Goal: Task Accomplishment & Management: Manage account settings

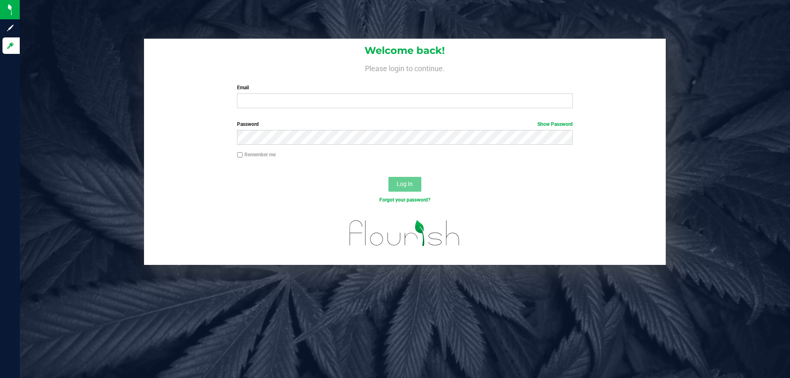
click at [262, 100] on input "Email" at bounding box center [405, 100] width 336 height 15
type input "[EMAIL_ADDRESS][DOMAIN_NAME]"
click at [389, 177] on button "Log In" at bounding box center [405, 184] width 33 height 15
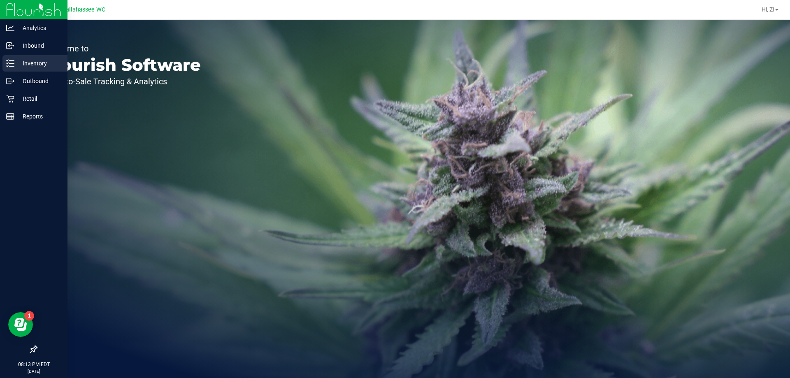
click at [38, 63] on p "Inventory" at bounding box center [38, 63] width 49 height 10
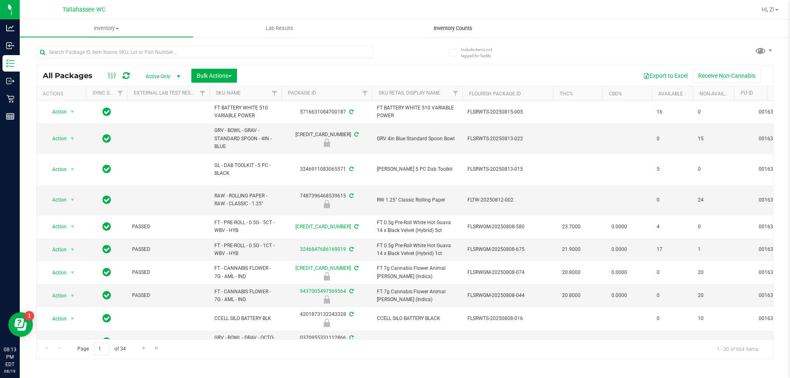
click at [446, 28] on span "Inventory Counts" at bounding box center [453, 28] width 61 height 7
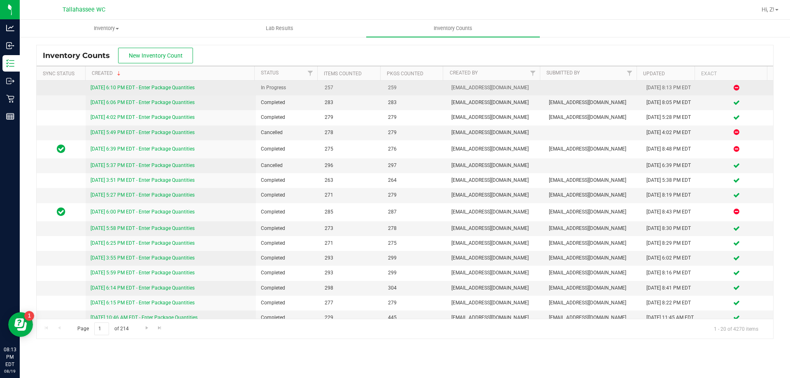
click at [168, 89] on link "[DATE] 6:10 PM EDT - Enter Package Quantities" at bounding box center [143, 88] width 104 height 6
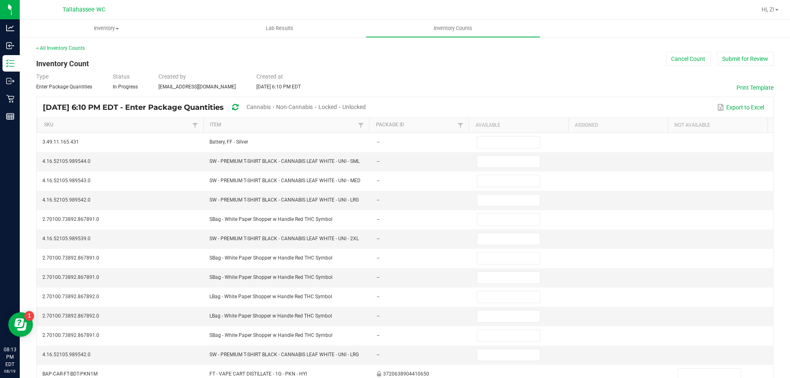
click at [366, 109] on span "Unlocked" at bounding box center [354, 107] width 23 height 7
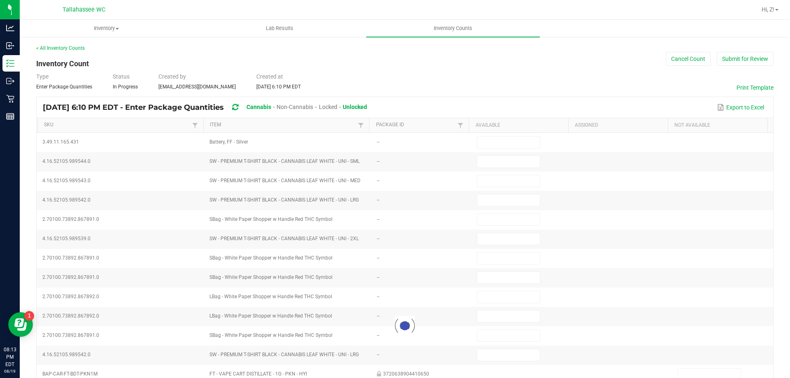
type input "12"
type input "4"
type input "8"
type input "10"
type input "5"
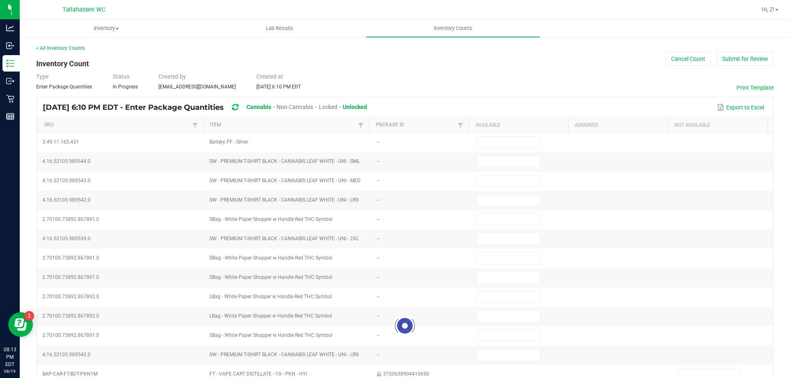
type input "6"
type input "1"
type input "0"
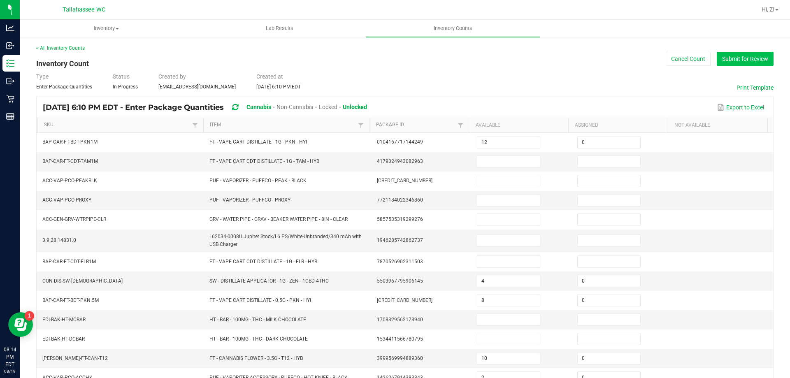
click at [732, 58] on button "Submit for Review" at bounding box center [745, 59] width 57 height 14
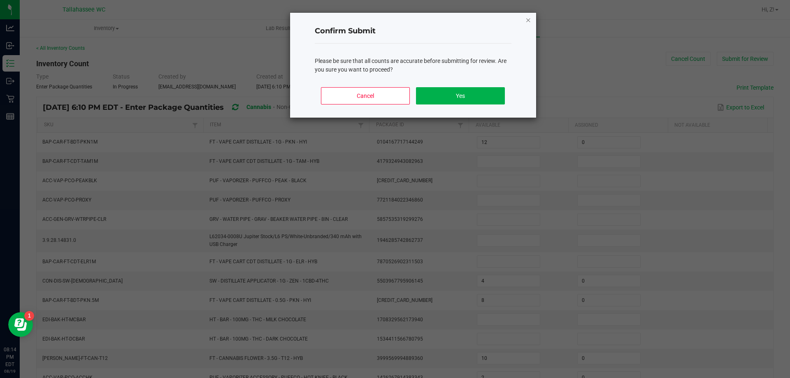
click at [528, 20] on icon "Close" at bounding box center [529, 20] width 6 height 10
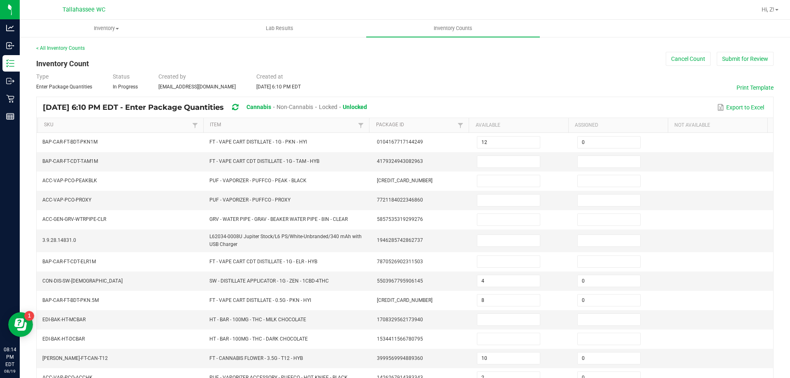
click at [68, 52] on div "< All Inventory Counts Inventory Count Cancel Count Submit for Review Type Ente…" at bounding box center [405, 294] width 738 height 500
click at [68, 46] on link "< All Inventory Counts" at bounding box center [60, 48] width 49 height 6
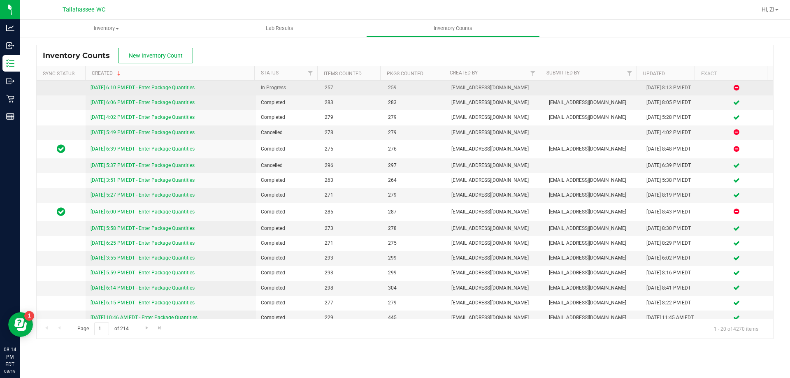
click at [189, 89] on link "[DATE] 6:10 PM EDT - Enter Package Quantities" at bounding box center [143, 88] width 104 height 6
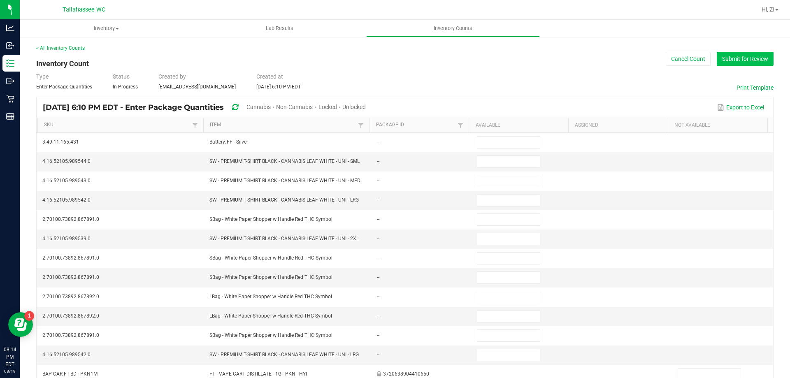
click at [732, 65] on button "Submit for Review" at bounding box center [745, 59] width 57 height 14
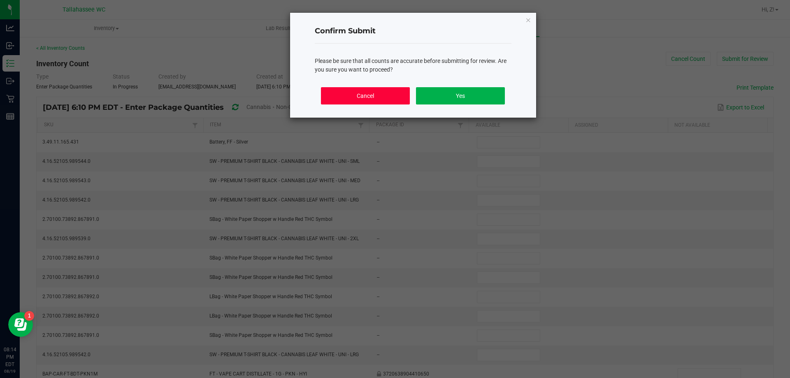
click at [384, 93] on button "Cancel" at bounding box center [365, 95] width 89 height 17
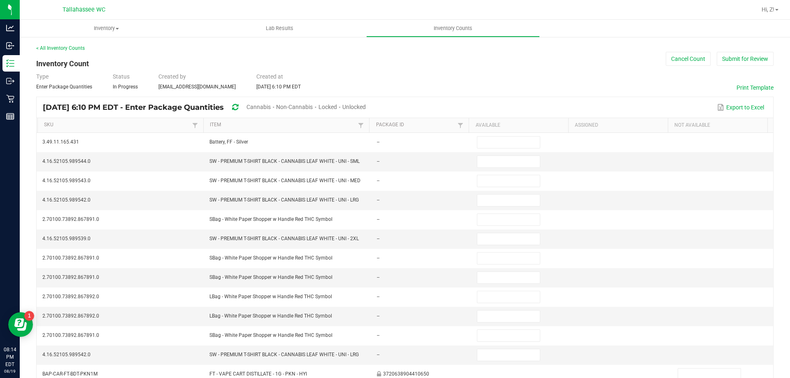
click at [366, 105] on span "Unlocked" at bounding box center [354, 107] width 23 height 7
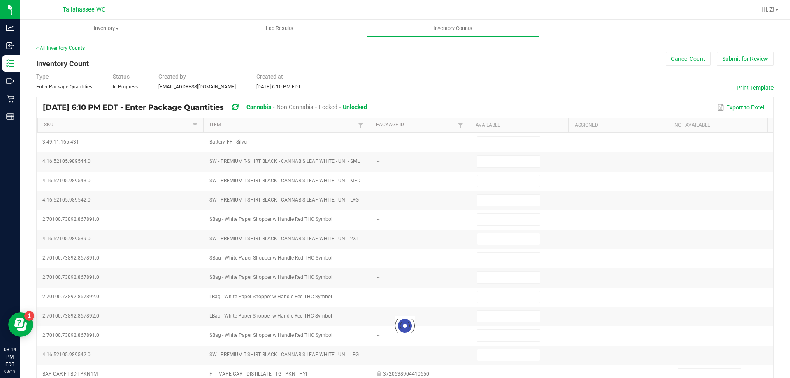
type input "12"
type input "4"
type input "8"
type input "10"
type input "5"
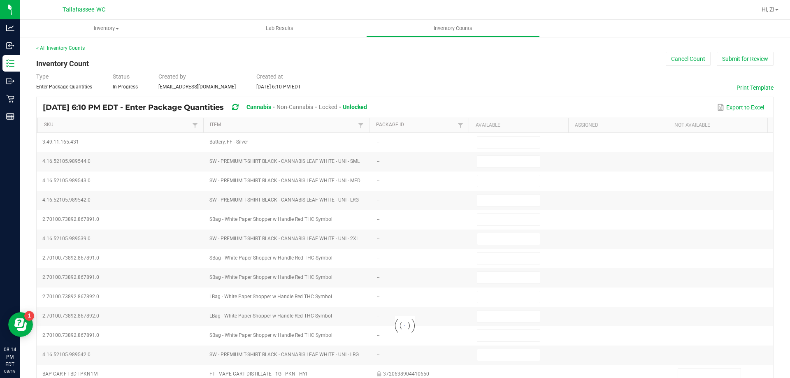
type input "6"
type input "1"
type input "0"
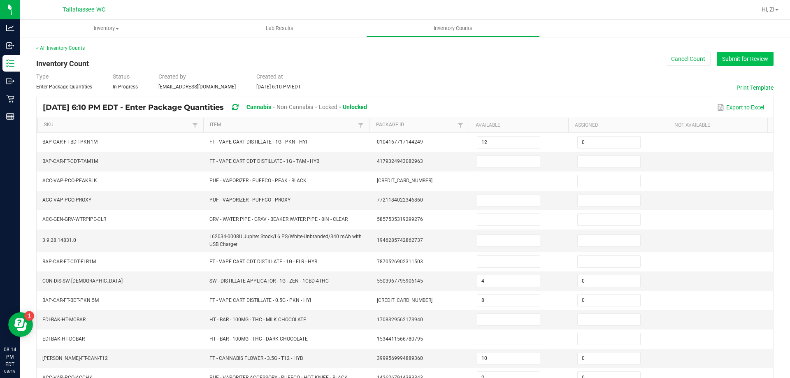
click at [752, 61] on button "Submit for Review" at bounding box center [745, 59] width 57 height 14
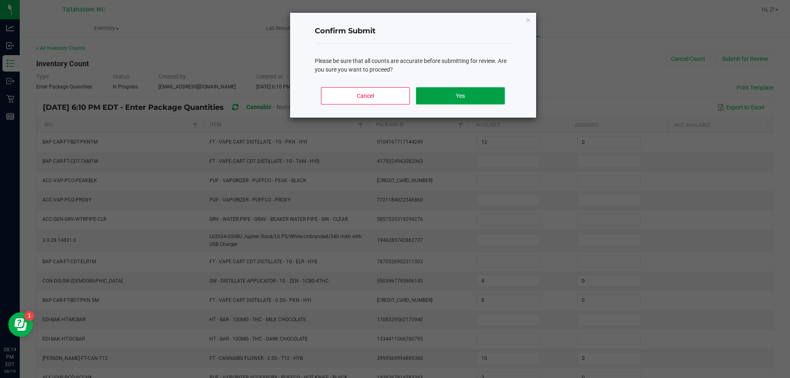
click at [447, 96] on button "Yes" at bounding box center [460, 95] width 89 height 17
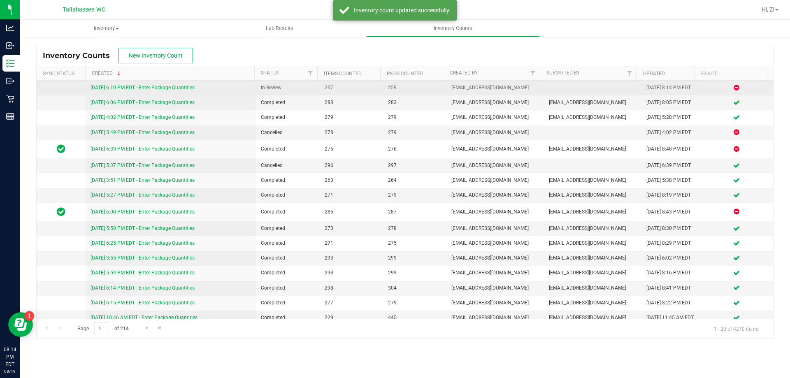
click at [156, 86] on link "[DATE] 6:10 PM EDT - Enter Package Quantities" at bounding box center [143, 88] width 104 height 6
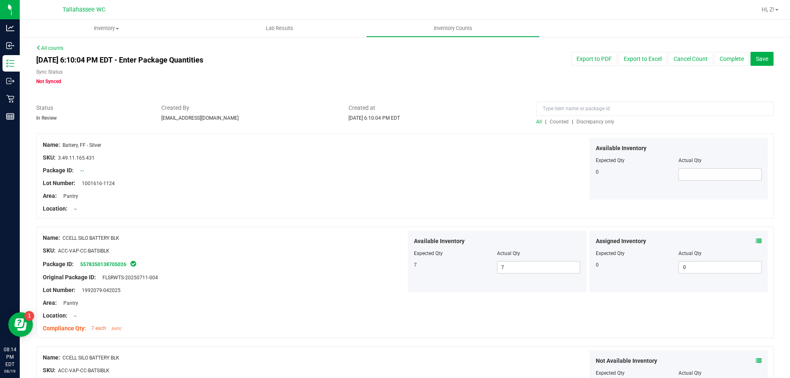
click at [584, 122] on span "Discrepancy only" at bounding box center [596, 122] width 38 height 6
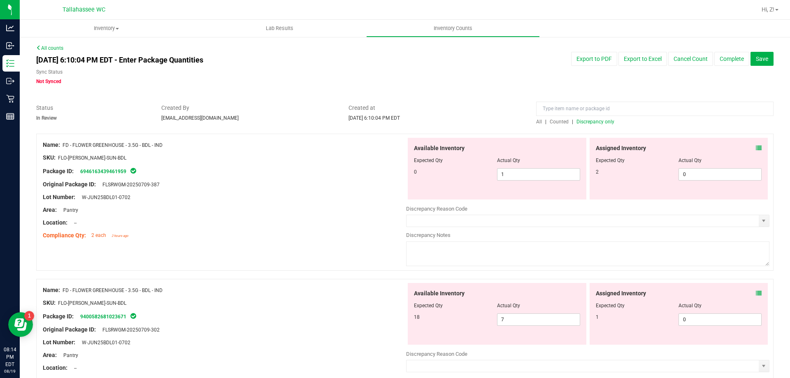
click at [756, 148] on icon at bounding box center [759, 148] width 6 height 6
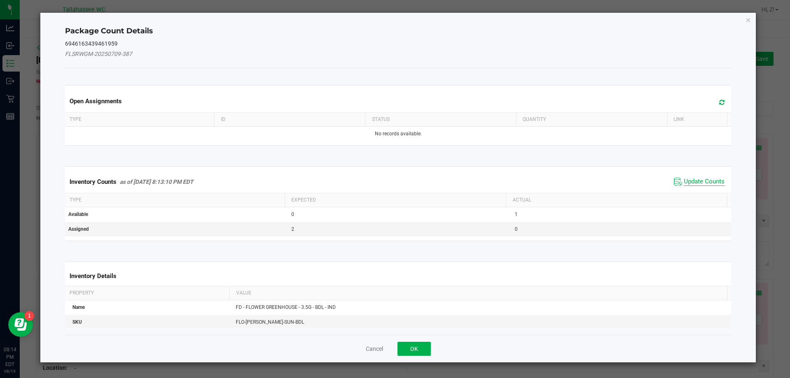
click at [698, 184] on span "Update Counts" at bounding box center [704, 182] width 41 height 8
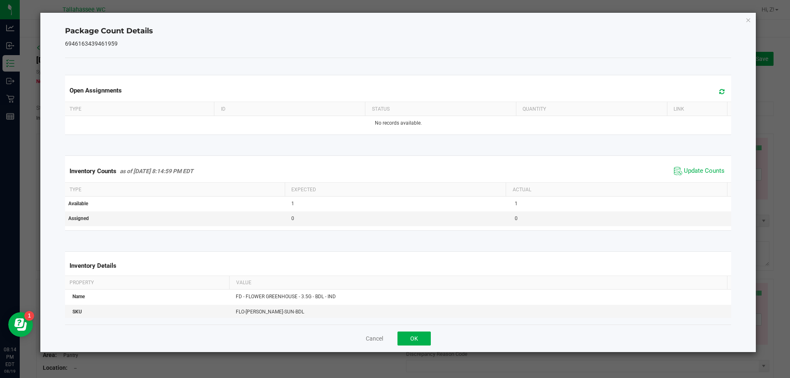
click at [414, 324] on div "Open Assignments Type ID Status Quantity Link No records available. Inventory C…" at bounding box center [398, 191] width 667 height 267
click at [421, 324] on div "Open Assignments Type ID Status Quantity Link No records available. Inventory C…" at bounding box center [398, 191] width 667 height 267
click at [427, 343] on button "OK" at bounding box center [414, 339] width 33 height 14
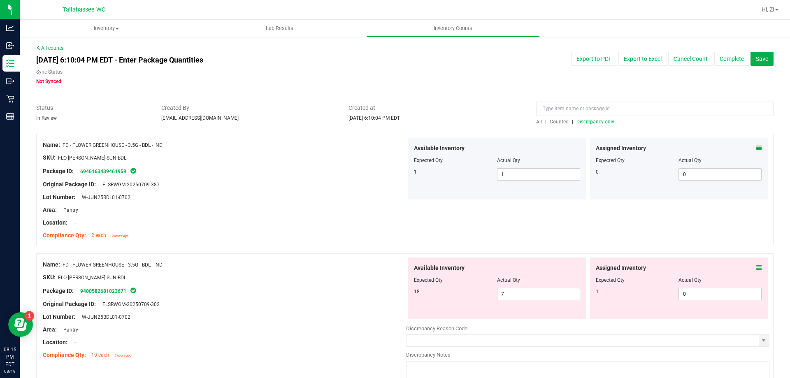
click at [756, 271] on span at bounding box center [759, 268] width 6 height 9
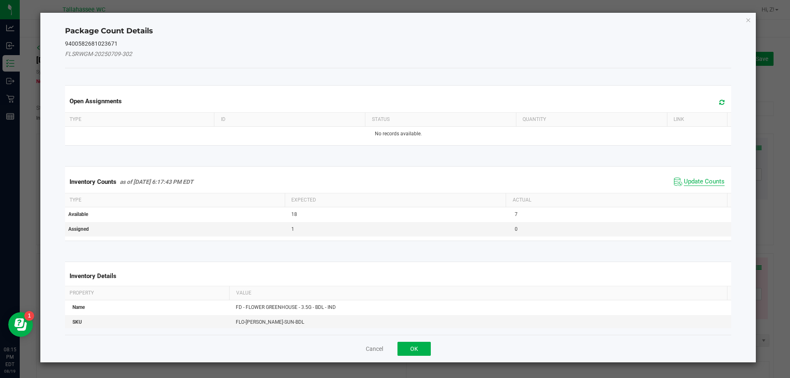
click at [692, 180] on span "Update Counts" at bounding box center [704, 182] width 41 height 8
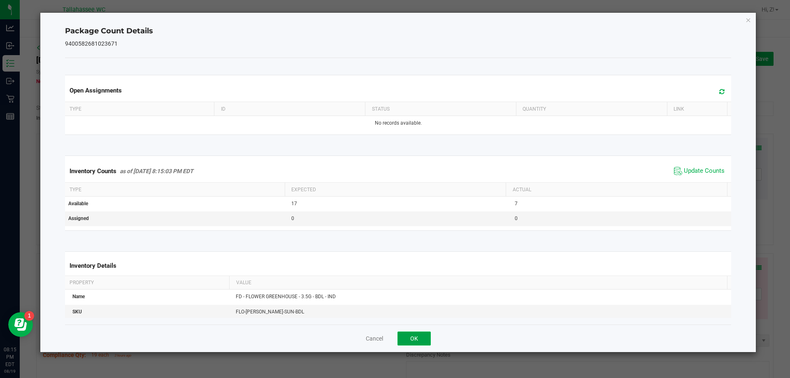
click at [429, 345] on button "OK" at bounding box center [414, 339] width 33 height 14
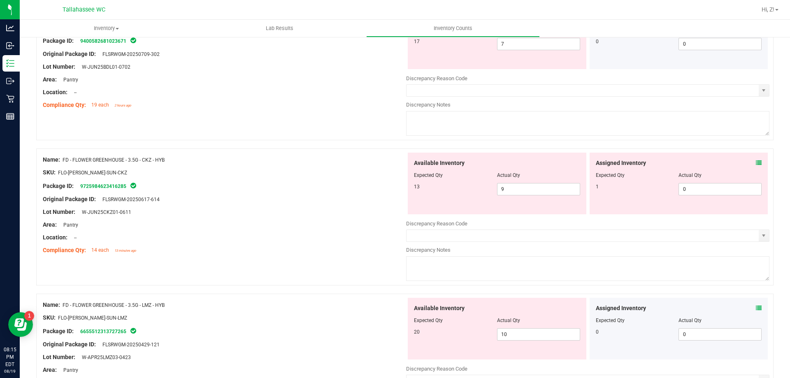
scroll to position [252, 0]
click at [756, 161] on icon at bounding box center [759, 162] width 6 height 6
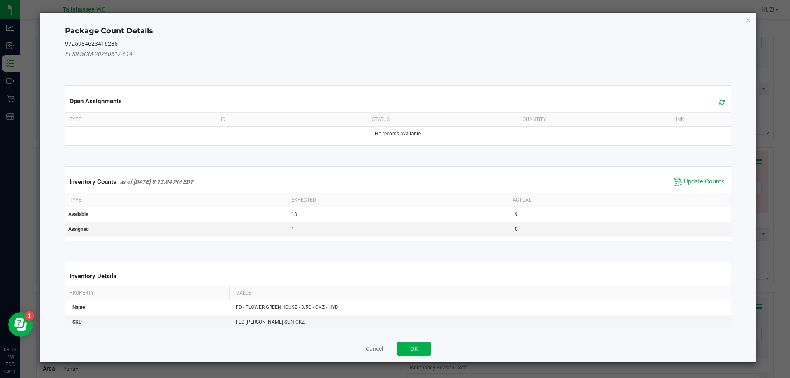
click at [692, 178] on span "Update Counts" at bounding box center [704, 182] width 41 height 8
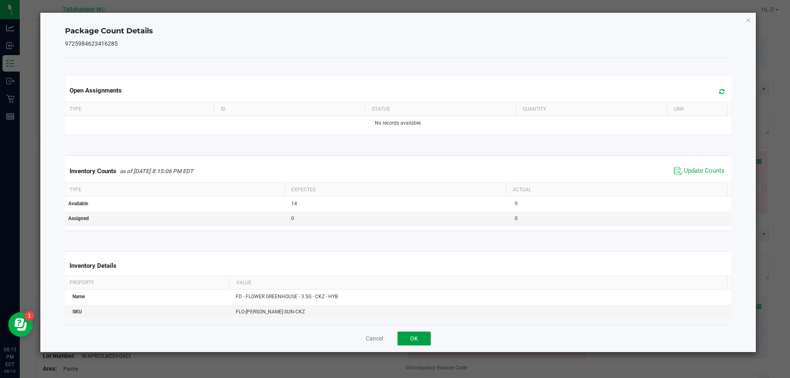
click at [426, 343] on button "OK" at bounding box center [414, 339] width 33 height 14
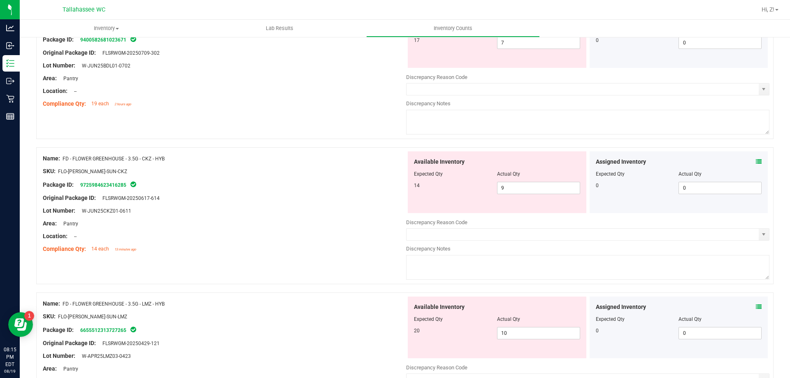
click at [756, 304] on icon at bounding box center [759, 307] width 6 height 6
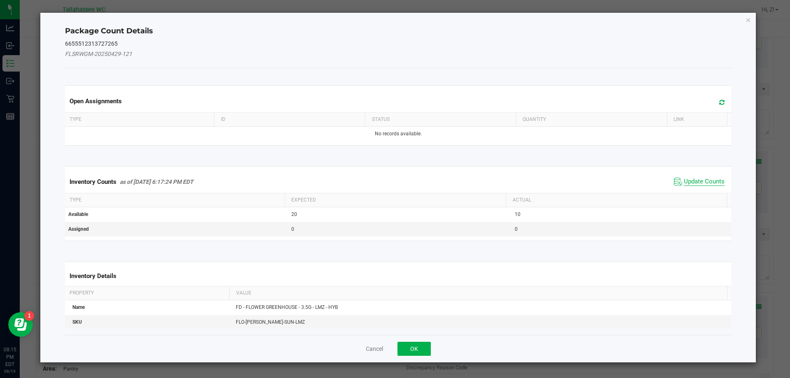
click at [692, 178] on span "Update Counts" at bounding box center [704, 182] width 41 height 8
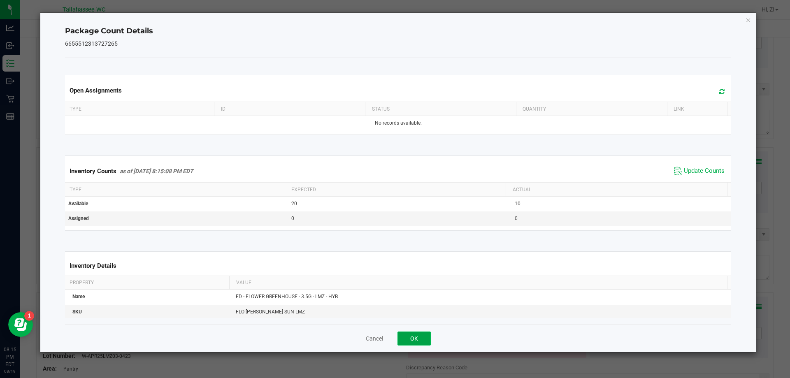
click at [429, 337] on button "OK" at bounding box center [414, 339] width 33 height 14
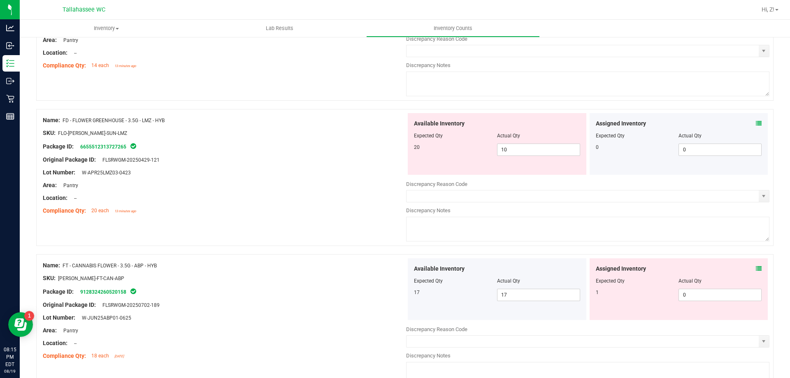
scroll to position [435, 0]
click at [756, 269] on icon at bounding box center [759, 269] width 6 height 6
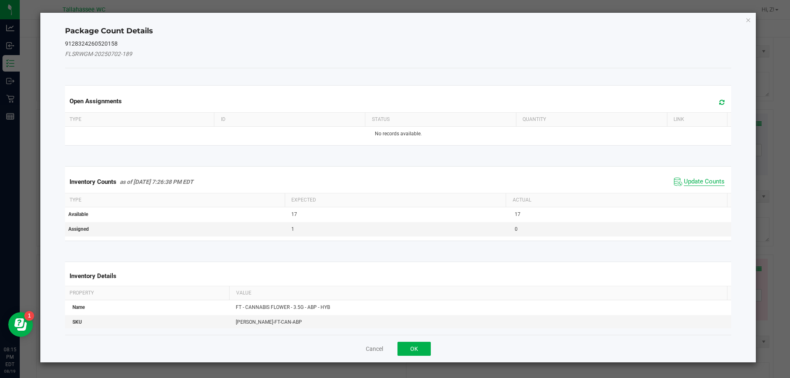
click at [702, 183] on span "Update Counts" at bounding box center [704, 182] width 41 height 8
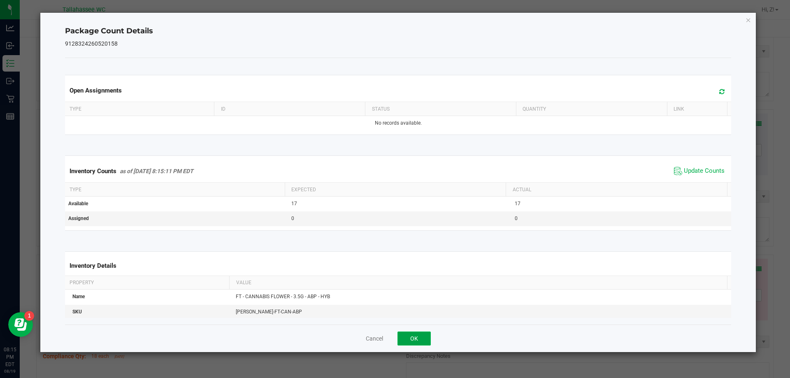
click at [429, 343] on button "OK" at bounding box center [414, 339] width 33 height 14
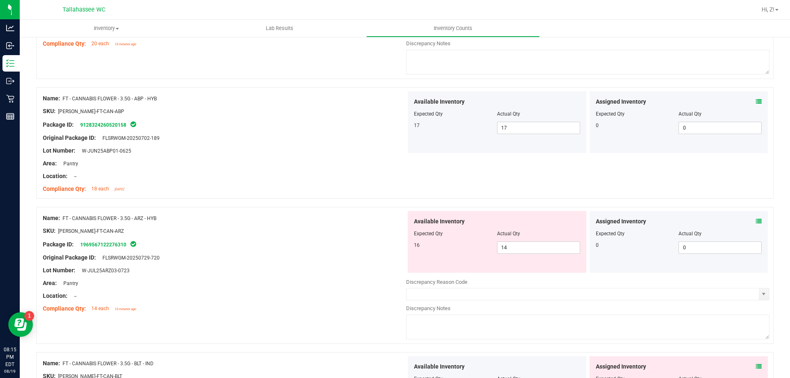
scroll to position [608, 0]
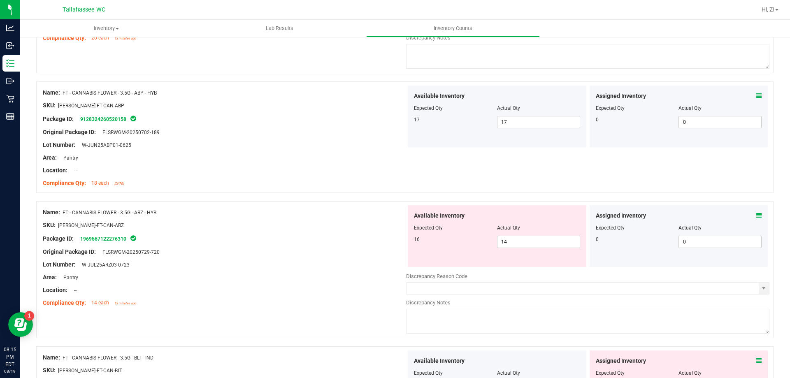
click at [756, 216] on icon at bounding box center [759, 216] width 6 height 6
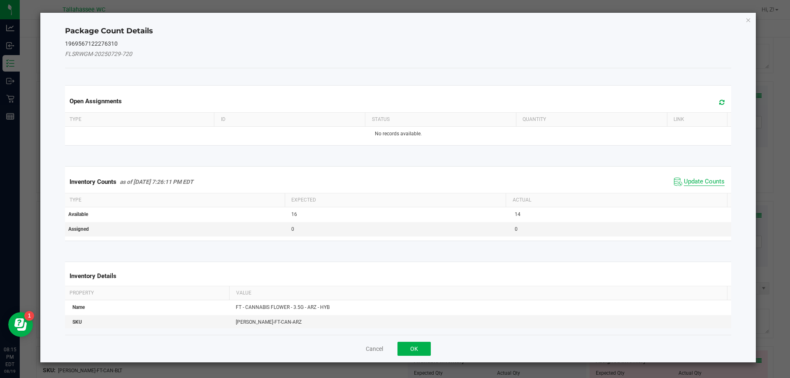
click at [694, 184] on span "Update Counts" at bounding box center [704, 182] width 41 height 8
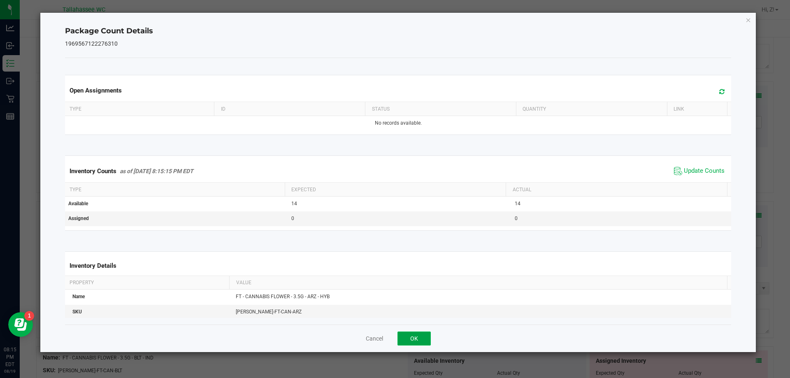
click at [424, 339] on button "OK" at bounding box center [414, 339] width 33 height 14
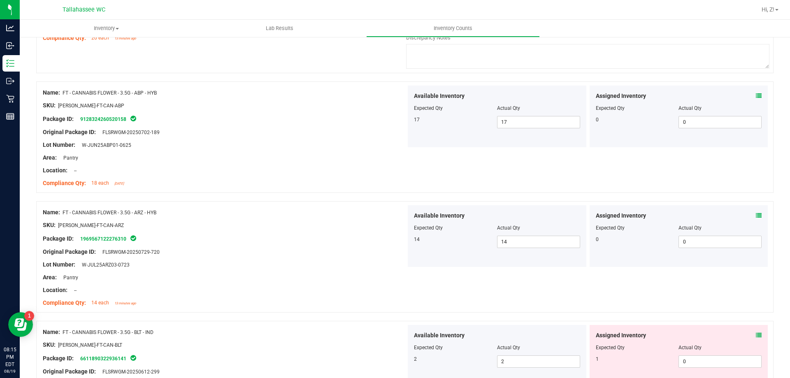
click at [756, 335] on icon at bounding box center [759, 336] width 6 height 6
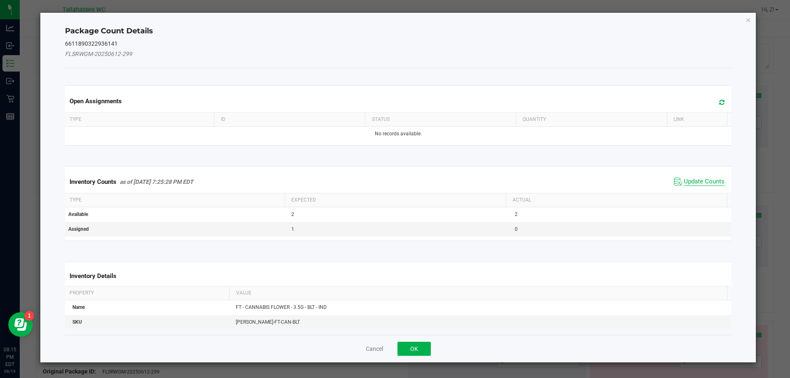
click at [684, 182] on span "Update Counts" at bounding box center [704, 182] width 41 height 8
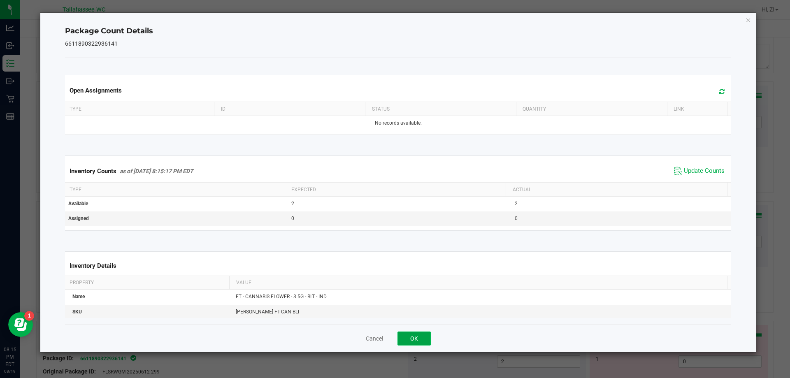
click at [418, 336] on button "OK" at bounding box center [414, 339] width 33 height 14
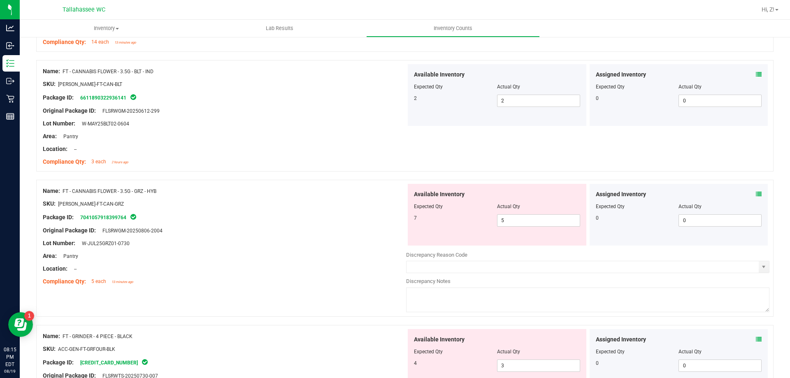
scroll to position [872, 0]
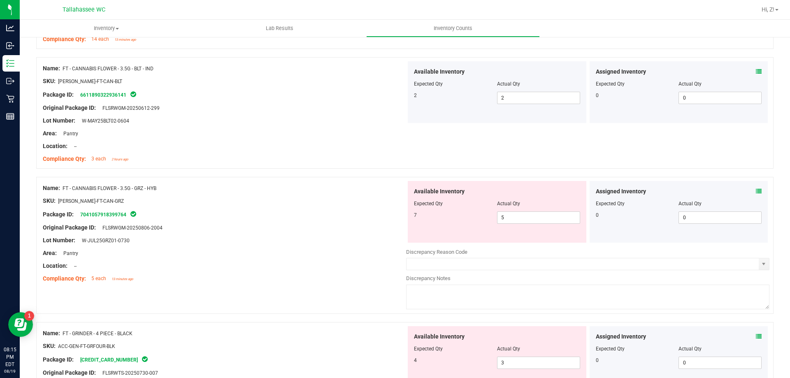
click at [756, 194] on icon at bounding box center [759, 192] width 6 height 6
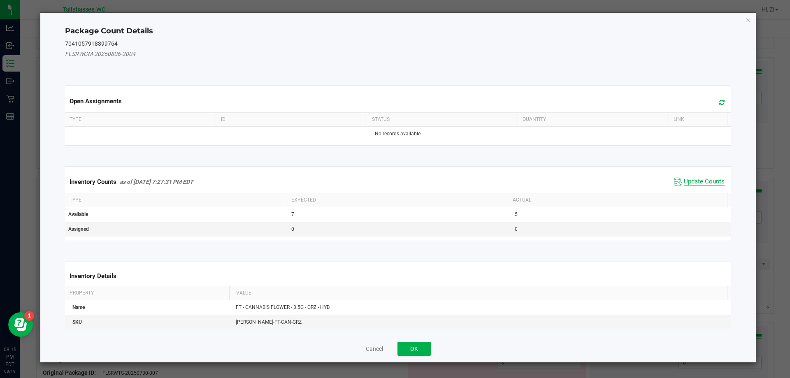
click at [689, 179] on span "Update Counts" at bounding box center [704, 182] width 41 height 8
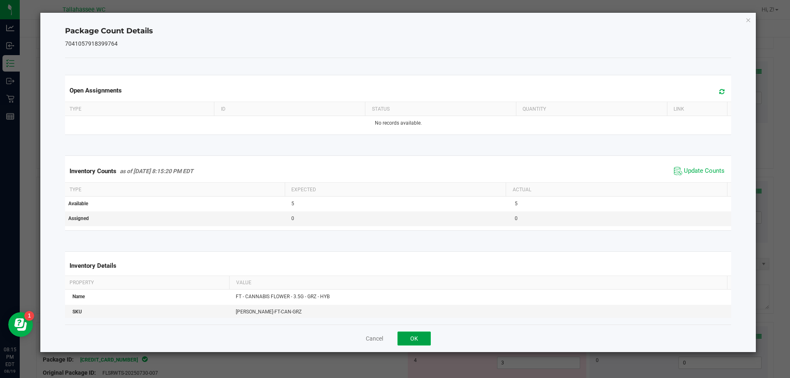
click at [417, 338] on button "OK" at bounding box center [414, 339] width 33 height 14
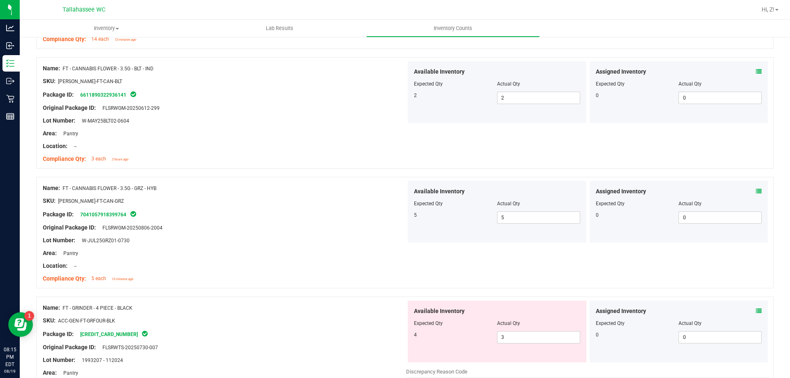
click at [756, 314] on icon at bounding box center [759, 311] width 6 height 6
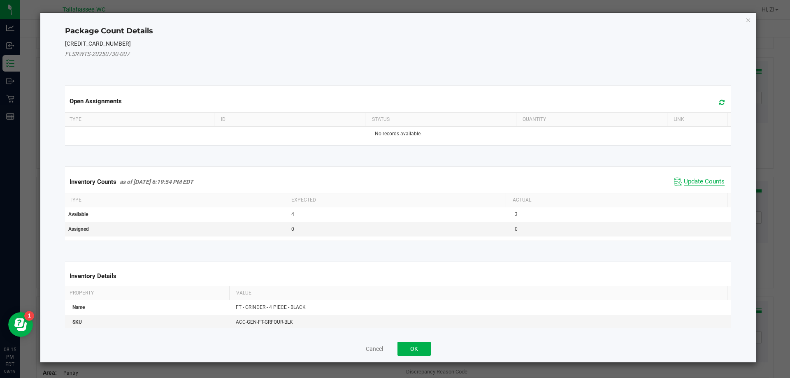
click at [699, 183] on span "Update Counts" at bounding box center [704, 182] width 41 height 8
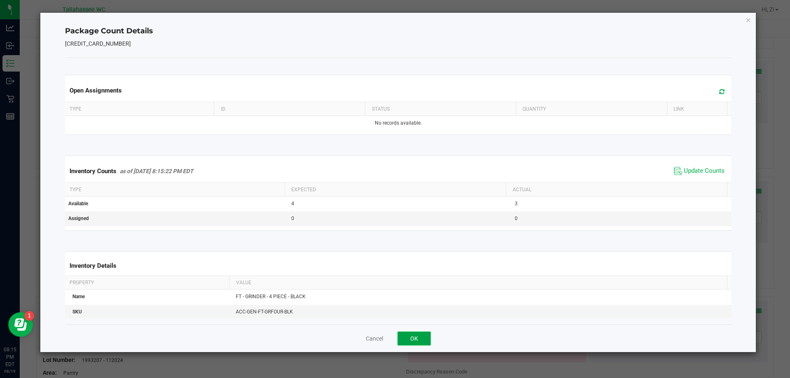
click at [421, 340] on button "OK" at bounding box center [414, 339] width 33 height 14
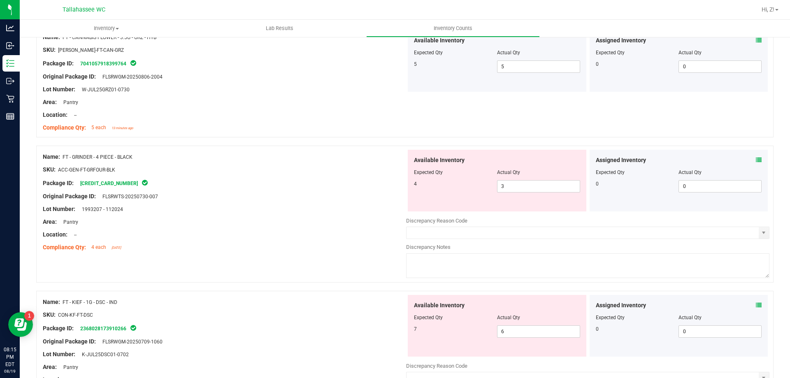
scroll to position [1085, 0]
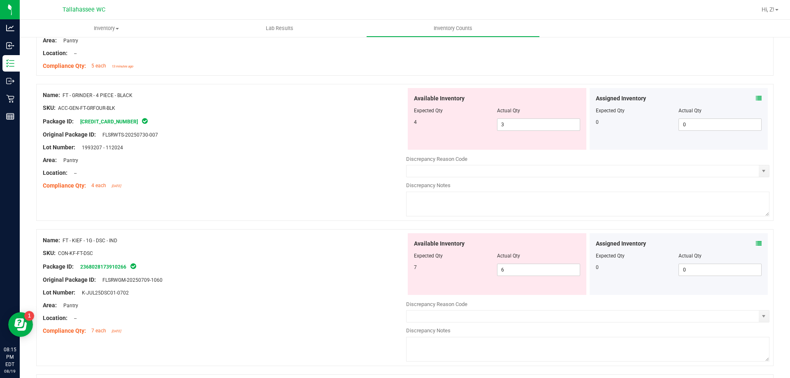
click at [756, 245] on icon at bounding box center [759, 244] width 6 height 6
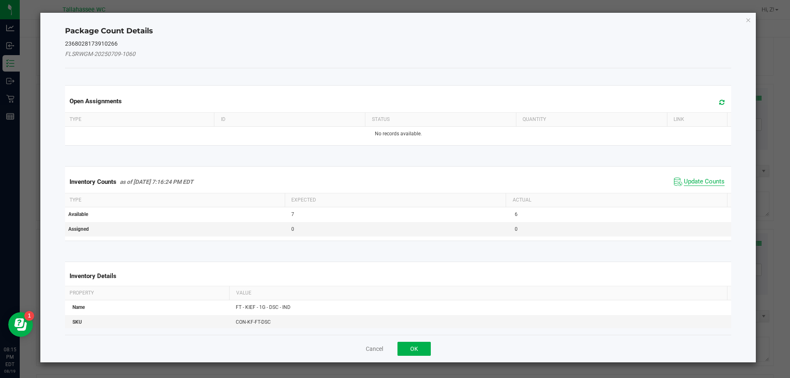
click at [709, 181] on span "Update Counts" at bounding box center [704, 182] width 41 height 8
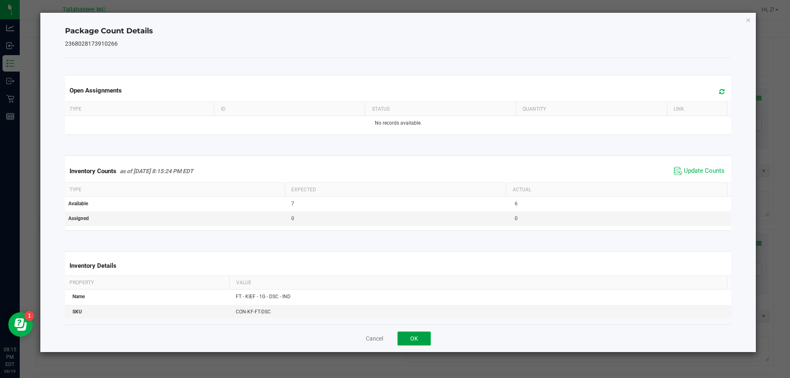
click at [422, 340] on button "OK" at bounding box center [414, 339] width 33 height 14
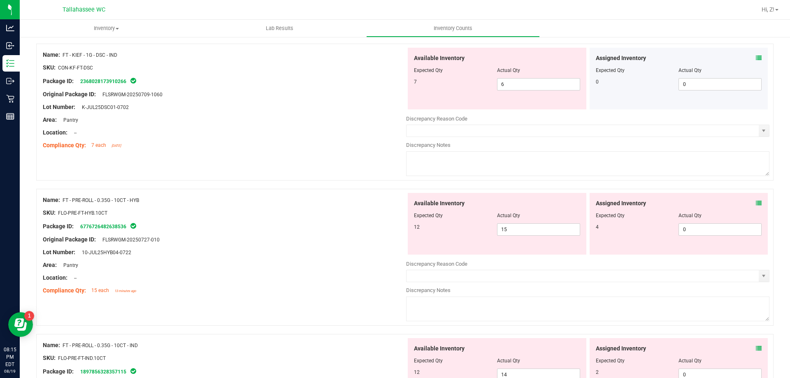
scroll to position [1277, 0]
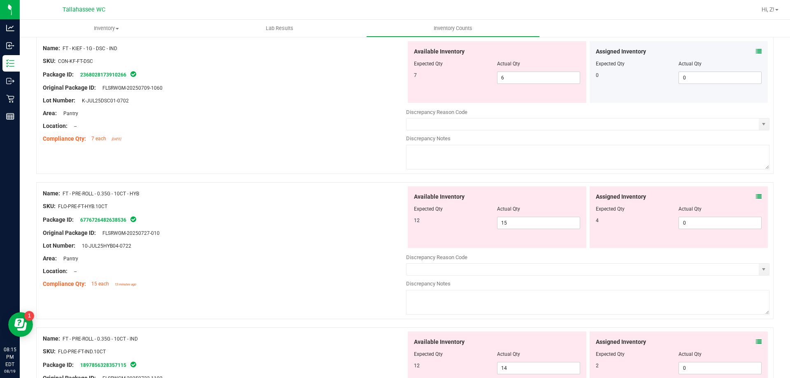
click at [756, 197] on icon at bounding box center [759, 197] width 6 height 6
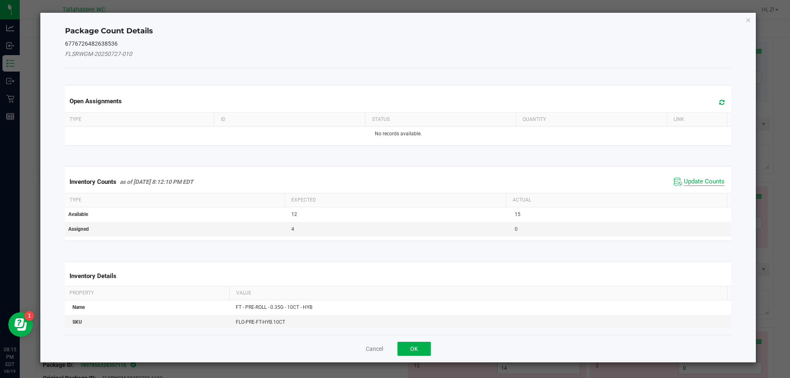
click at [706, 182] on span "Update Counts" at bounding box center [704, 182] width 41 height 8
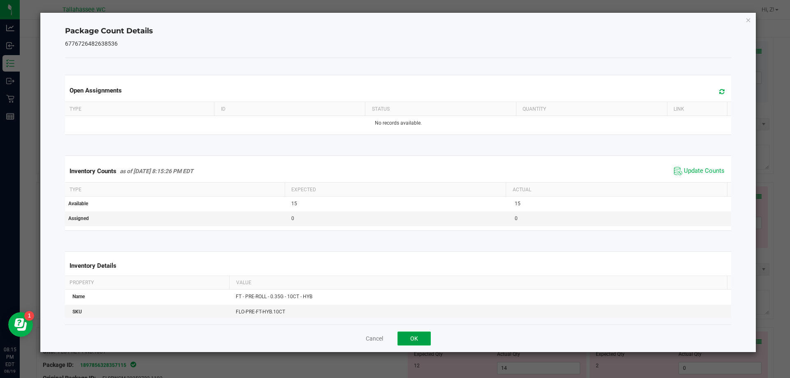
click at [417, 336] on button "OK" at bounding box center [414, 339] width 33 height 14
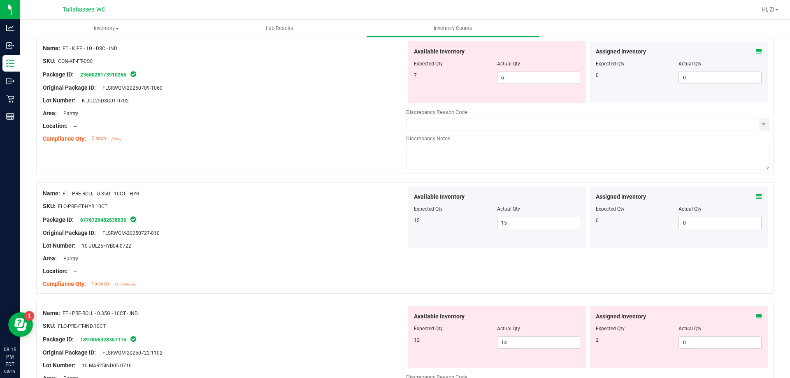
click at [756, 317] on icon at bounding box center [759, 317] width 6 height 6
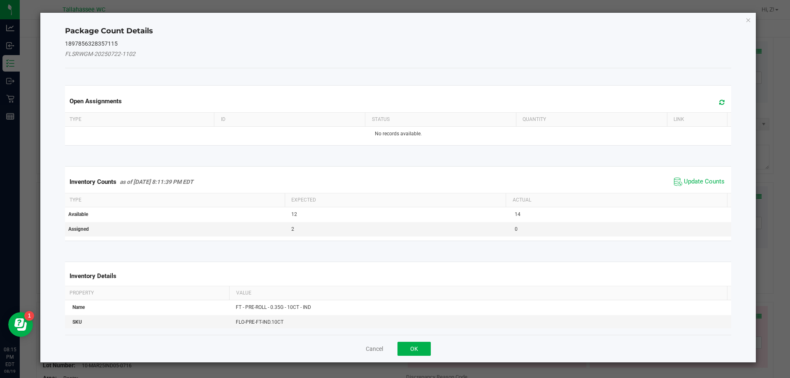
click at [696, 196] on th "Actual" at bounding box center [616, 201] width 221 height 14
click at [684, 185] on span "Update Counts" at bounding box center [704, 182] width 41 height 8
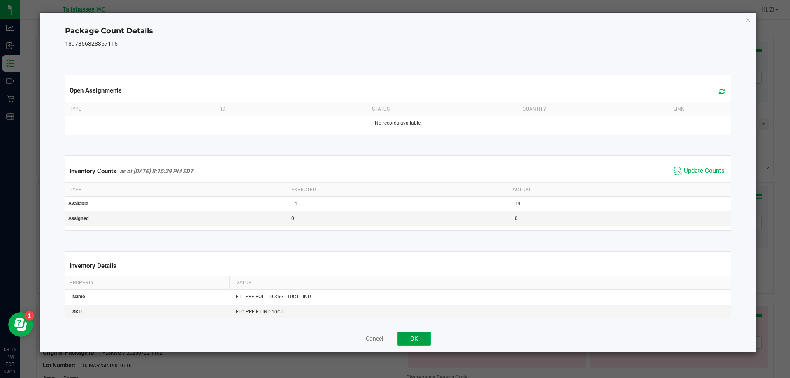
click at [416, 345] on button "OK" at bounding box center [414, 339] width 33 height 14
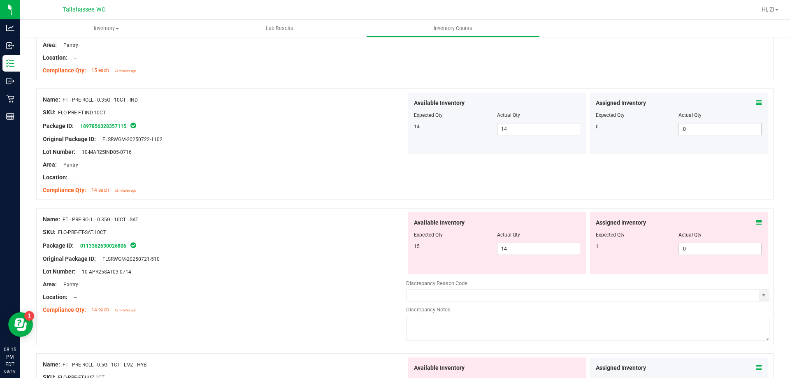
scroll to position [1495, 0]
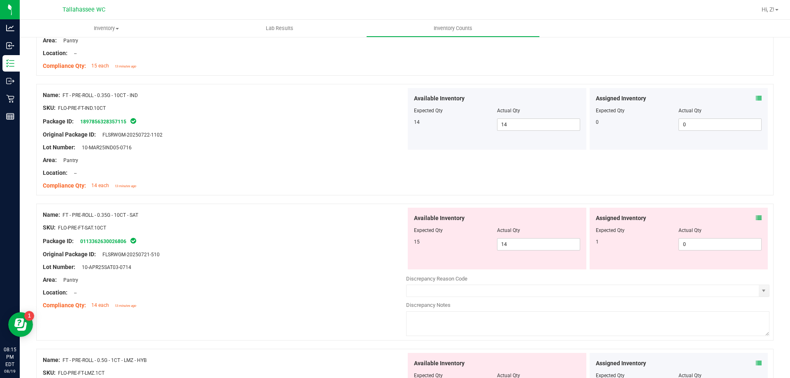
click at [751, 202] on div at bounding box center [405, 200] width 738 height 8
click at [756, 218] on icon at bounding box center [759, 218] width 6 height 6
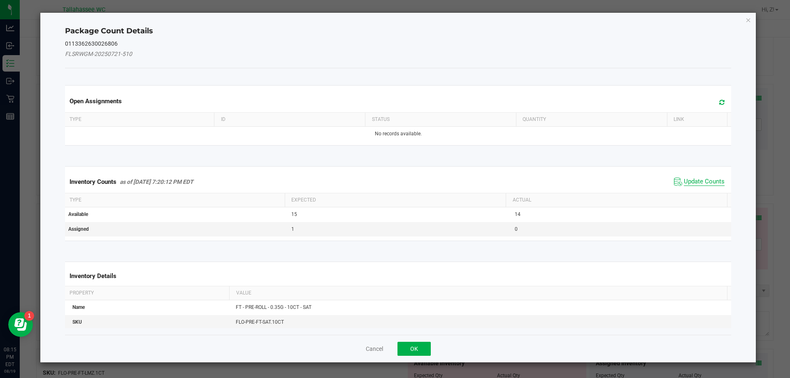
click at [710, 178] on span "Update Counts" at bounding box center [704, 182] width 41 height 8
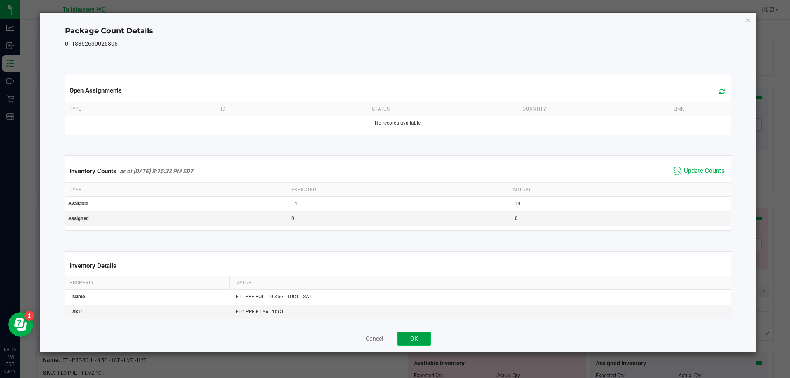
click at [423, 334] on button "OK" at bounding box center [414, 339] width 33 height 14
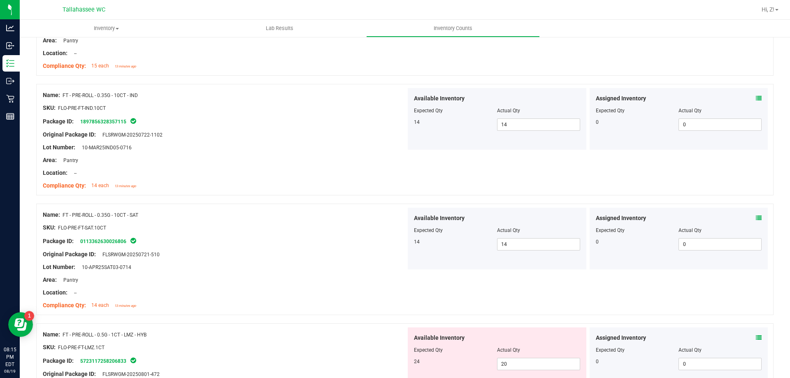
click at [756, 338] on icon at bounding box center [759, 338] width 6 height 6
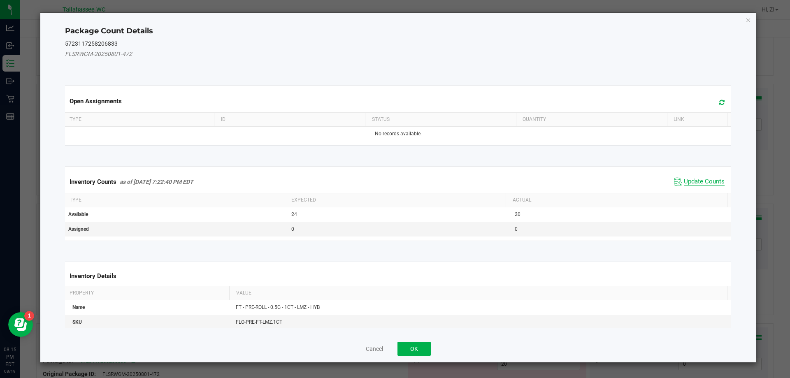
click at [692, 180] on span "Update Counts" at bounding box center [704, 182] width 41 height 8
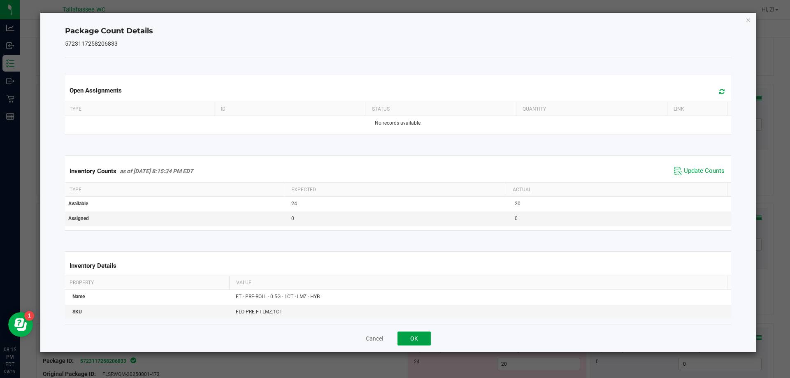
click at [421, 345] on button "OK" at bounding box center [414, 339] width 33 height 14
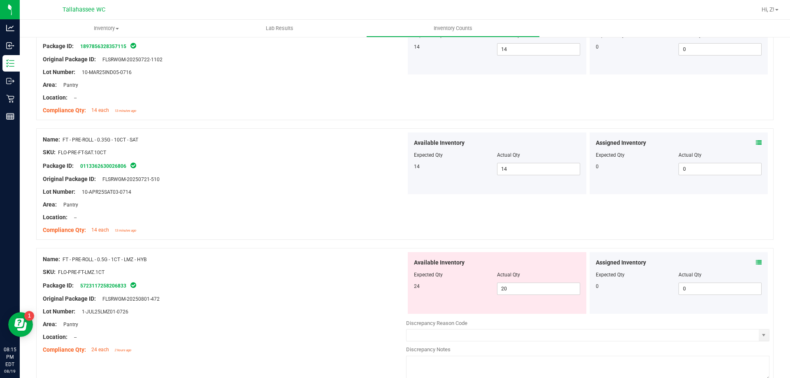
scroll to position [1694, 0]
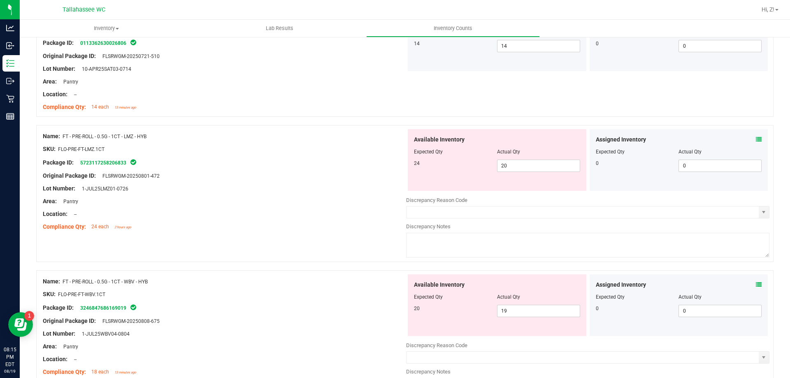
click at [756, 282] on icon at bounding box center [759, 285] width 6 height 6
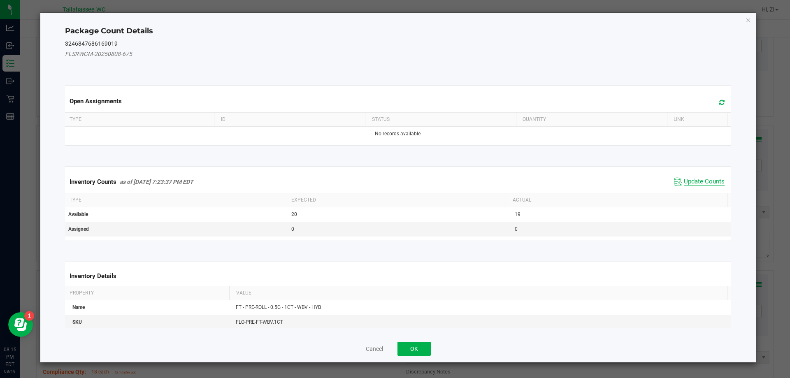
click at [690, 180] on span "Update Counts" at bounding box center [704, 182] width 41 height 8
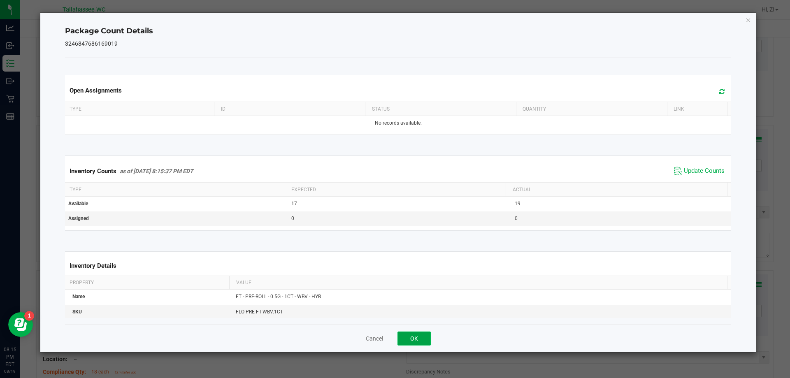
click at [431, 338] on button "OK" at bounding box center [414, 339] width 33 height 14
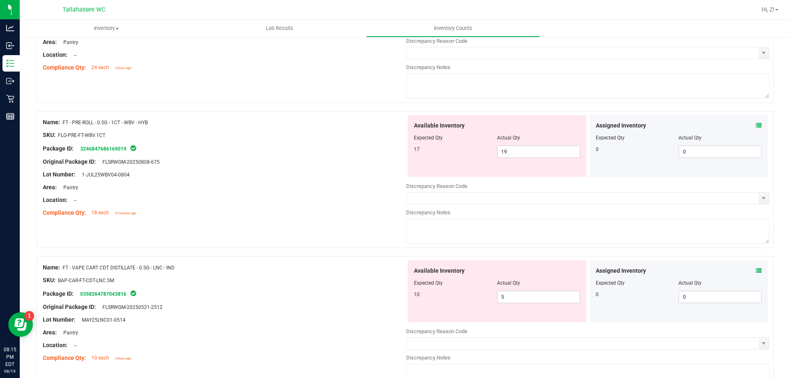
scroll to position [1858, 0]
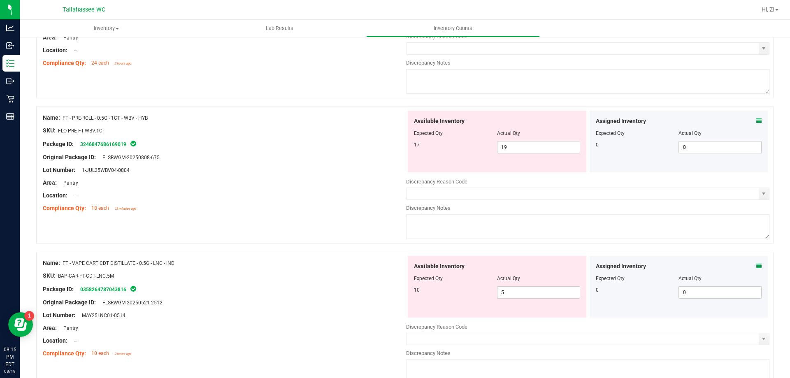
click at [756, 268] on icon at bounding box center [759, 266] width 6 height 6
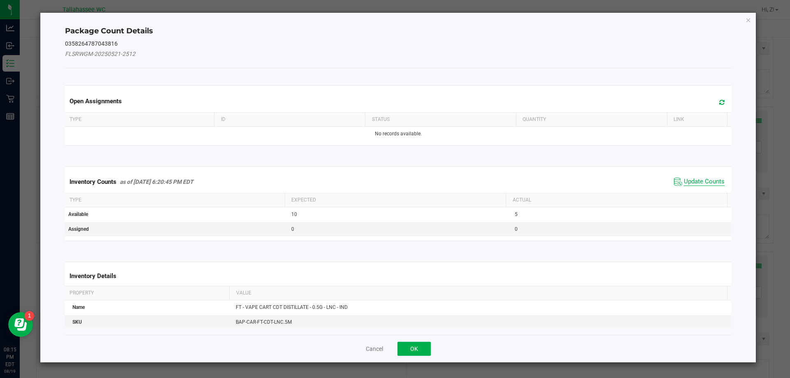
click at [711, 183] on span "Update Counts" at bounding box center [704, 182] width 41 height 8
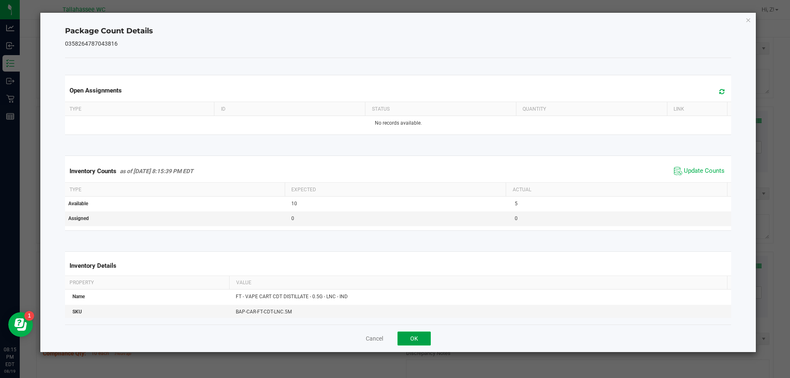
click at [419, 338] on button "OK" at bounding box center [414, 339] width 33 height 14
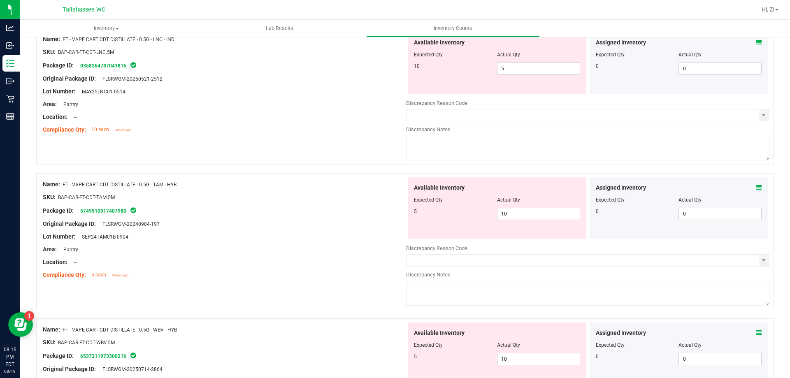
scroll to position [2096, 0]
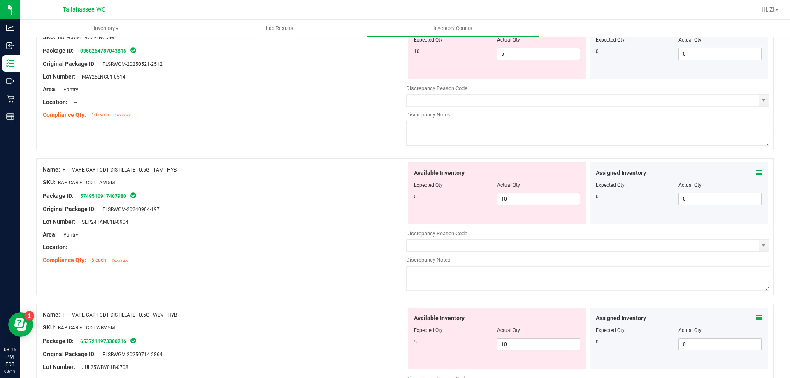
click at [756, 172] on icon at bounding box center [759, 173] width 6 height 6
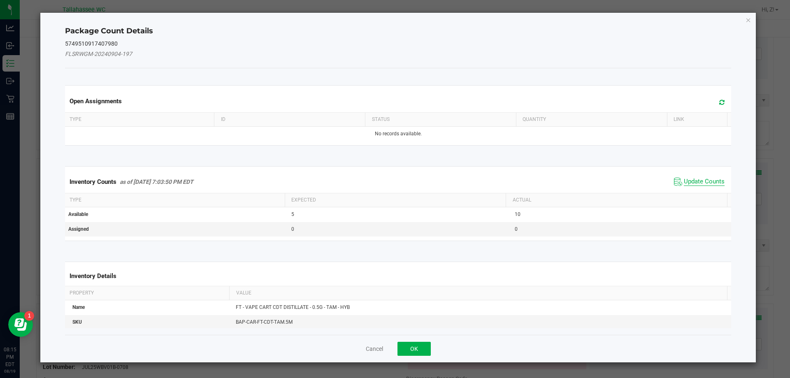
click at [694, 179] on span "Update Counts" at bounding box center [704, 182] width 41 height 8
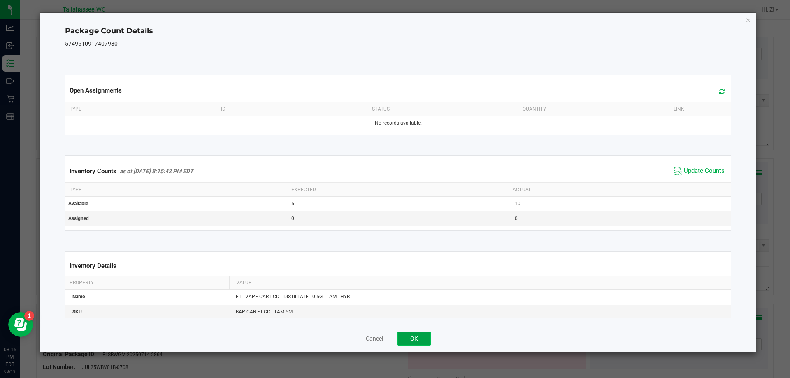
click at [413, 343] on button "OK" at bounding box center [414, 339] width 33 height 14
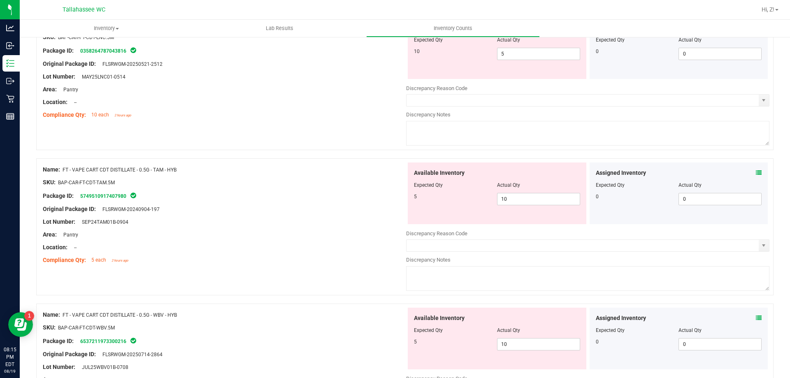
click at [756, 319] on icon at bounding box center [759, 318] width 6 height 6
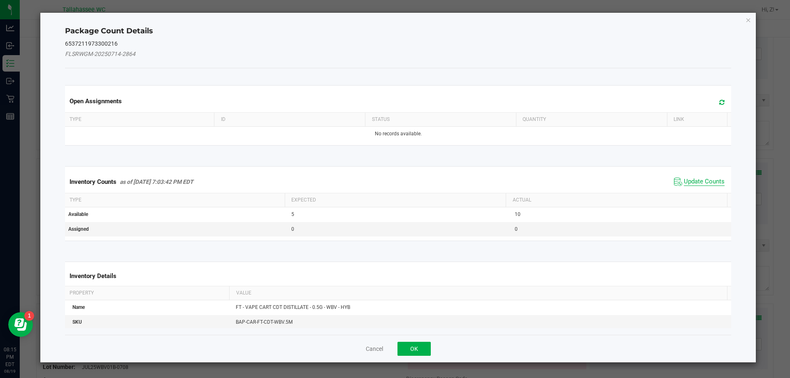
click at [702, 185] on span "Update Counts" at bounding box center [704, 182] width 41 height 8
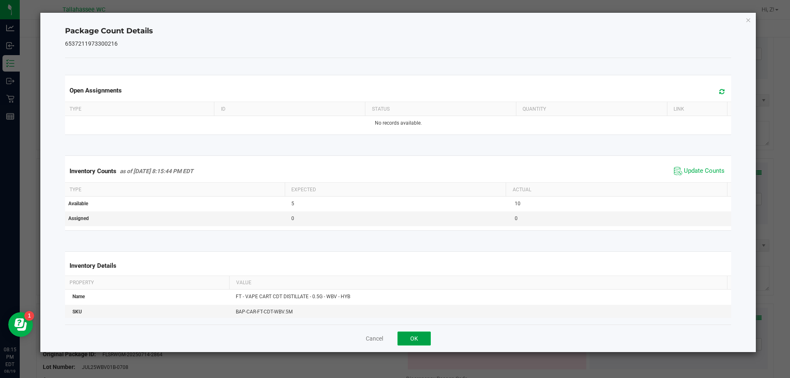
click at [411, 338] on button "OK" at bounding box center [414, 339] width 33 height 14
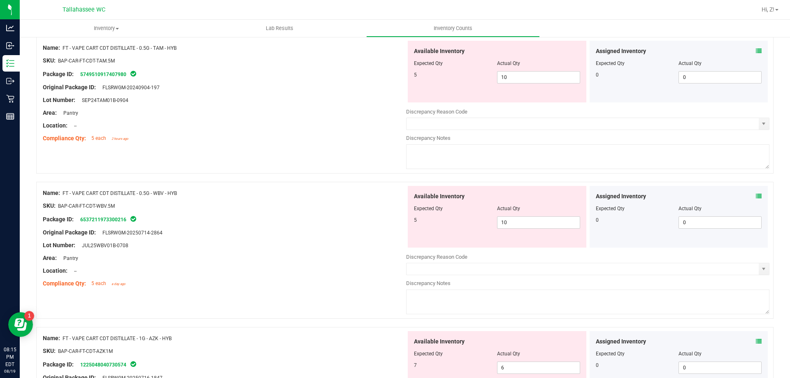
scroll to position [2312, 0]
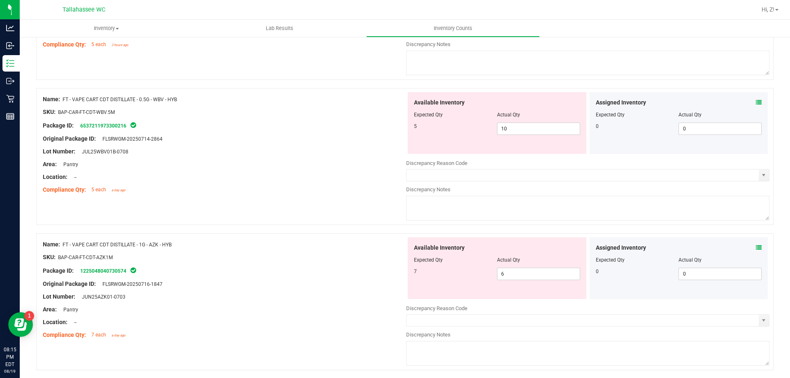
click at [756, 249] on icon at bounding box center [759, 248] width 6 height 6
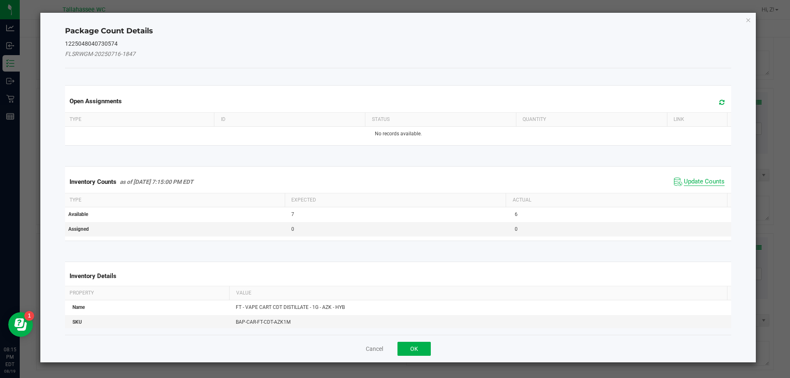
click at [702, 180] on span "Update Counts" at bounding box center [704, 182] width 41 height 8
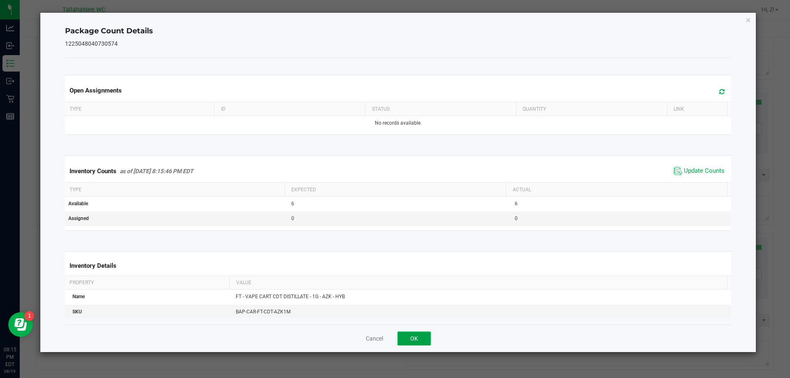
click at [429, 336] on button "OK" at bounding box center [414, 339] width 33 height 14
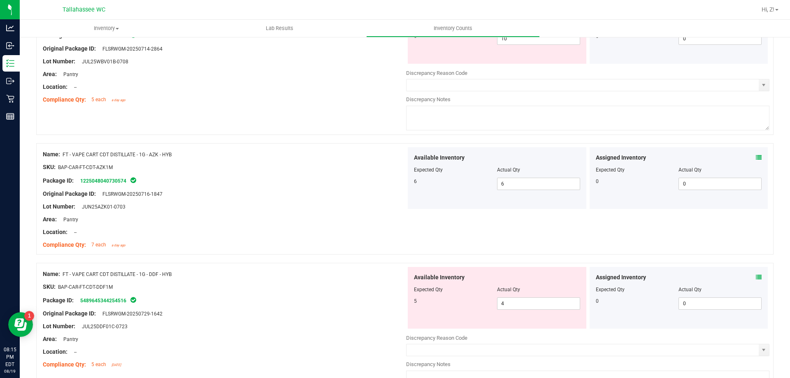
scroll to position [2413, 0]
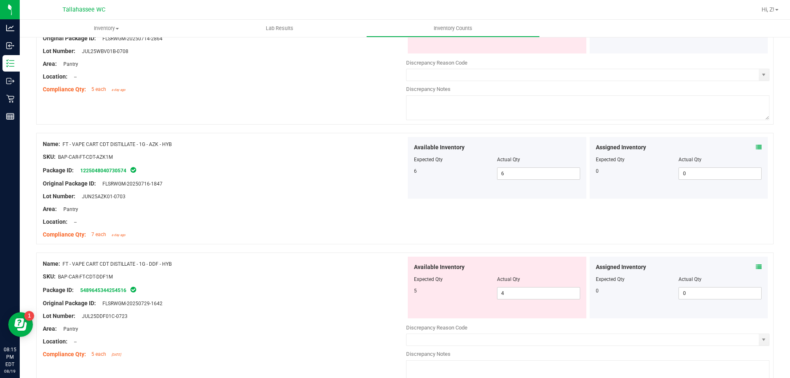
click at [756, 269] on icon at bounding box center [759, 267] width 6 height 6
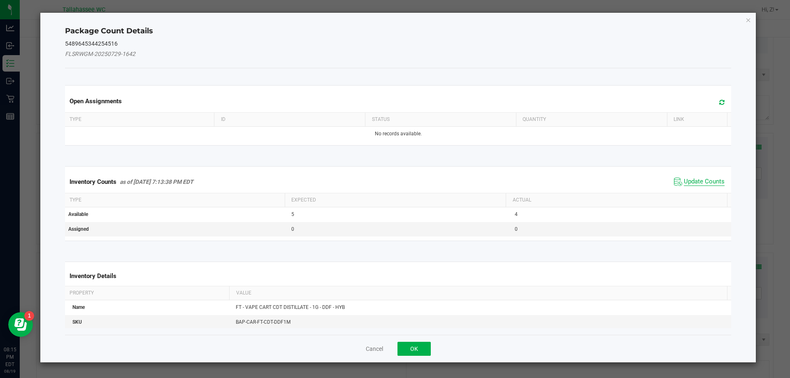
click at [696, 182] on span "Update Counts" at bounding box center [704, 182] width 41 height 8
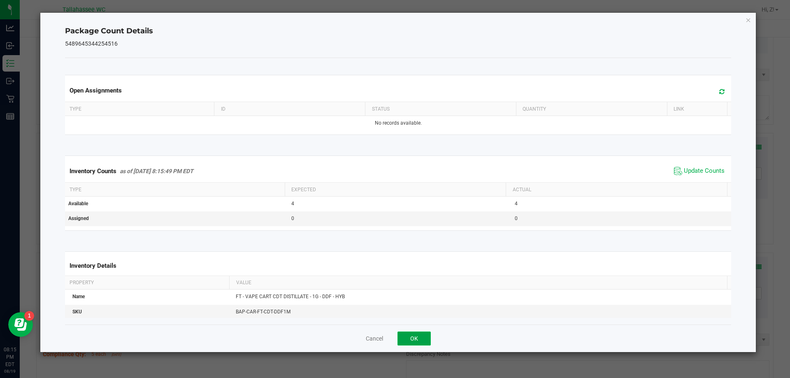
click at [426, 336] on button "OK" at bounding box center [414, 339] width 33 height 14
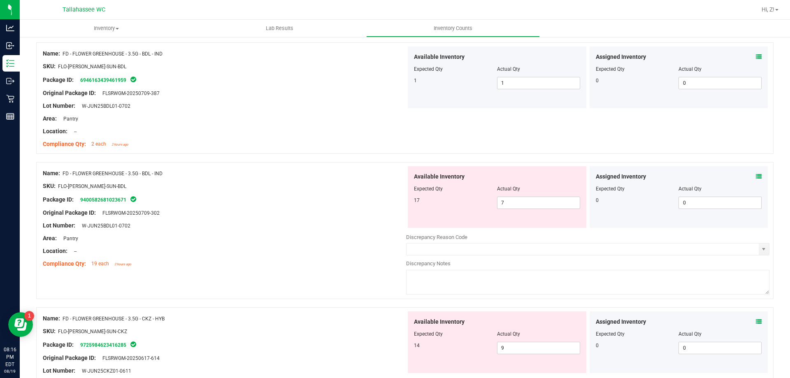
scroll to position [0, 0]
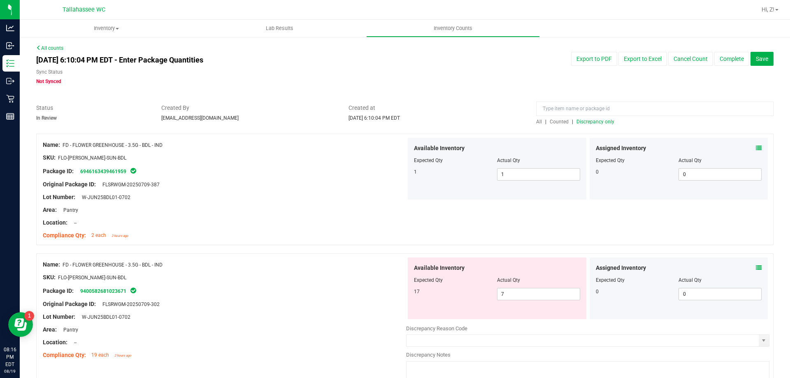
click at [589, 122] on span "Discrepancy only" at bounding box center [596, 122] width 38 height 6
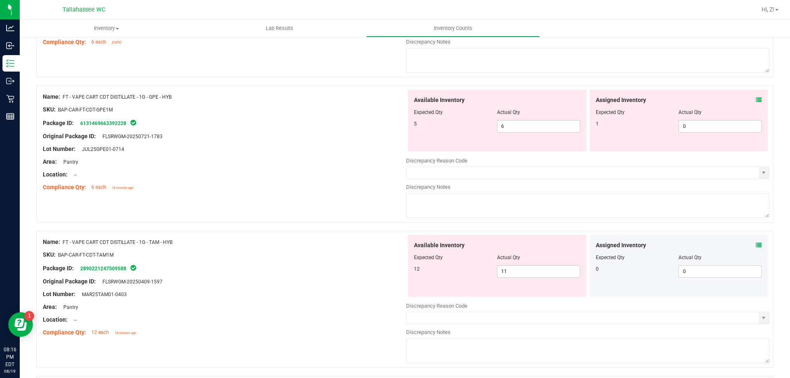
scroll to position [1523, 0]
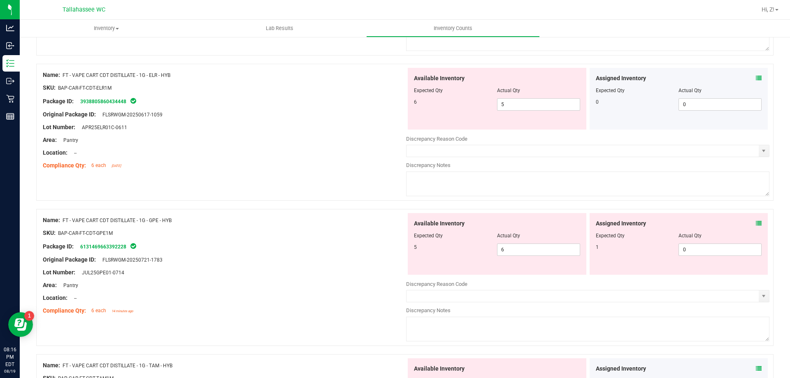
click at [756, 223] on icon at bounding box center [759, 224] width 6 height 6
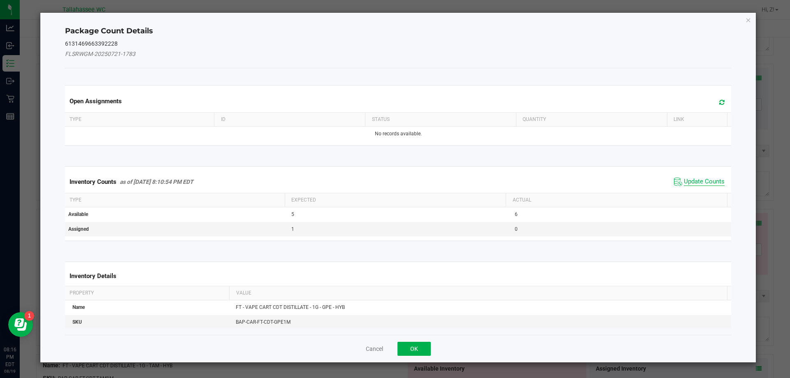
click at [700, 181] on span "Update Counts" at bounding box center [704, 182] width 41 height 8
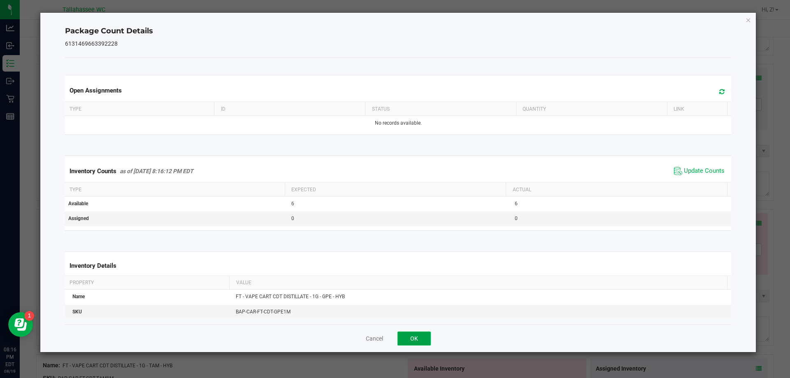
click at [425, 335] on button "OK" at bounding box center [414, 339] width 33 height 14
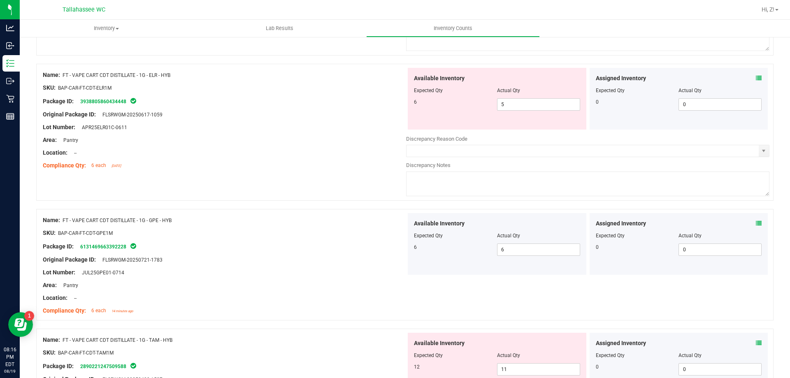
click at [756, 340] on icon at bounding box center [759, 343] width 6 height 6
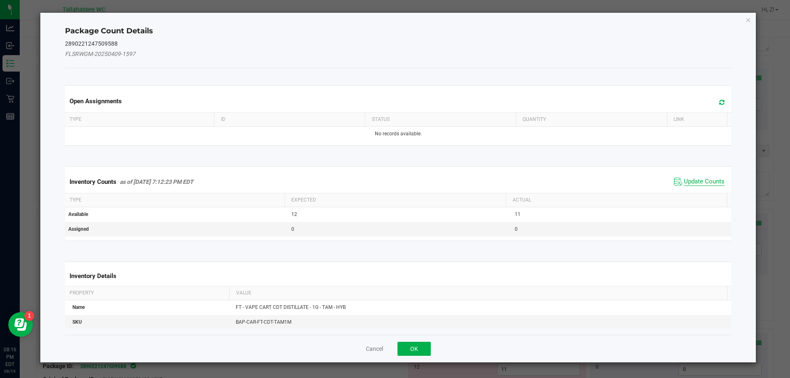
click at [697, 182] on span "Update Counts" at bounding box center [704, 182] width 41 height 8
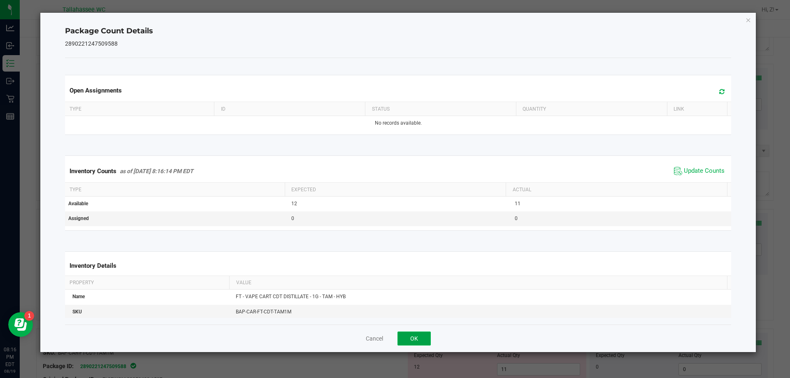
click at [427, 343] on button "OK" at bounding box center [414, 339] width 33 height 14
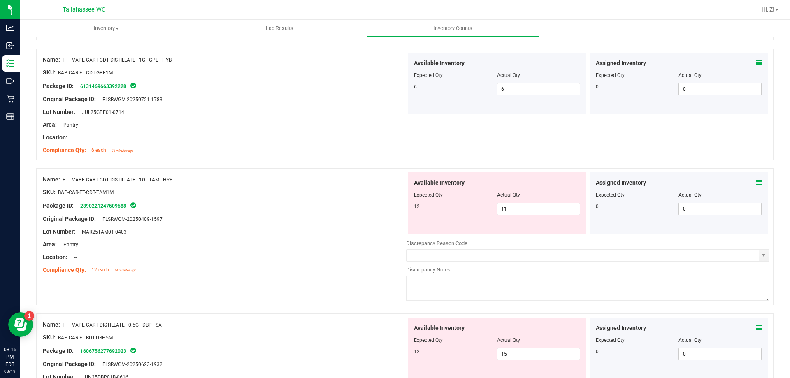
scroll to position [1690, 0]
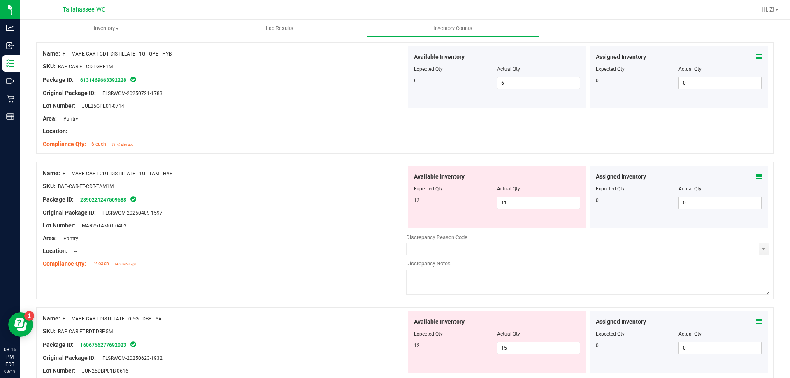
click at [756, 320] on icon at bounding box center [759, 322] width 6 height 6
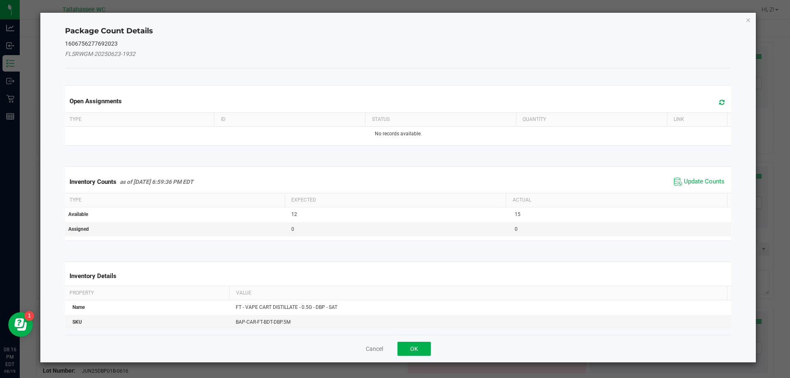
click at [698, 195] on th "Actual" at bounding box center [616, 201] width 221 height 14
click at [691, 184] on span "Update Counts" at bounding box center [704, 182] width 41 height 8
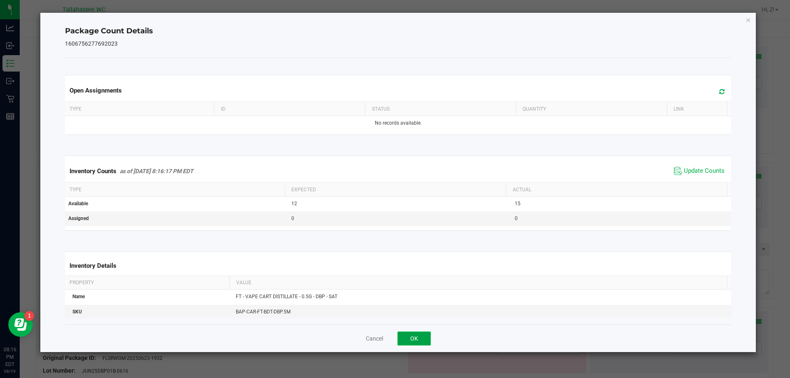
click at [429, 339] on button "OK" at bounding box center [414, 339] width 33 height 14
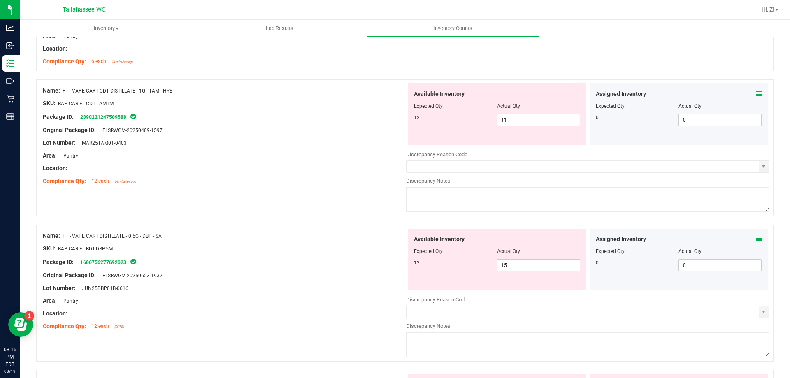
scroll to position [1870, 0]
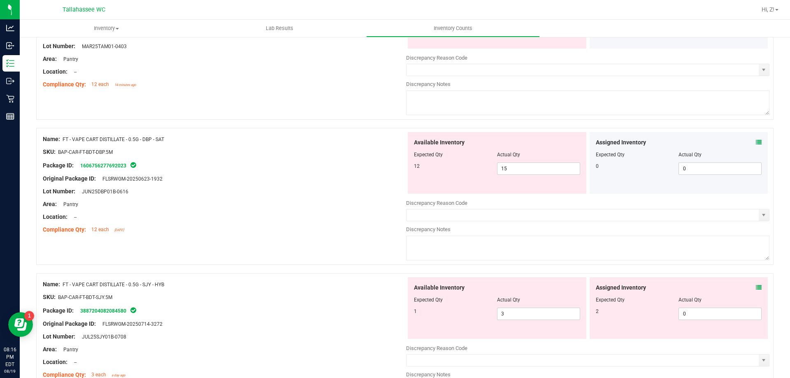
click at [756, 287] on icon at bounding box center [759, 288] width 6 height 6
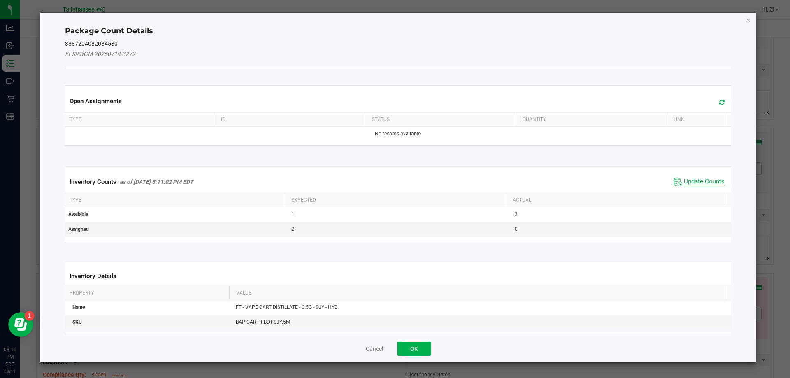
click at [705, 180] on span "Update Counts" at bounding box center [704, 182] width 41 height 8
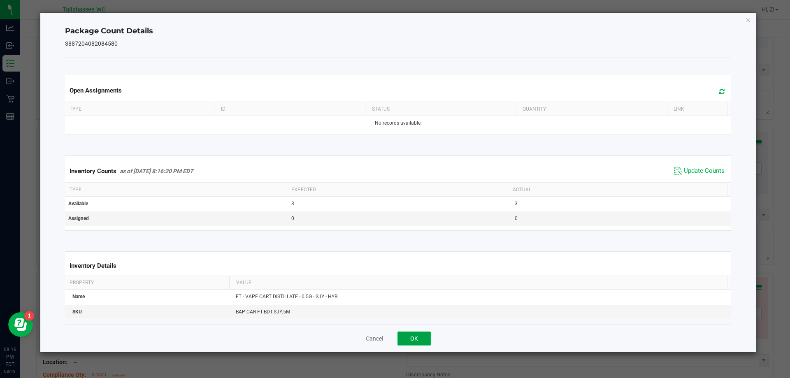
click at [420, 334] on button "OK" at bounding box center [414, 339] width 33 height 14
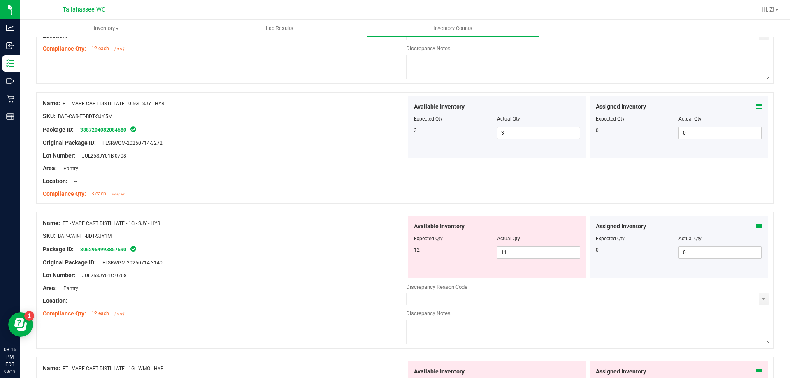
scroll to position [2066, 0]
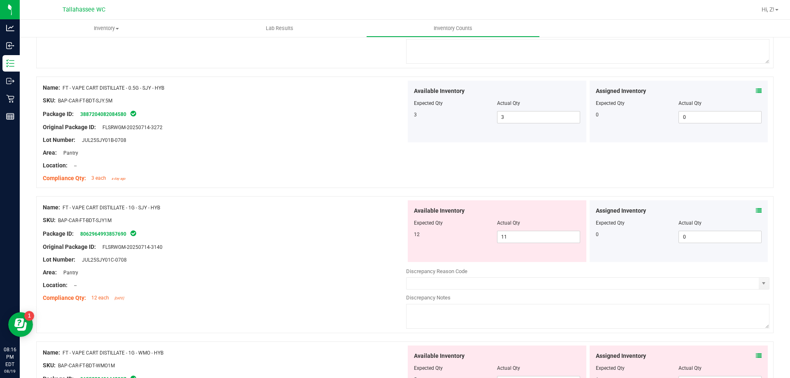
click at [756, 210] on icon at bounding box center [759, 211] width 6 height 6
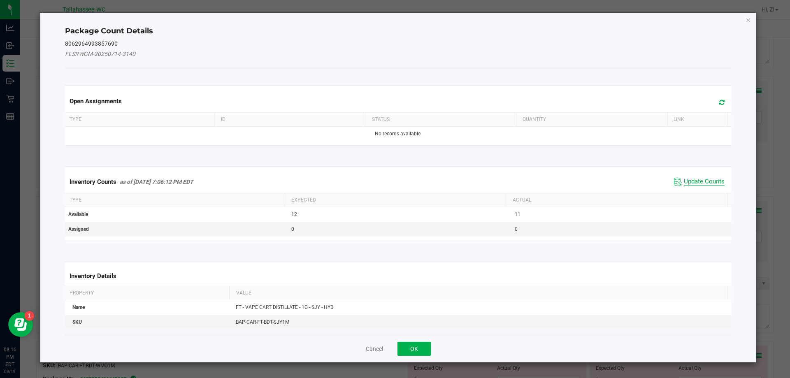
click at [701, 180] on span "Update Counts" at bounding box center [704, 182] width 41 height 8
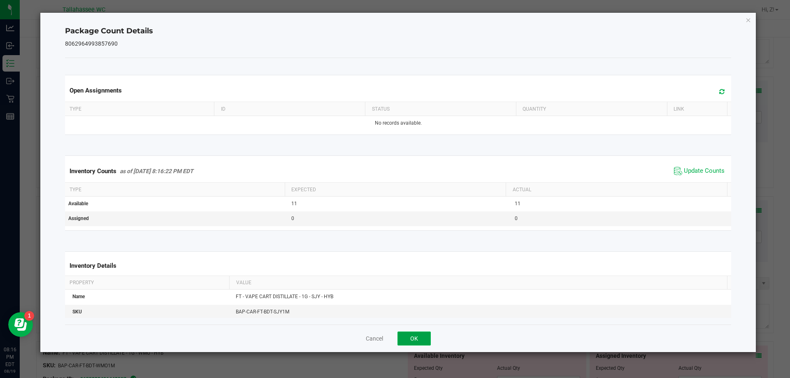
click at [422, 333] on button "OK" at bounding box center [414, 339] width 33 height 14
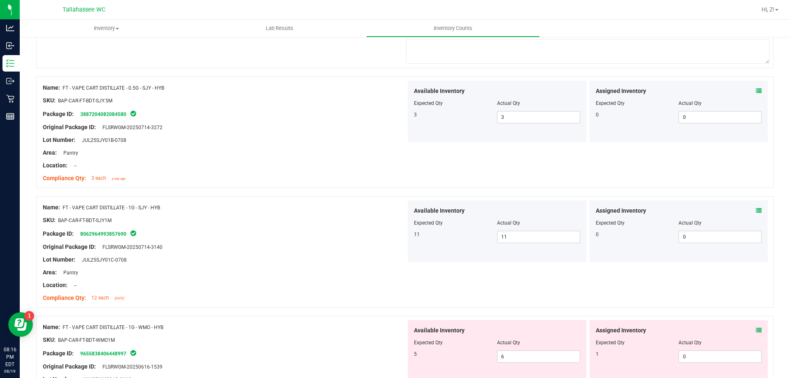
click at [756, 330] on icon at bounding box center [759, 331] width 6 height 6
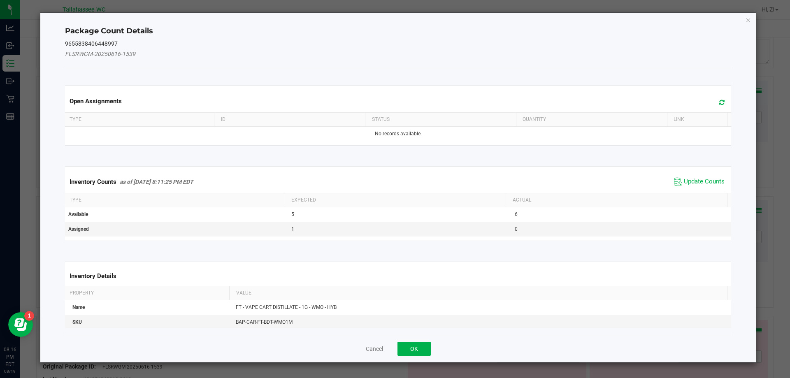
click at [689, 195] on th "Actual" at bounding box center [616, 201] width 221 height 14
click at [701, 182] on span "Update Counts" at bounding box center [704, 182] width 41 height 8
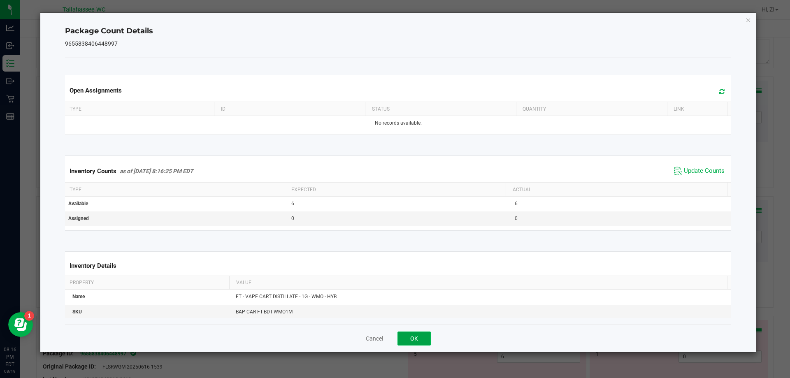
click at [424, 337] on button "OK" at bounding box center [414, 339] width 33 height 14
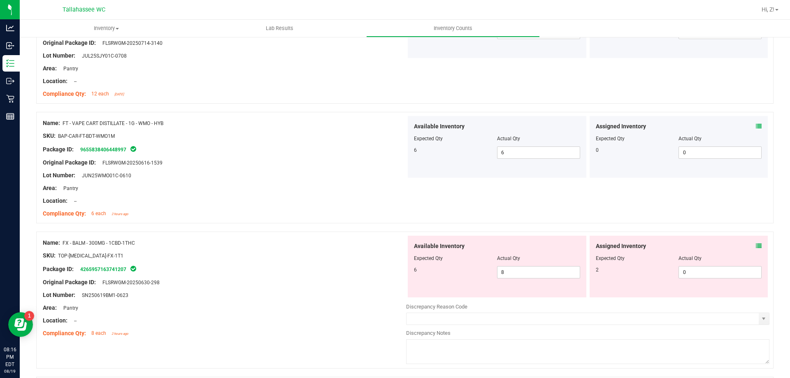
scroll to position [2271, 0]
click at [756, 242] on icon at bounding box center [759, 245] width 6 height 6
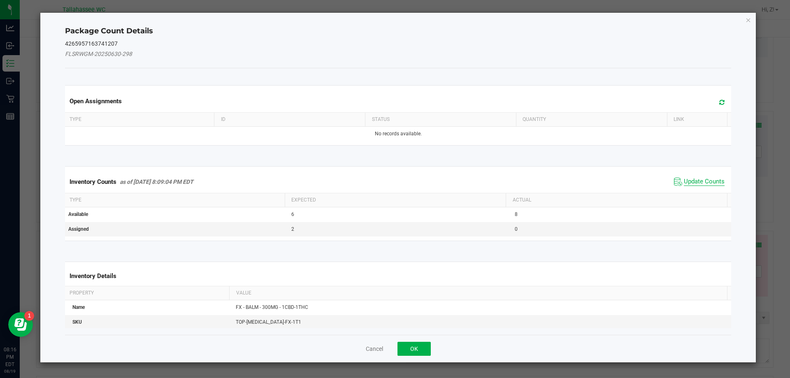
click at [701, 180] on span "Update Counts" at bounding box center [704, 182] width 41 height 8
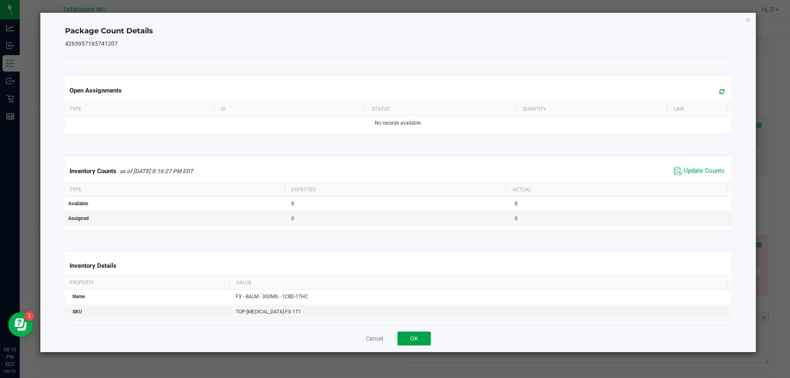
click at [415, 335] on button "OK" at bounding box center [414, 339] width 33 height 14
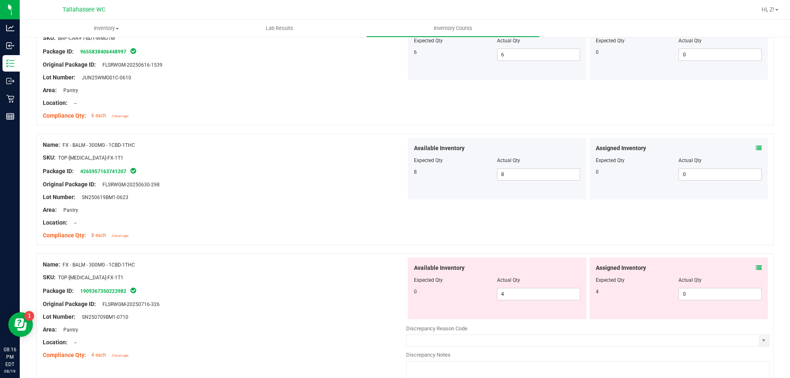
scroll to position [2469, 0]
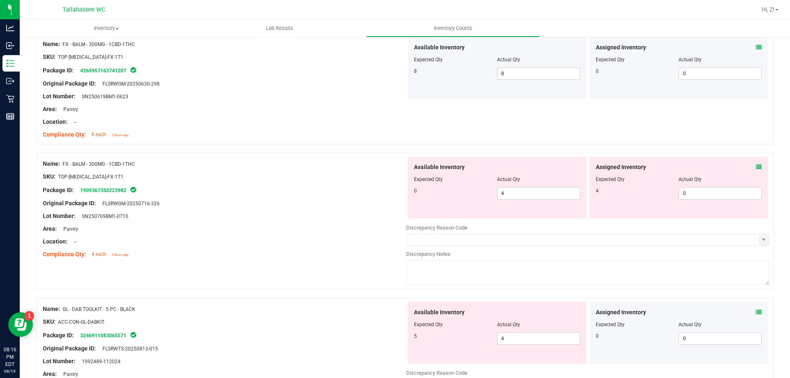
click at [756, 168] on icon at bounding box center [759, 167] width 6 height 6
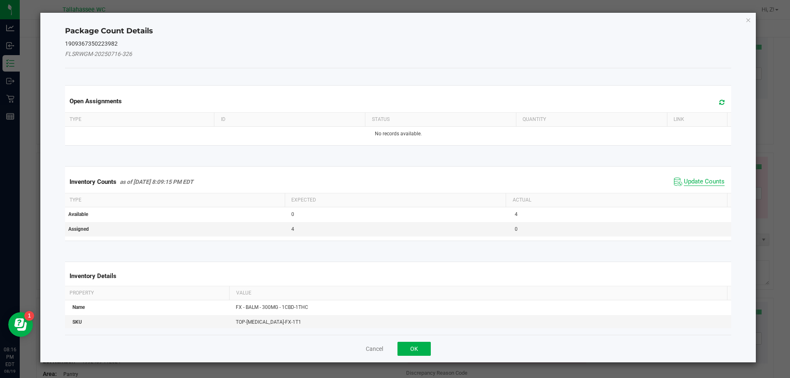
click at [702, 180] on span "Update Counts" at bounding box center [704, 182] width 41 height 8
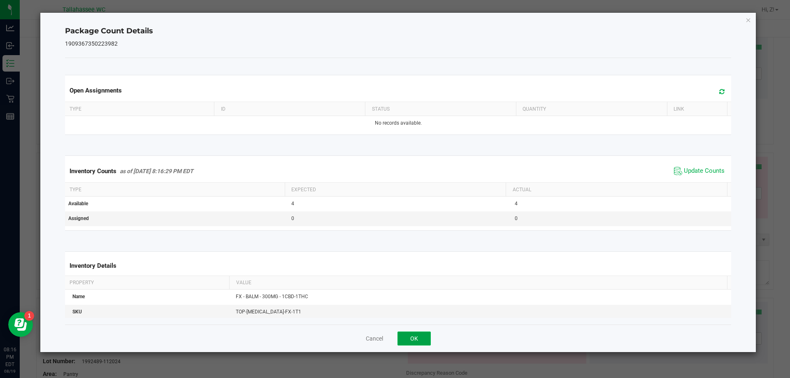
click at [421, 339] on button "OK" at bounding box center [414, 339] width 33 height 14
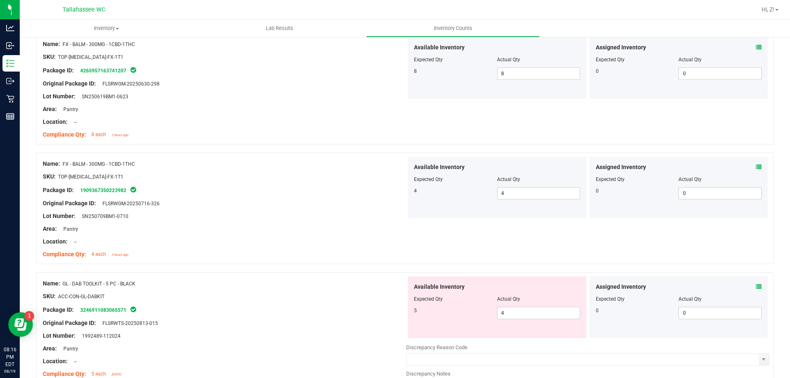
click at [756, 286] on icon at bounding box center [759, 287] width 6 height 6
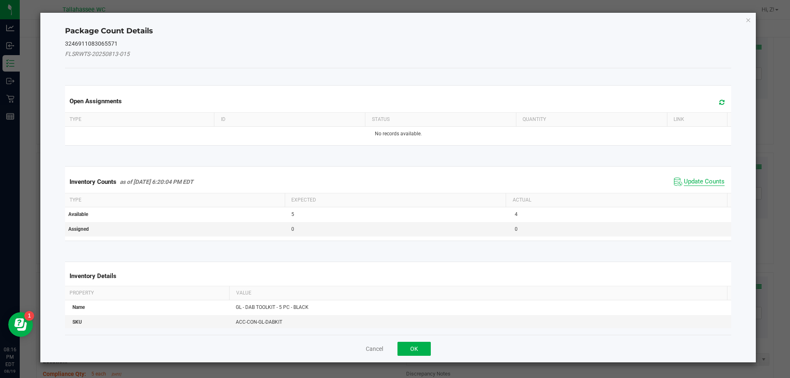
click at [697, 179] on span "Update Counts" at bounding box center [704, 182] width 41 height 8
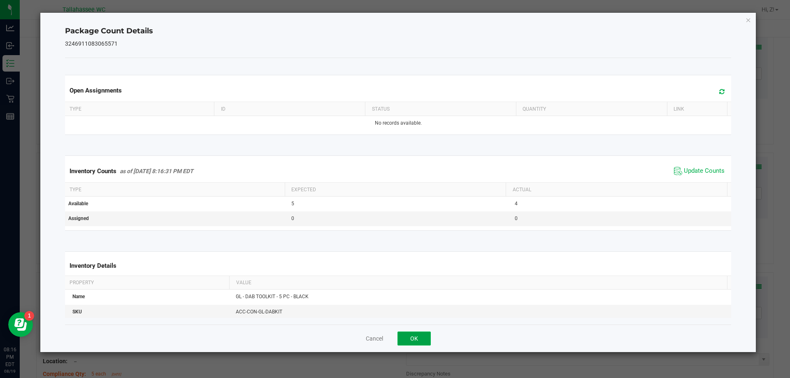
click at [425, 345] on button "OK" at bounding box center [414, 339] width 33 height 14
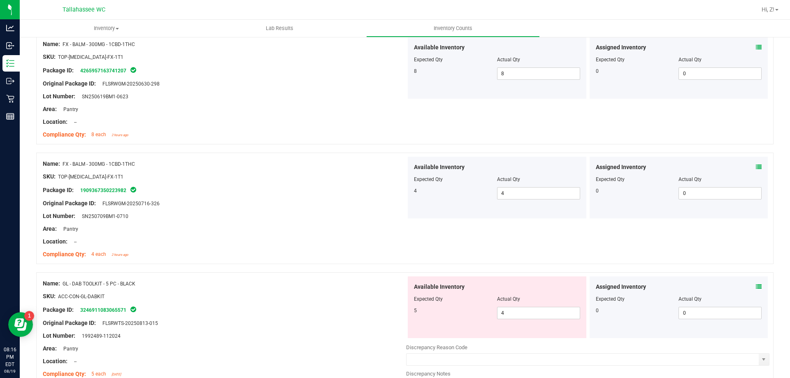
scroll to position [2537, 0]
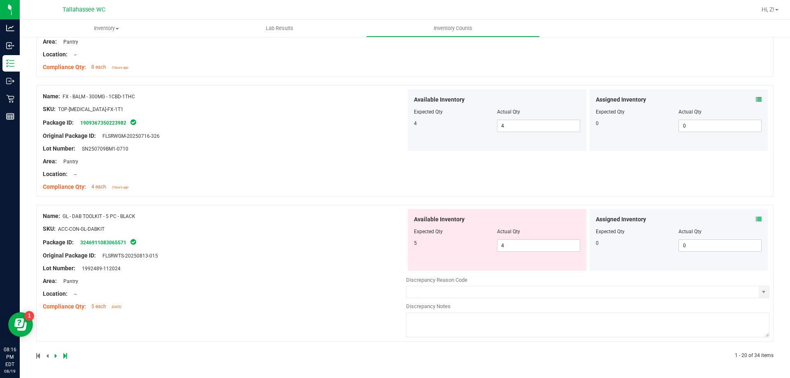
click at [58, 358] on link at bounding box center [57, 356] width 4 height 6
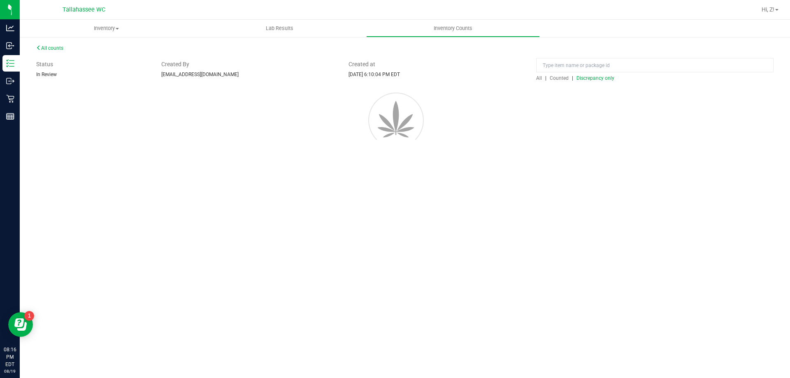
scroll to position [0, 0]
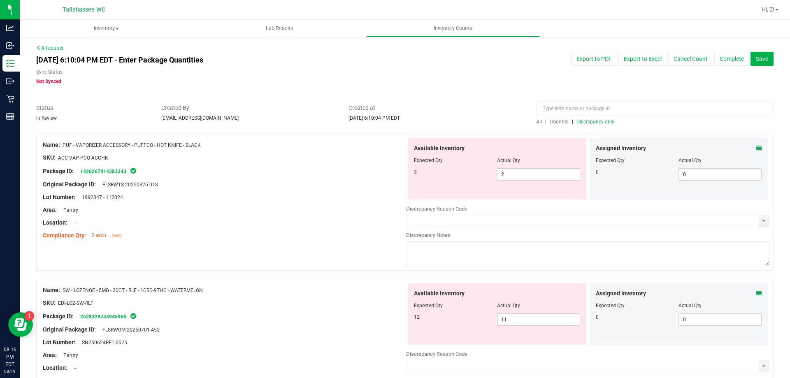
click at [756, 148] on icon at bounding box center [759, 148] width 6 height 6
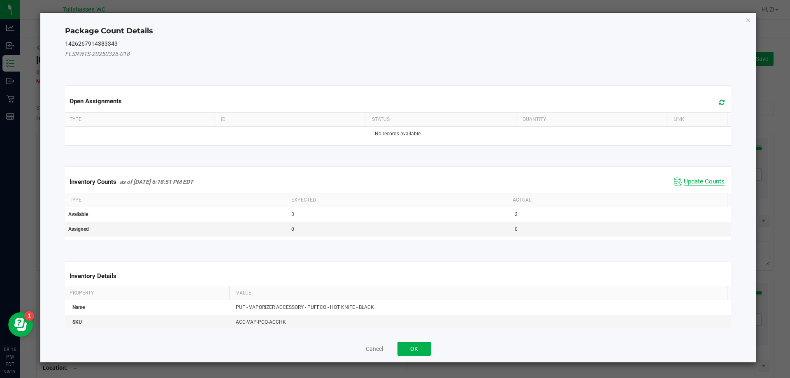
click at [689, 178] on span "Update Counts" at bounding box center [704, 182] width 41 height 8
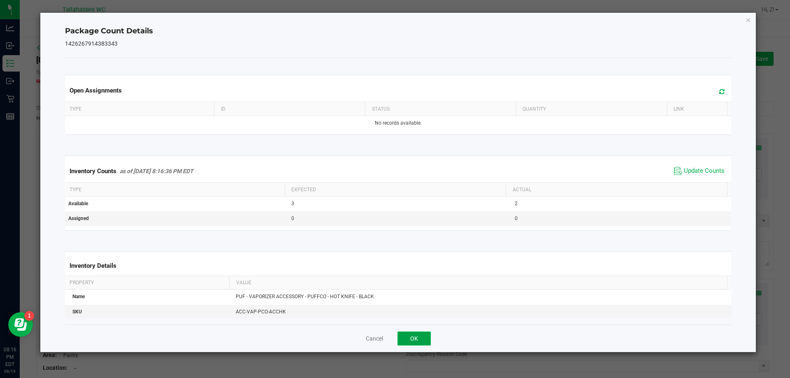
click at [413, 336] on button "OK" at bounding box center [414, 339] width 33 height 14
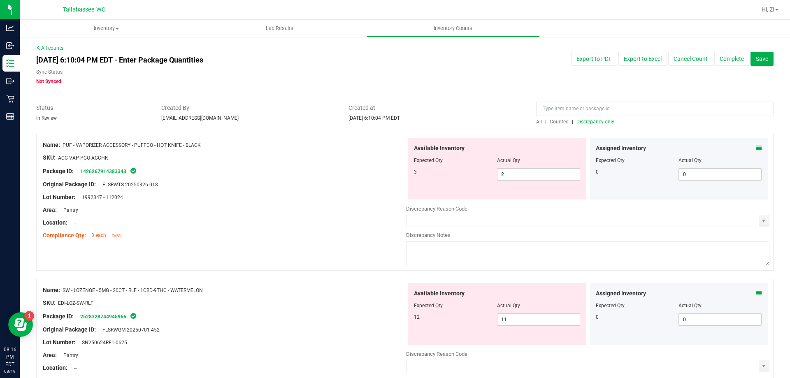
click at [756, 291] on icon at bounding box center [759, 294] width 6 height 6
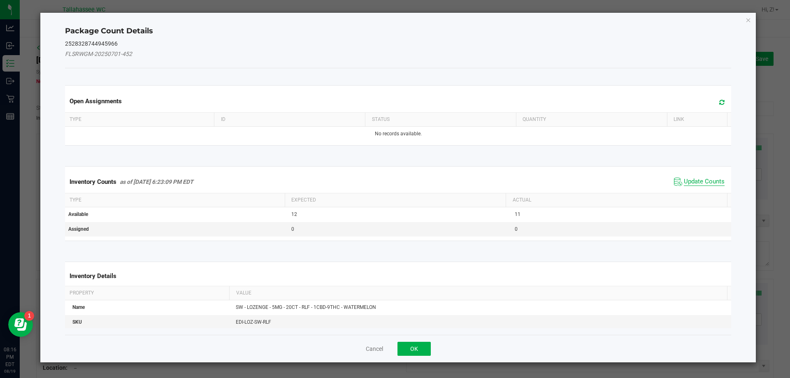
click at [691, 180] on span "Update Counts" at bounding box center [704, 182] width 41 height 8
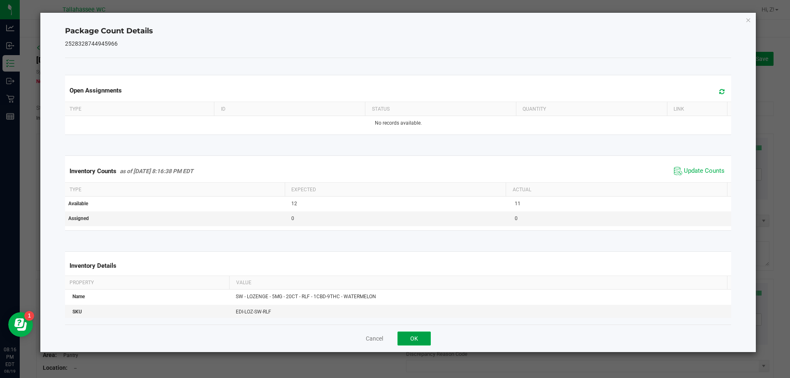
click at [417, 338] on button "OK" at bounding box center [414, 339] width 33 height 14
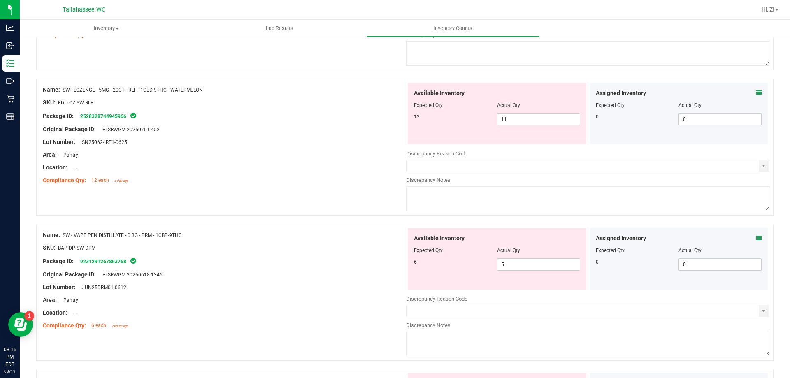
scroll to position [222, 0]
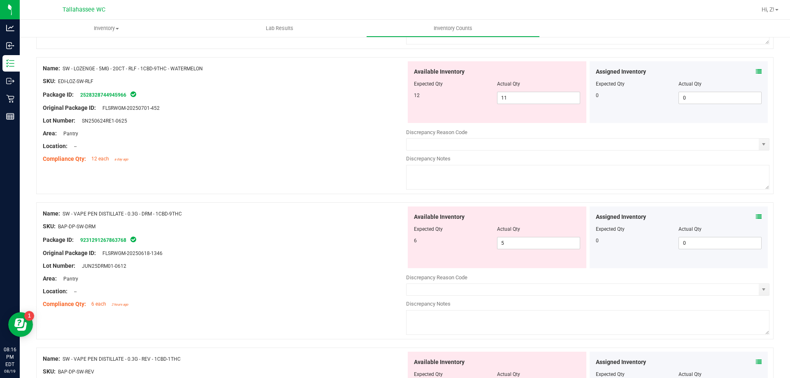
click at [756, 217] on icon at bounding box center [759, 217] width 6 height 6
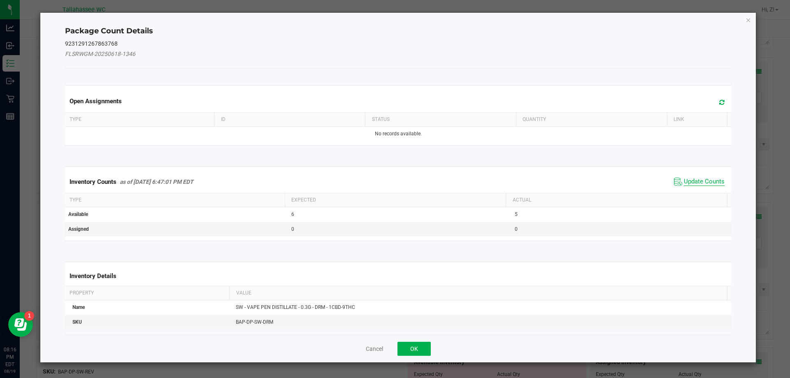
click at [702, 178] on span "Update Counts" at bounding box center [704, 182] width 41 height 8
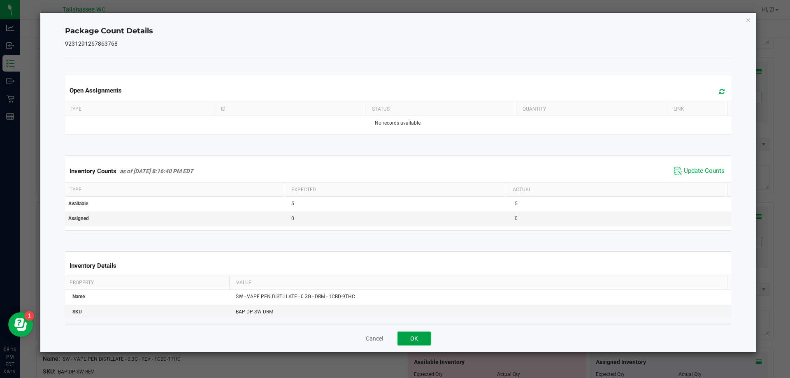
click at [429, 339] on button "OK" at bounding box center [414, 339] width 33 height 14
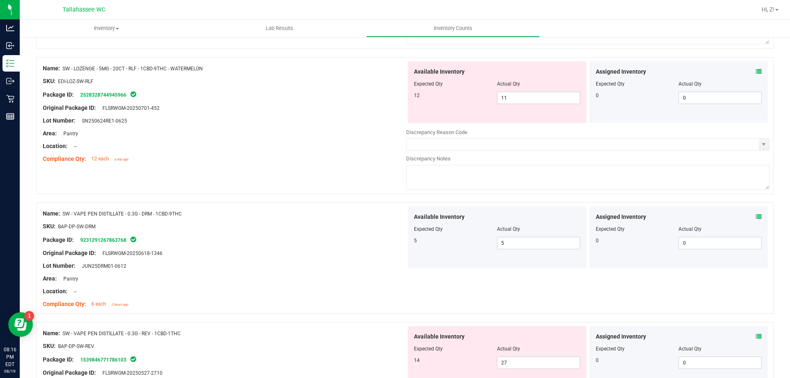
click at [756, 337] on icon at bounding box center [759, 337] width 6 height 6
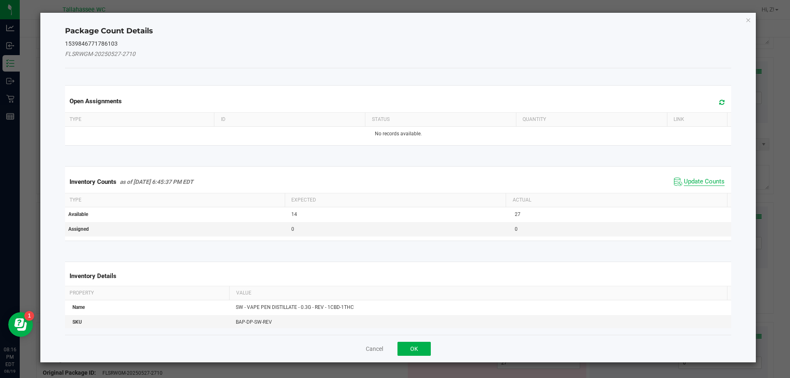
click at [692, 182] on span "Update Counts" at bounding box center [704, 182] width 41 height 8
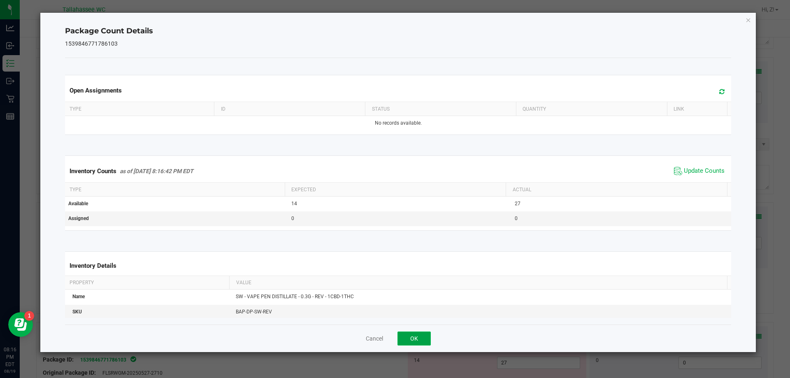
click at [422, 345] on button "OK" at bounding box center [414, 339] width 33 height 14
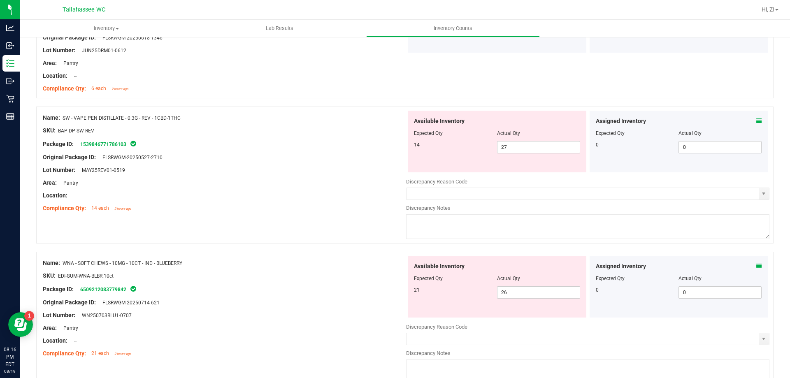
scroll to position [457, 0]
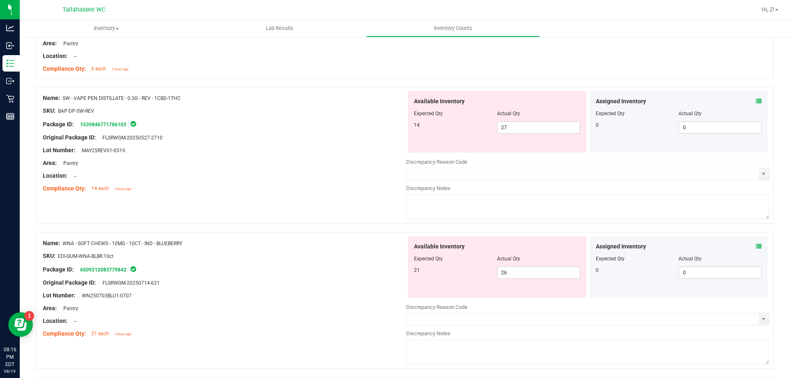
click at [756, 244] on icon at bounding box center [759, 247] width 6 height 6
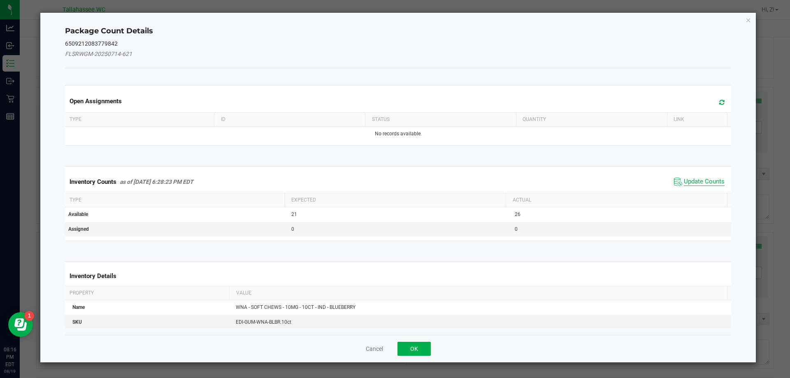
click at [693, 183] on span "Update Counts" at bounding box center [704, 182] width 41 height 8
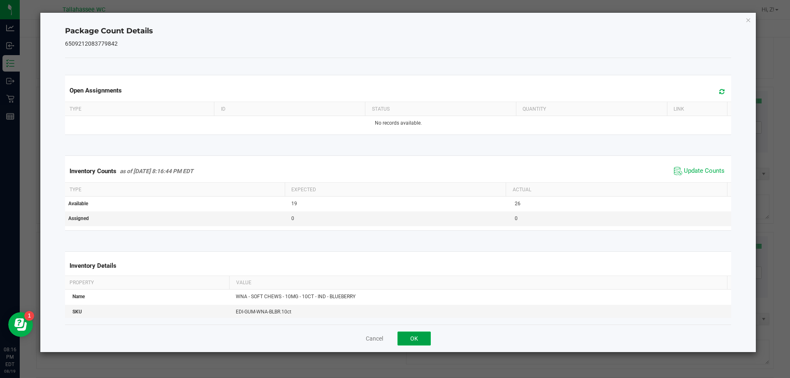
click at [416, 335] on button "OK" at bounding box center [414, 339] width 33 height 14
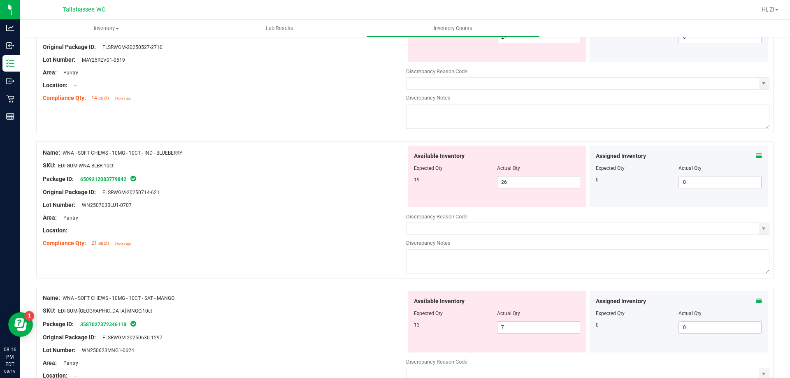
scroll to position [604, 0]
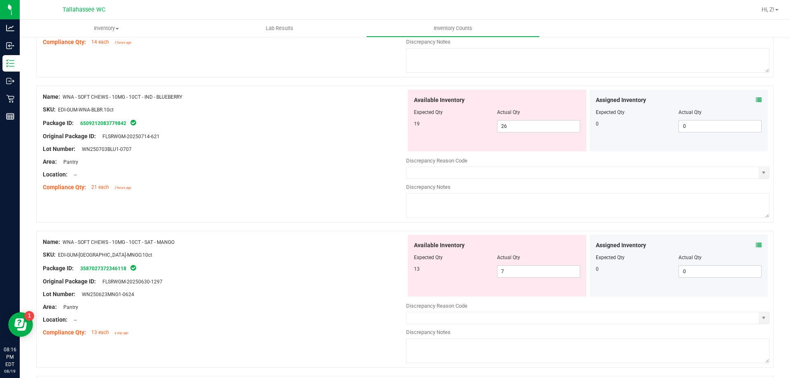
click at [756, 242] on icon at bounding box center [759, 245] width 6 height 6
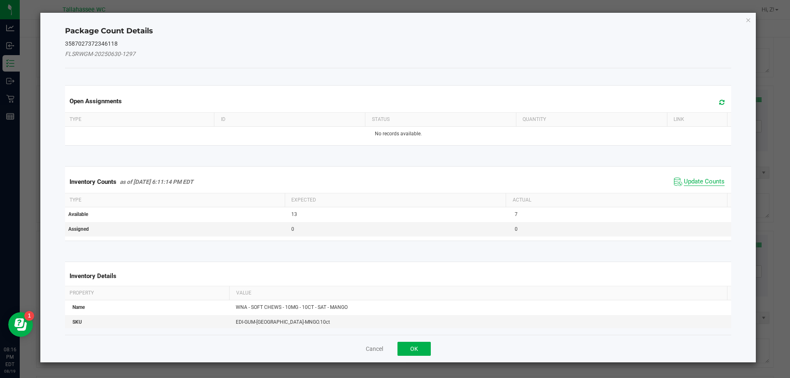
click at [696, 184] on span "Update Counts" at bounding box center [704, 182] width 41 height 8
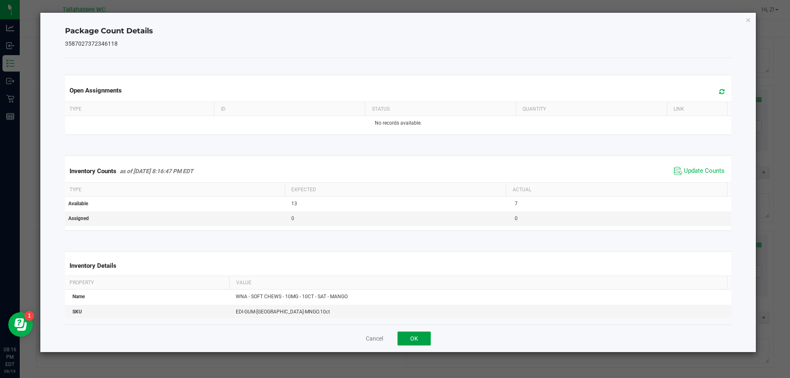
click at [425, 336] on button "OK" at bounding box center [414, 339] width 33 height 14
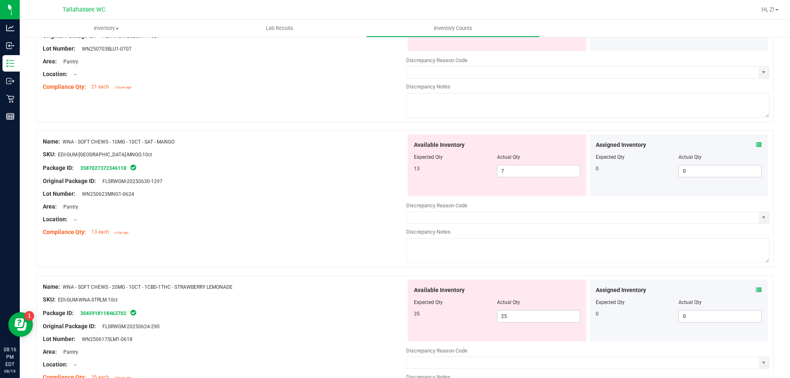
scroll to position [705, 0]
click at [756, 289] on icon at bounding box center [759, 290] width 6 height 6
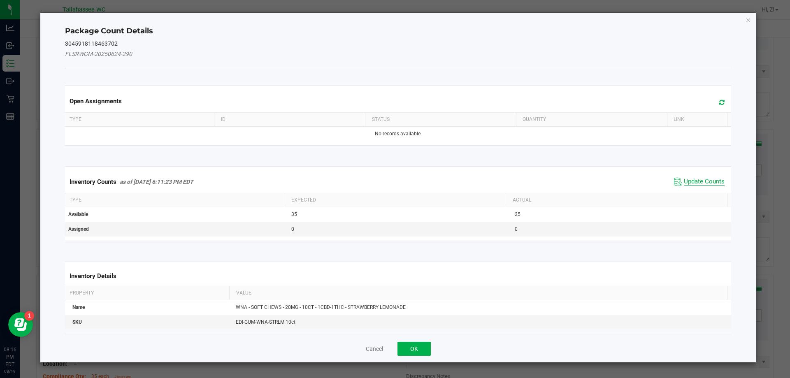
click at [694, 183] on span "Update Counts" at bounding box center [704, 182] width 41 height 8
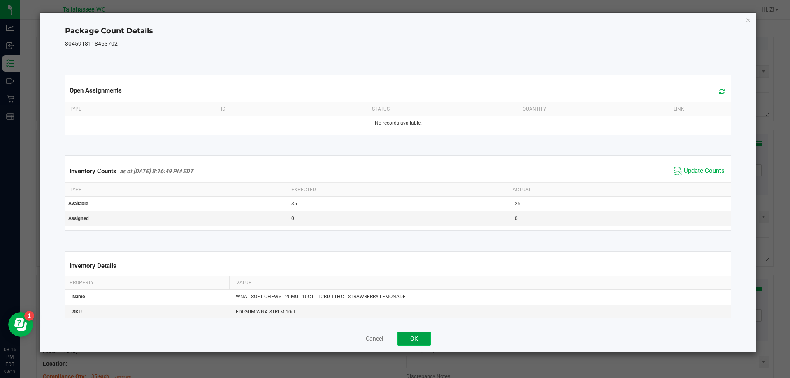
click at [415, 341] on button "OK" at bounding box center [414, 339] width 33 height 14
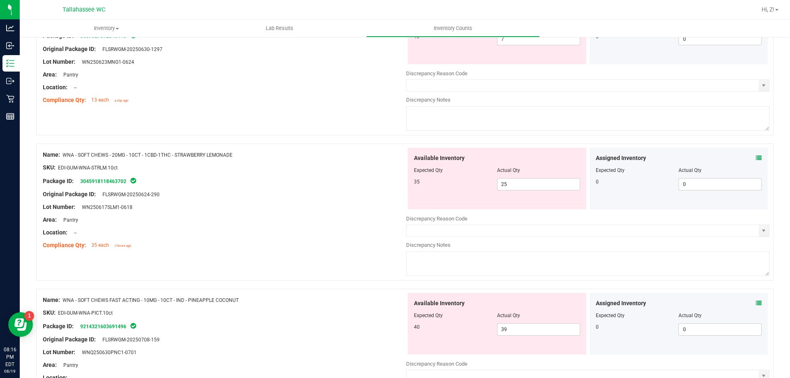
scroll to position [846, 0]
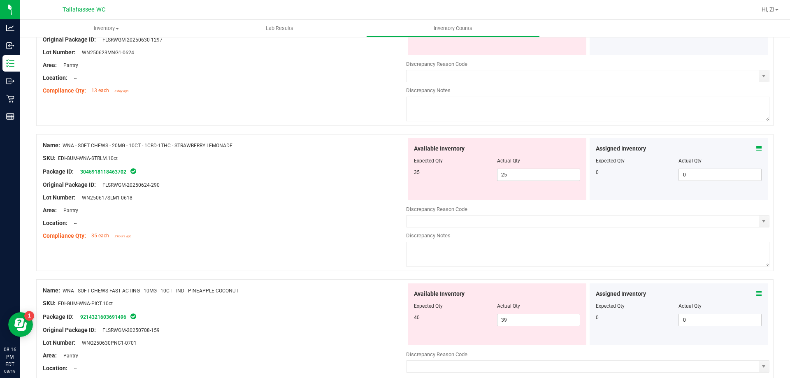
click at [756, 291] on icon at bounding box center [759, 294] width 6 height 6
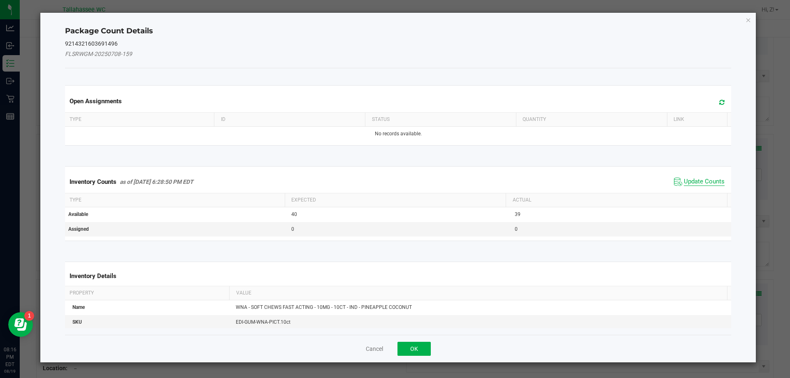
click at [687, 180] on span "Update Counts" at bounding box center [704, 182] width 41 height 8
click at [418, 332] on div "Open Assignments Type ID Status Quantity Link No records available. Inventory C…" at bounding box center [398, 201] width 667 height 267
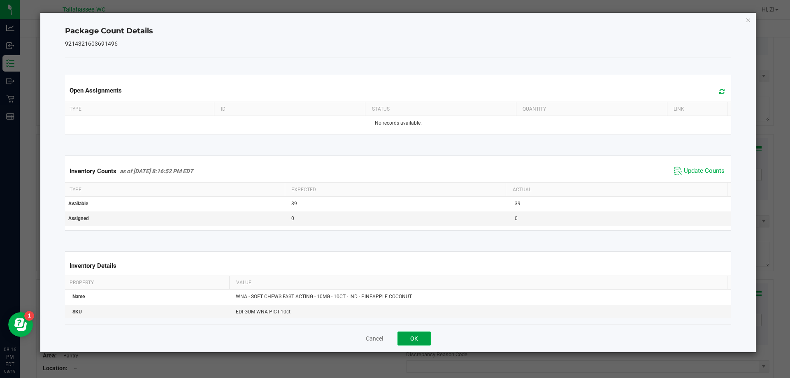
click at [423, 341] on button "OK" at bounding box center [414, 339] width 33 height 14
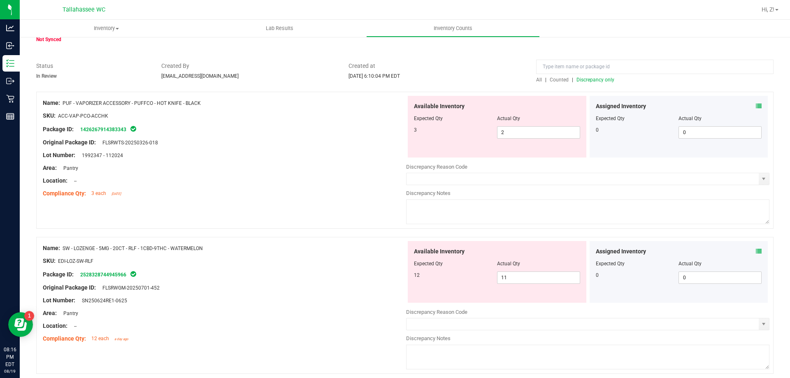
scroll to position [0, 0]
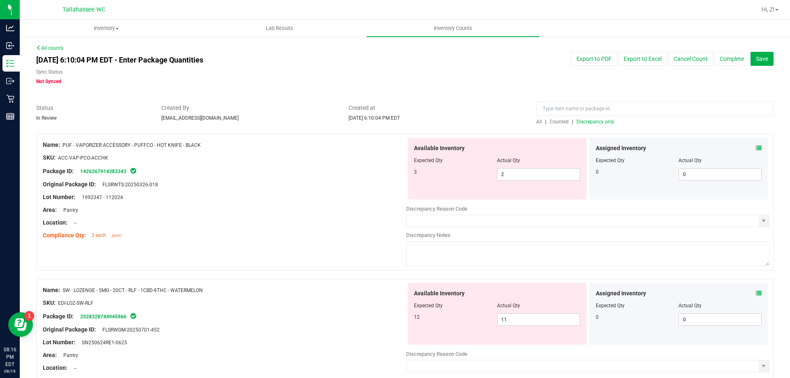
click at [603, 124] on span "Discrepancy only" at bounding box center [596, 122] width 38 height 6
click at [756, 145] on div "Assigned Inventory Expected Qty Actual Qty 0 0 0" at bounding box center [679, 169] width 179 height 62
click at [756, 147] on icon at bounding box center [759, 148] width 6 height 6
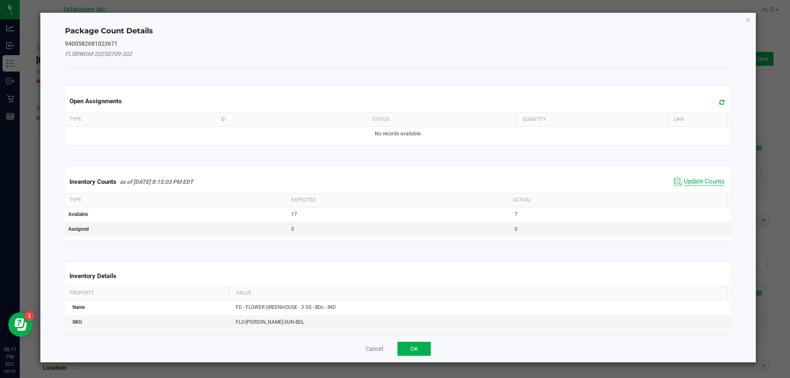
click at [684, 180] on span "Update Counts" at bounding box center [704, 182] width 41 height 8
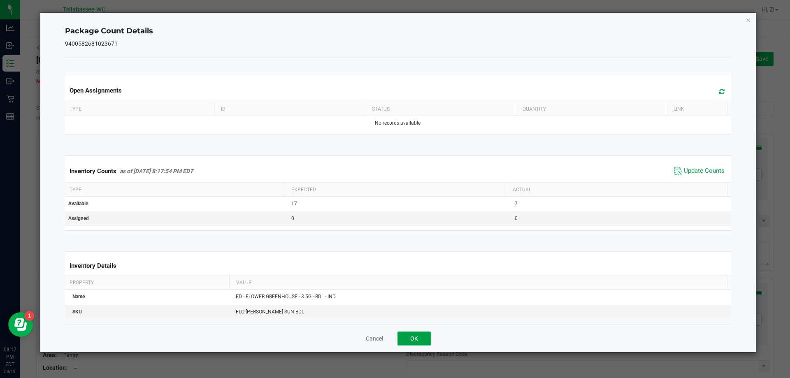
click at [409, 333] on button "OK" at bounding box center [414, 339] width 33 height 14
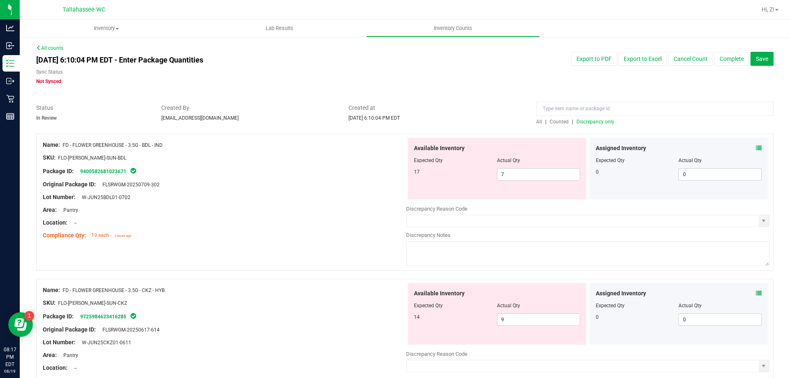
click at [756, 292] on icon at bounding box center [759, 294] width 6 height 6
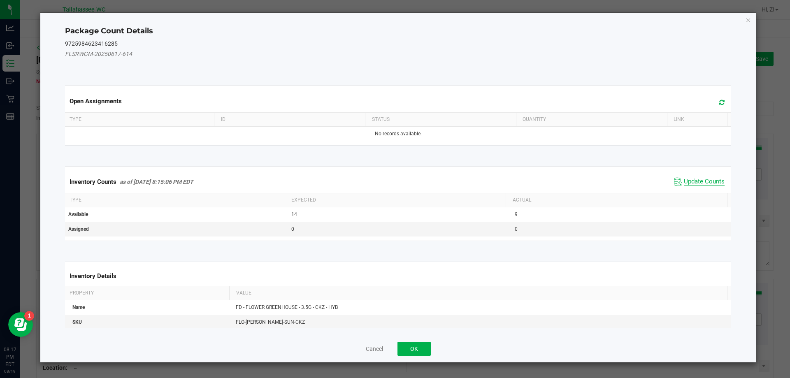
click at [684, 184] on span "Update Counts" at bounding box center [704, 182] width 41 height 8
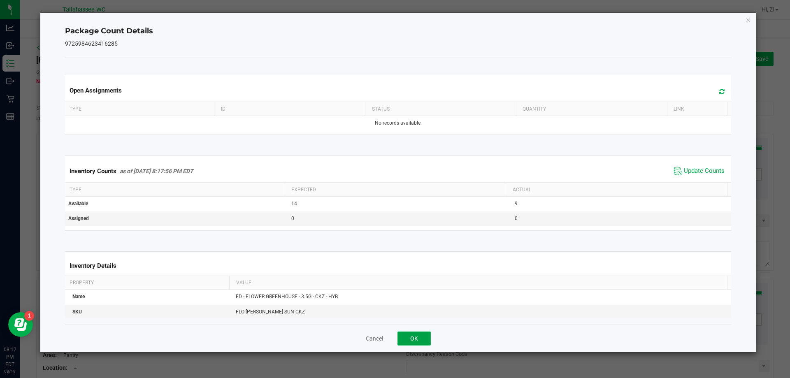
drag, startPoint x: 417, startPoint y: 334, endPoint x: 454, endPoint y: 307, distance: 46.2
click at [418, 334] on button "OK" at bounding box center [414, 339] width 33 height 14
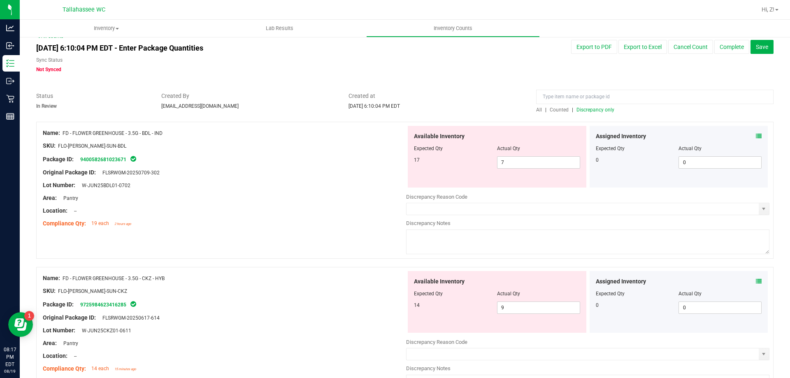
scroll to position [82, 0]
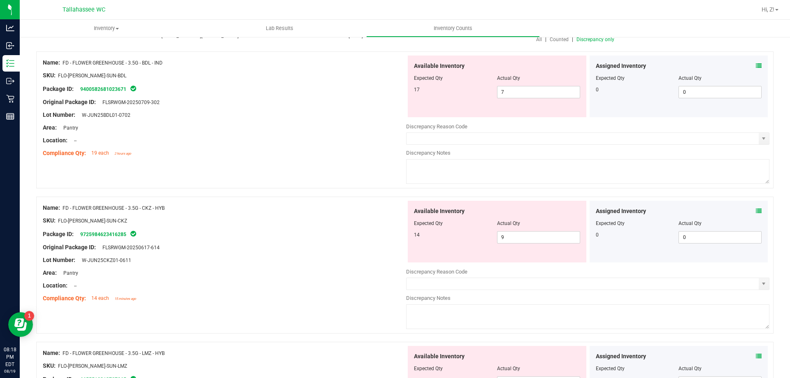
click at [756, 358] on icon at bounding box center [759, 357] width 6 height 6
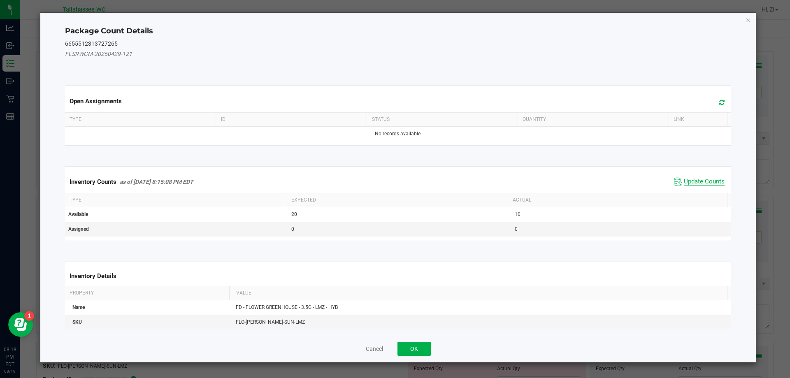
click at [688, 184] on span "Update Counts" at bounding box center [704, 182] width 41 height 8
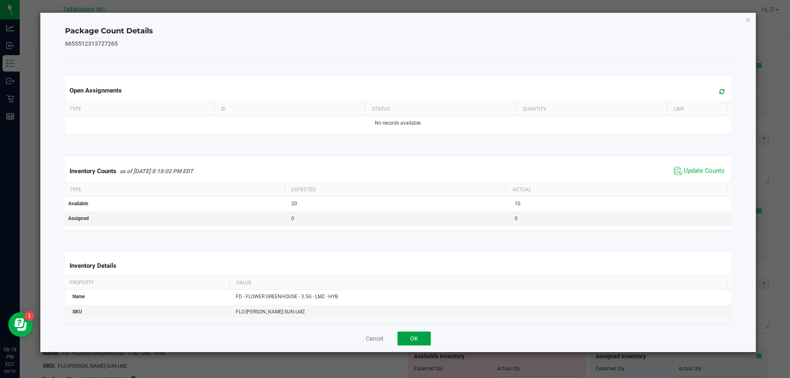
click at [415, 334] on button "OK" at bounding box center [414, 339] width 33 height 14
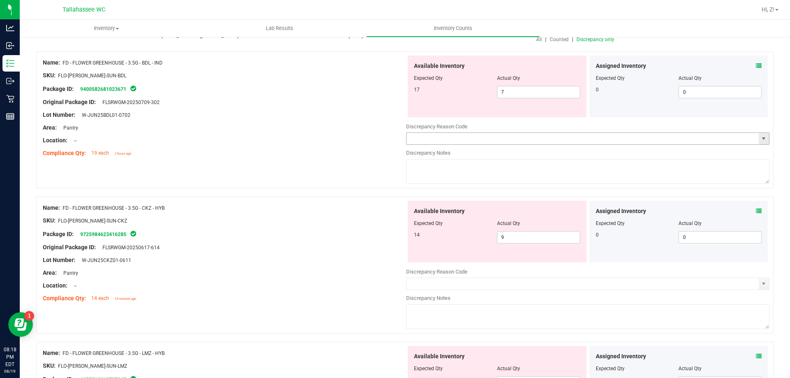
scroll to position [0, 0]
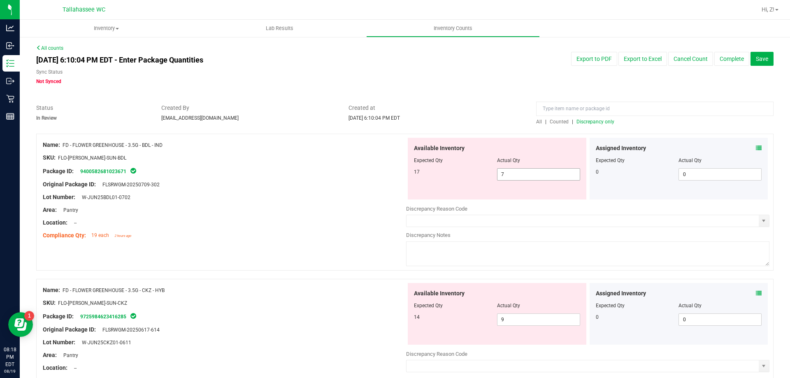
click at [519, 173] on span "7 7" at bounding box center [538, 174] width 83 height 12
click at [519, 173] on input "7" at bounding box center [539, 175] width 82 height 12
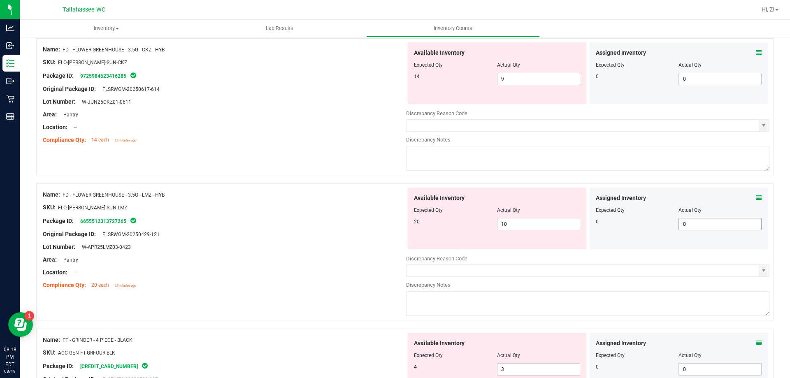
scroll to position [288, 0]
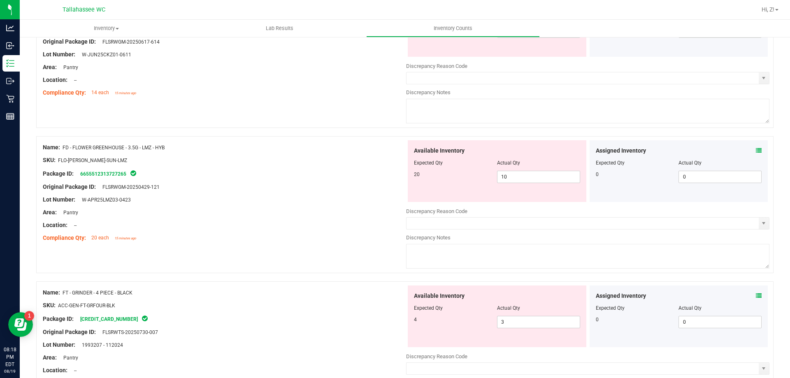
click at [756, 297] on icon at bounding box center [759, 296] width 6 height 6
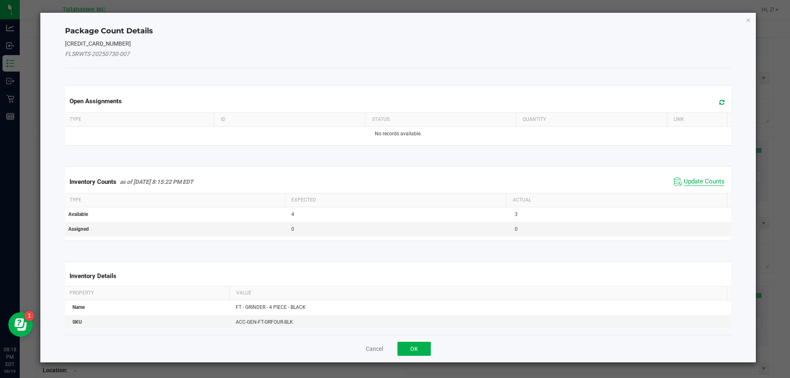
click at [696, 180] on span "Update Counts" at bounding box center [704, 182] width 41 height 8
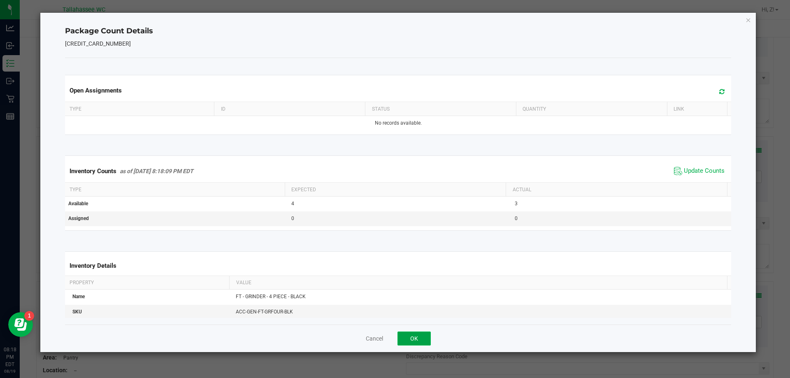
click at [428, 338] on button "OK" at bounding box center [414, 339] width 33 height 14
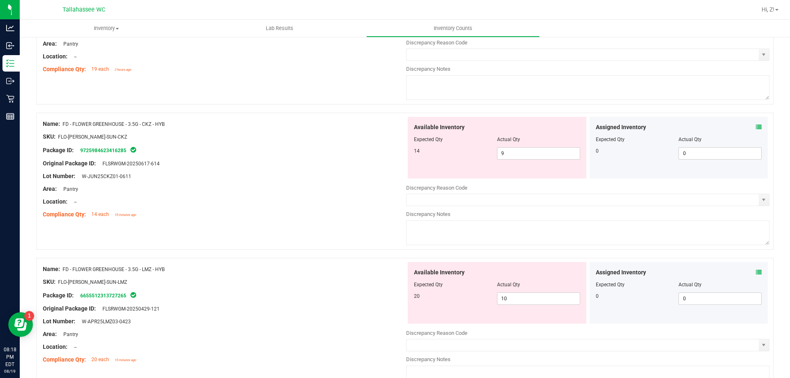
scroll to position [82, 0]
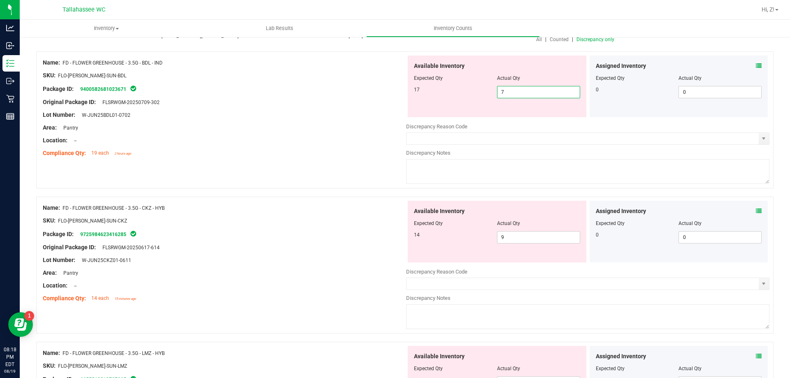
click at [523, 96] on span "7 7" at bounding box center [538, 92] width 83 height 12
click at [523, 96] on input "7" at bounding box center [539, 92] width 82 height 12
type input "17"
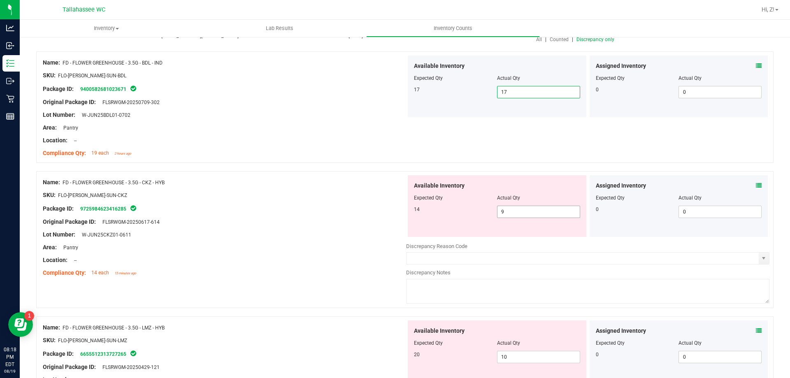
click at [524, 209] on span "9 9" at bounding box center [538, 212] width 83 height 12
click at [524, 209] on input "9" at bounding box center [539, 212] width 82 height 12
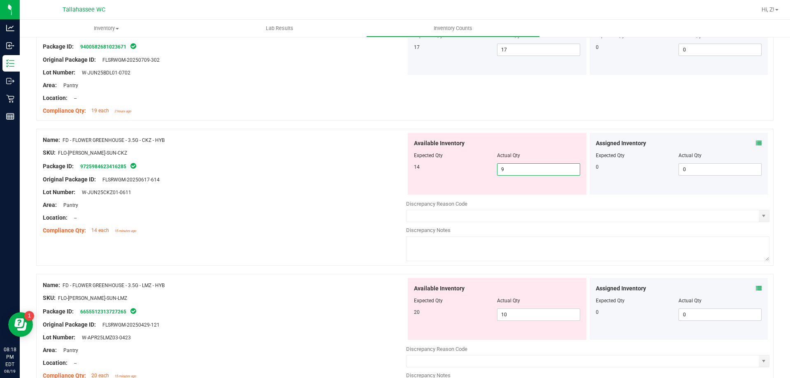
scroll to position [206, 0]
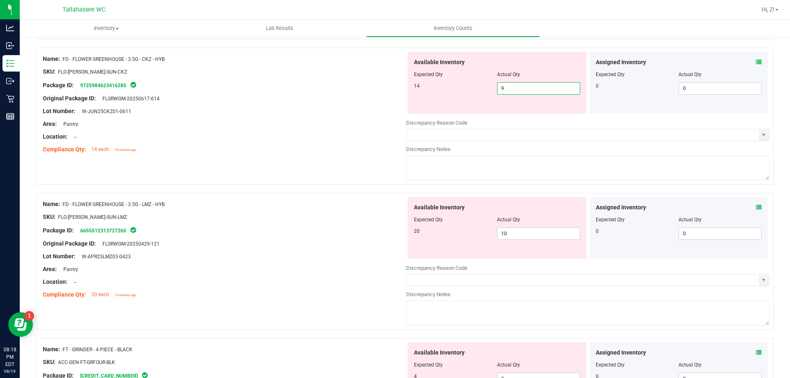
click at [756, 208] on icon at bounding box center [759, 208] width 6 height 6
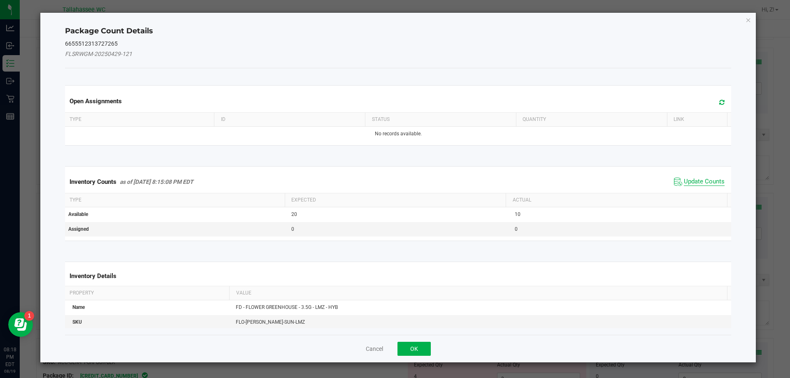
click at [684, 185] on span "Update Counts" at bounding box center [704, 182] width 41 height 8
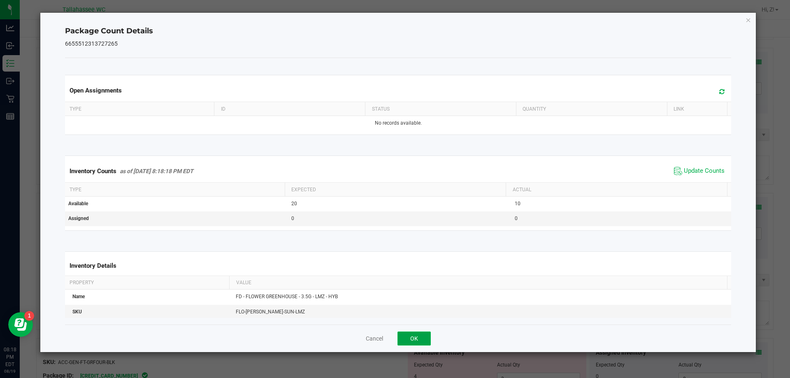
click at [407, 338] on button "OK" at bounding box center [414, 339] width 33 height 14
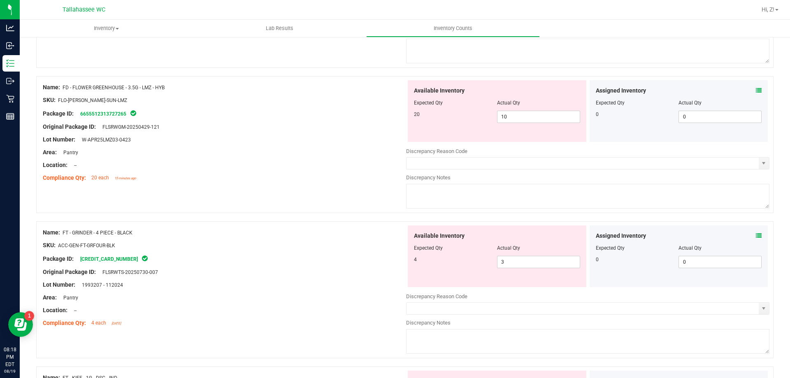
scroll to position [329, 0]
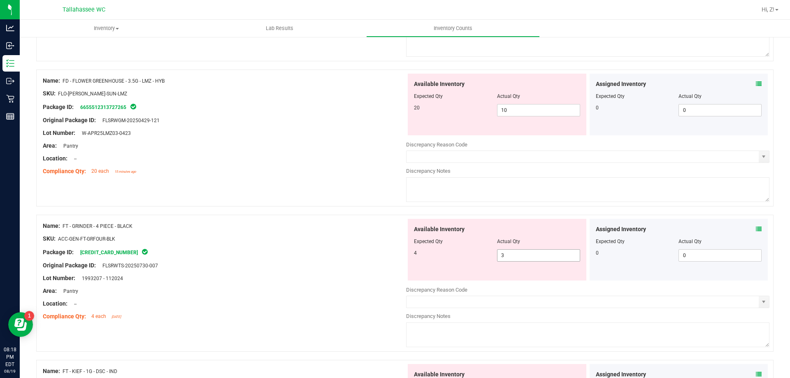
click at [504, 256] on span "3 3" at bounding box center [538, 255] width 83 height 12
click at [504, 256] on input "3" at bounding box center [539, 256] width 82 height 12
type input "4"
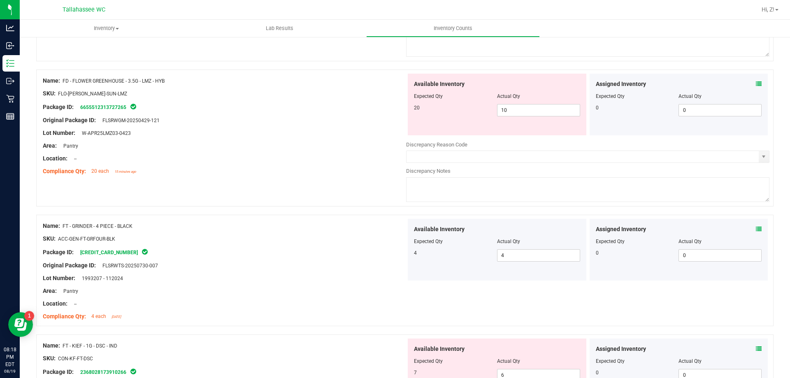
click at [756, 80] on div "Assigned Inventory Expected Qty Actual Qty 0 0 0" at bounding box center [679, 105] width 179 height 62
click at [756, 82] on div "Assigned Inventory Expected Qty Actual Qty 0 0 0" at bounding box center [679, 105] width 179 height 62
click at [756, 81] on icon at bounding box center [759, 84] width 6 height 6
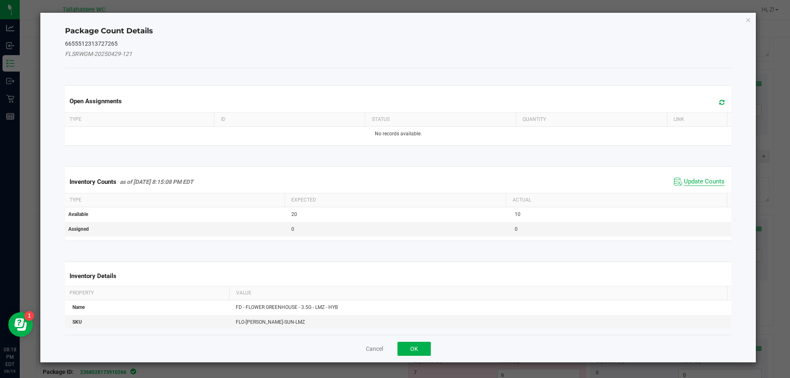
click at [695, 182] on span "Update Counts" at bounding box center [704, 182] width 41 height 8
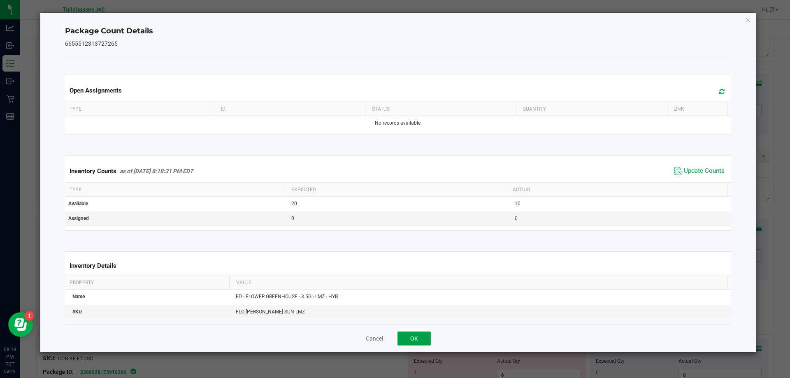
drag, startPoint x: 415, startPoint y: 343, endPoint x: 612, endPoint y: 305, distance: 200.3
click at [416, 343] on button "OK" at bounding box center [414, 339] width 33 height 14
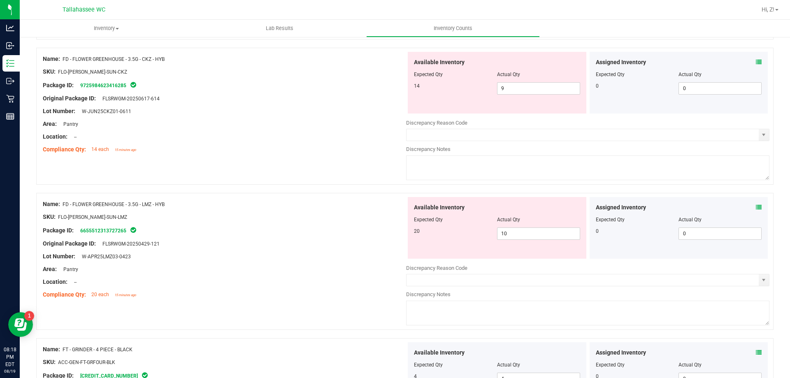
scroll to position [0, 0]
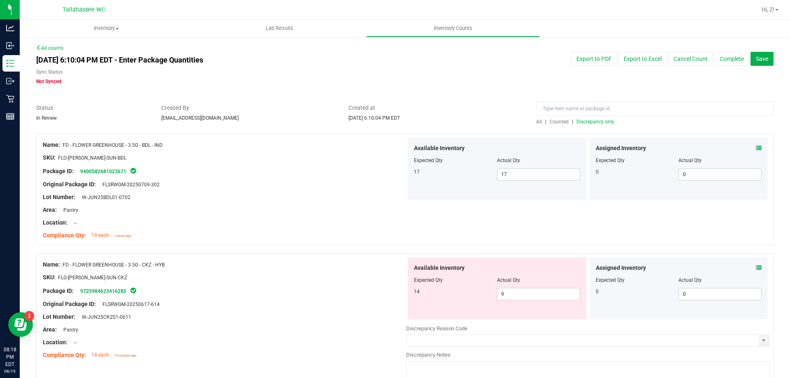
click at [512, 286] on div at bounding box center [497, 286] width 166 height 4
click at [513, 291] on span "9 9" at bounding box center [538, 294] width 83 height 12
click at [513, 291] on input "9" at bounding box center [539, 295] width 82 height 12
type input "14"
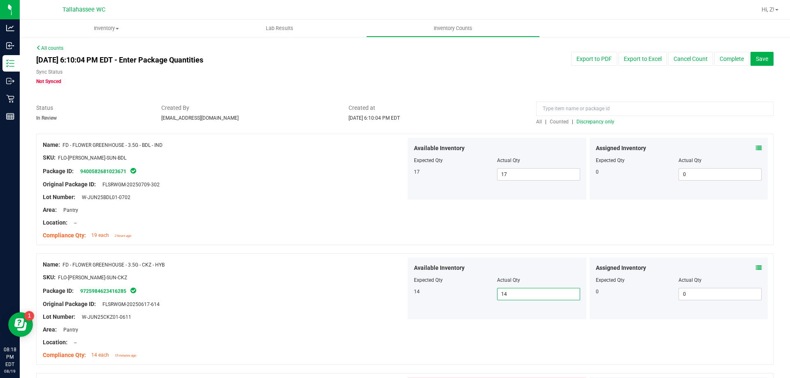
scroll to position [206, 0]
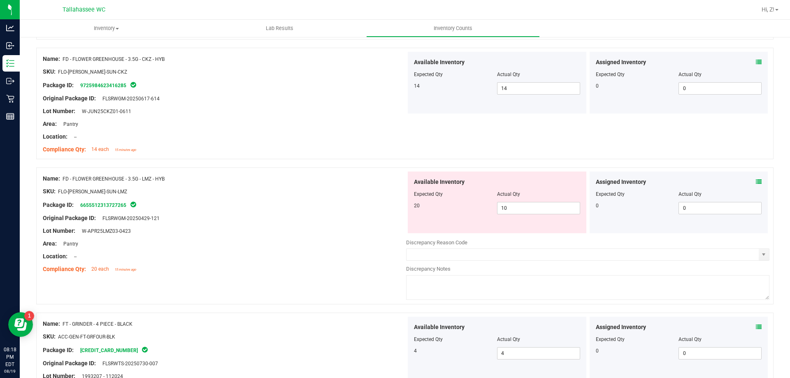
click at [756, 178] on span at bounding box center [759, 182] width 6 height 9
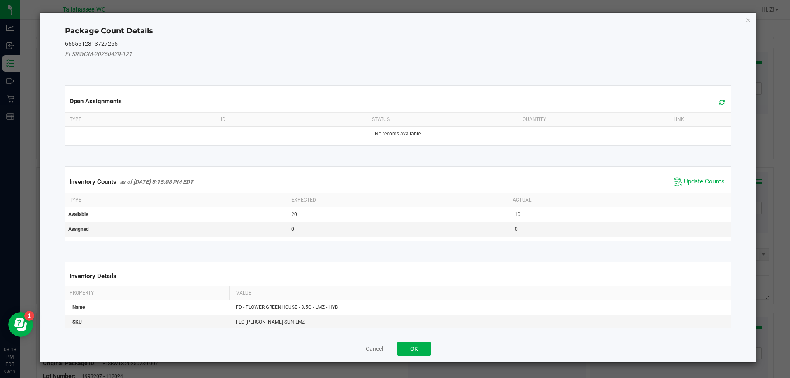
click at [700, 174] on div "Inventory Counts as of [DATE] 8:15:08 PM EDT Update Counts" at bounding box center [398, 182] width 670 height 22
click at [700, 182] on span "Update Counts" at bounding box center [704, 182] width 41 height 8
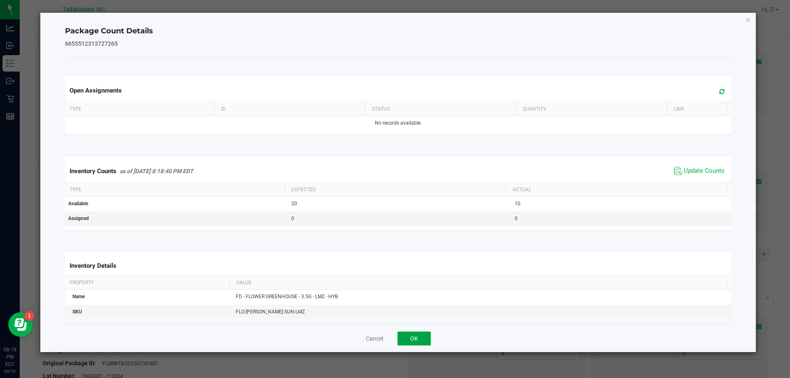
click at [421, 338] on button "OK" at bounding box center [414, 339] width 33 height 14
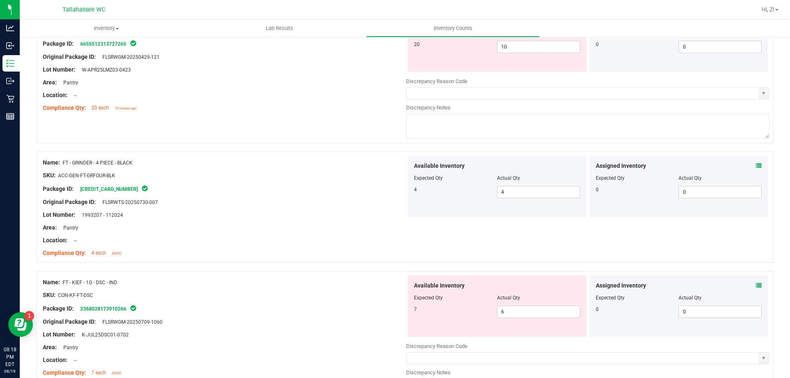
scroll to position [412, 0]
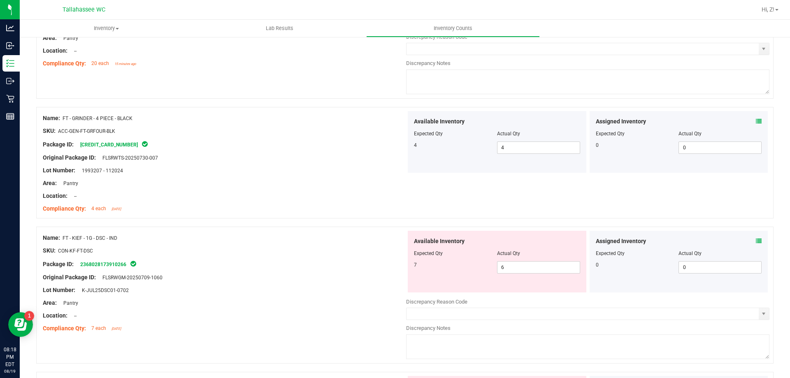
click at [756, 242] on icon at bounding box center [759, 241] width 6 height 6
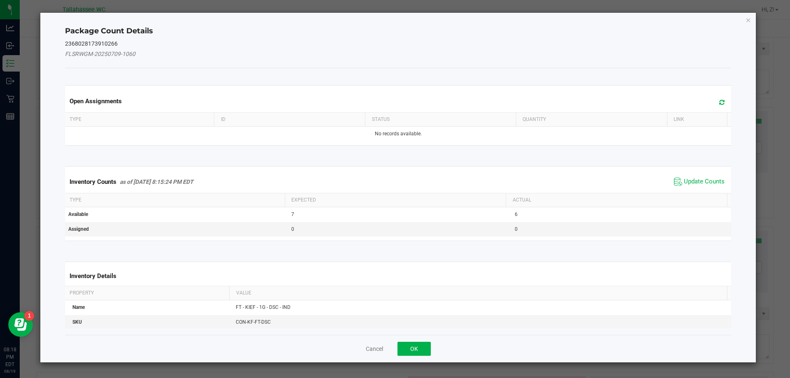
click at [685, 185] on span "Update Counts" at bounding box center [704, 182] width 41 height 8
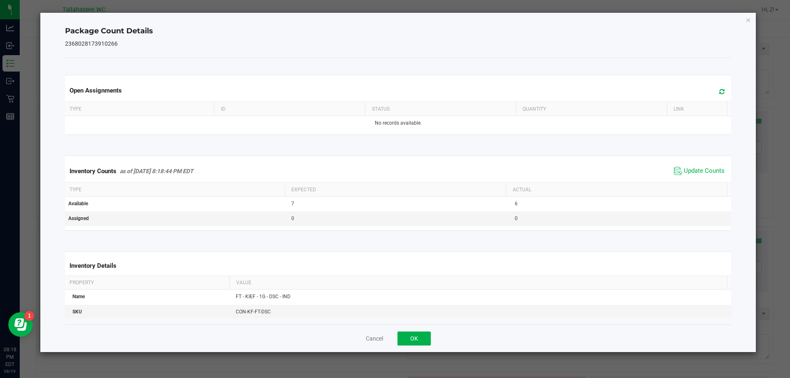
click at [410, 347] on div "Cancel OK" at bounding box center [398, 339] width 667 height 28
click at [423, 331] on div "Cancel OK" at bounding box center [398, 339] width 667 height 28
drag, startPoint x: 423, startPoint y: 338, endPoint x: 566, endPoint y: 304, distance: 146.9
click at [423, 338] on button "OK" at bounding box center [414, 339] width 33 height 14
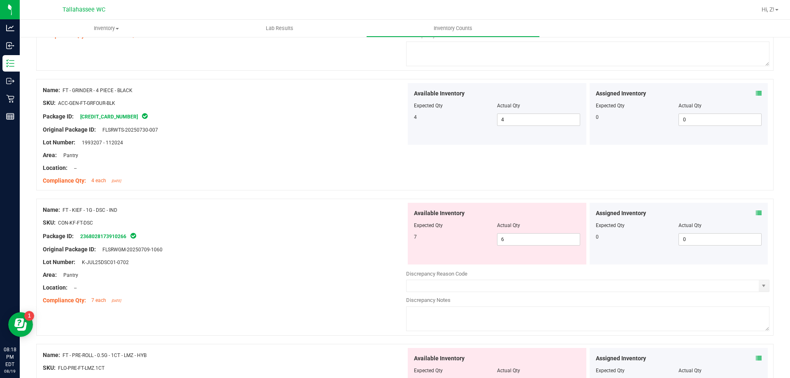
scroll to position [535, 0]
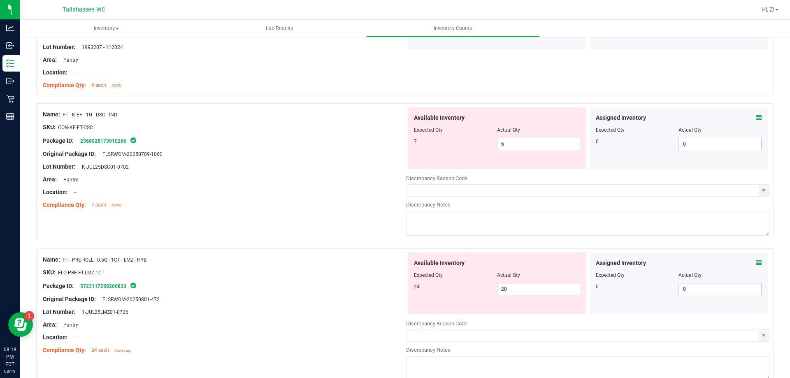
click at [756, 265] on icon at bounding box center [759, 263] width 6 height 6
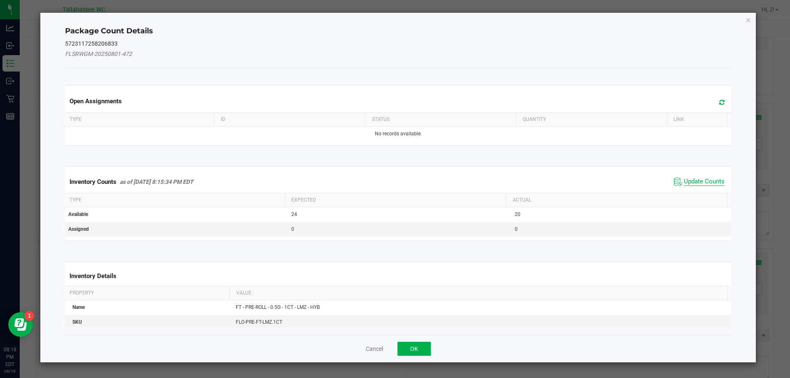
click at [707, 182] on span "Update Counts" at bounding box center [704, 182] width 41 height 8
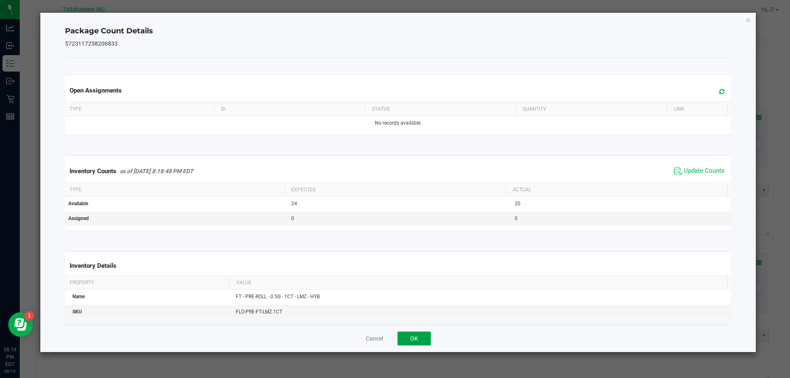
click at [422, 336] on button "OK" at bounding box center [414, 339] width 33 height 14
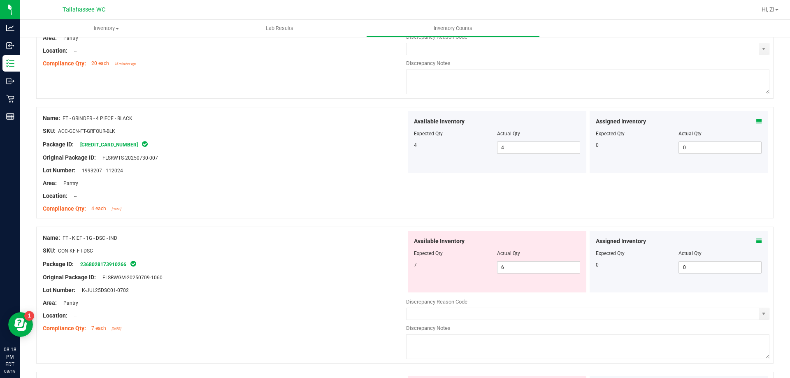
scroll to position [247, 0]
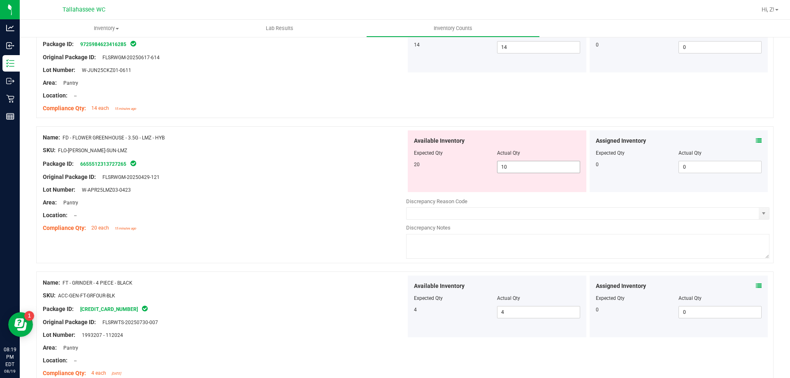
click at [532, 166] on span "10 10" at bounding box center [538, 167] width 83 height 12
click at [532, 166] on input "10" at bounding box center [539, 167] width 82 height 12
type input "20"
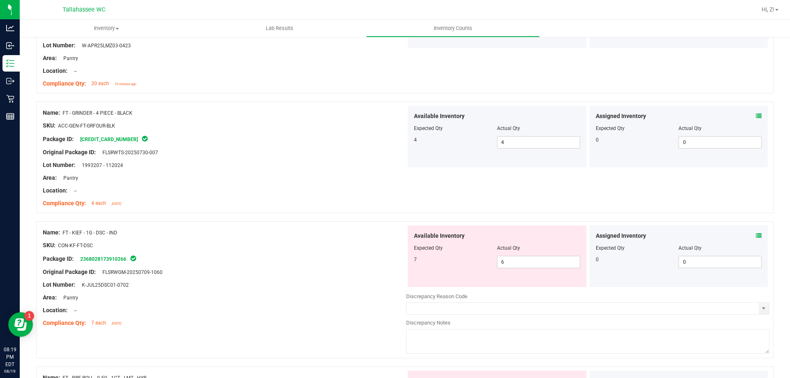
scroll to position [412, 0]
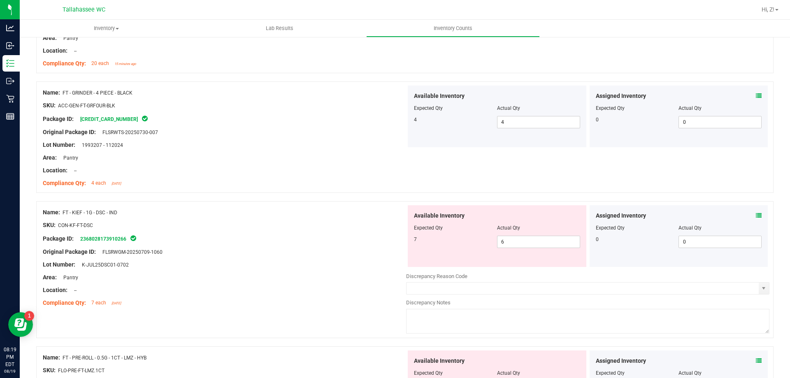
click at [756, 219] on span at bounding box center [759, 216] width 6 height 9
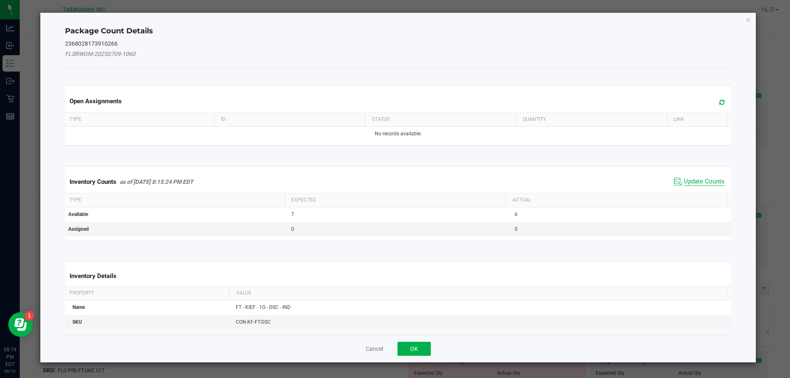
click at [691, 179] on span "Update Counts" at bounding box center [704, 182] width 41 height 8
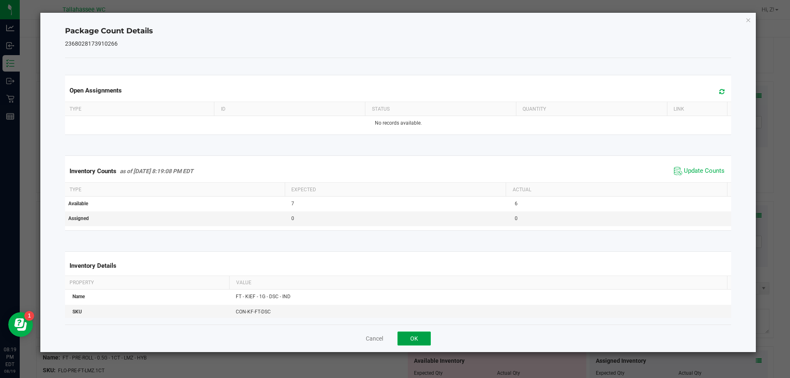
drag, startPoint x: 417, startPoint y: 335, endPoint x: 508, endPoint y: 324, distance: 91.7
click at [417, 335] on button "OK" at bounding box center [414, 339] width 33 height 14
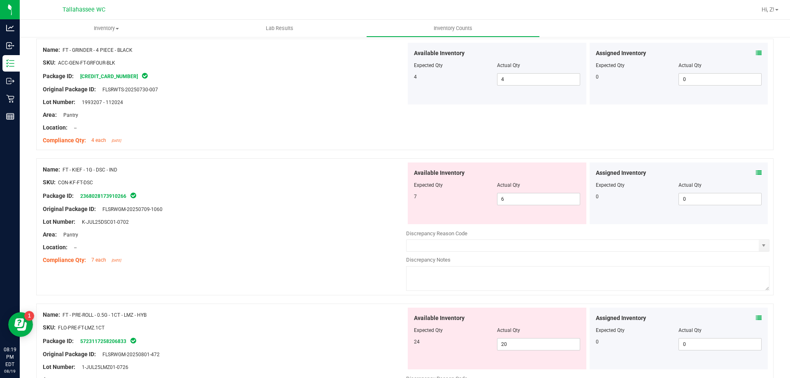
scroll to position [535, 0]
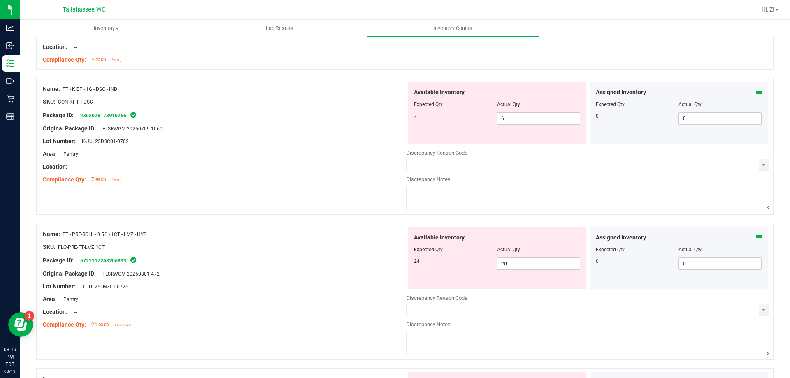
click at [756, 236] on icon at bounding box center [759, 238] width 6 height 6
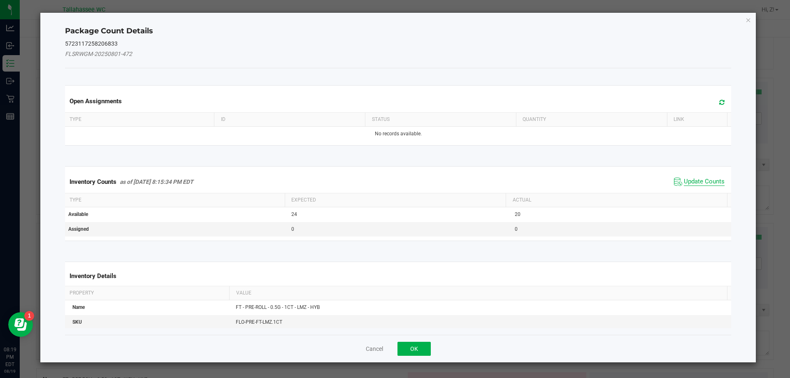
click at [699, 184] on span "Update Counts" at bounding box center [704, 182] width 41 height 8
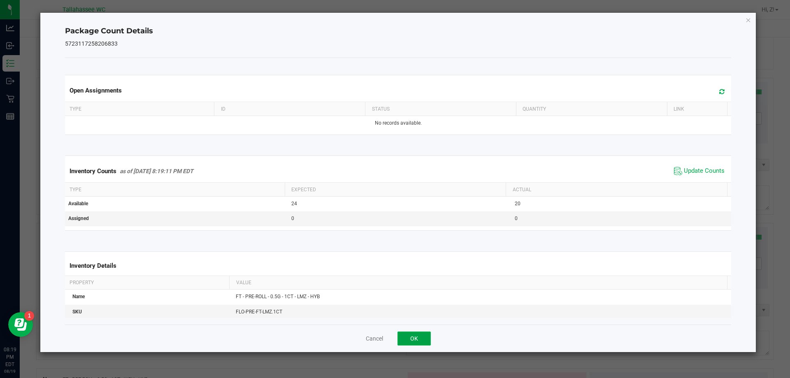
click at [411, 336] on button "OK" at bounding box center [414, 339] width 33 height 14
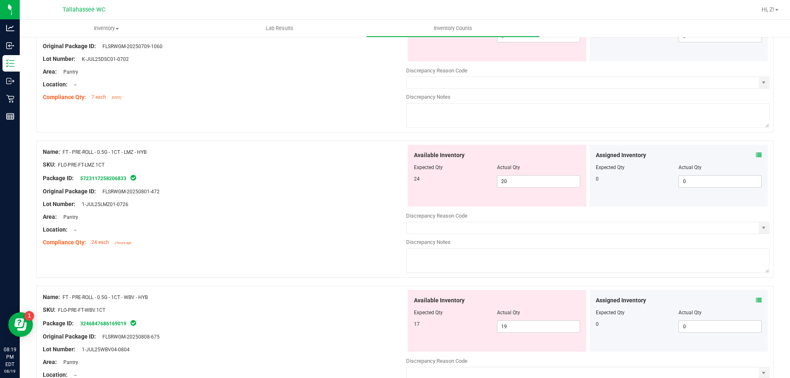
scroll to position [412, 0]
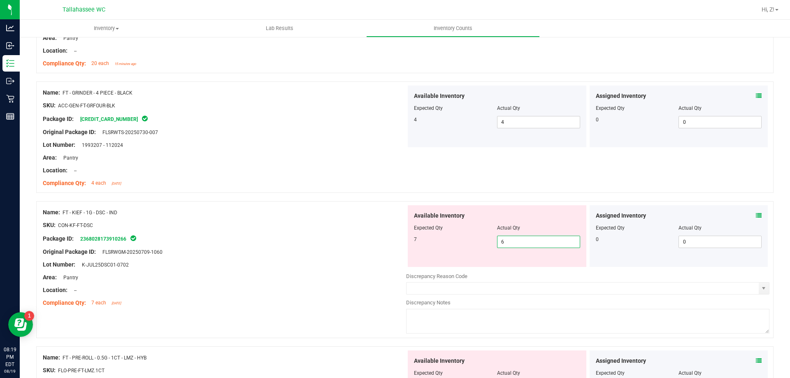
click at [527, 236] on span "6 6" at bounding box center [538, 242] width 83 height 12
click at [527, 237] on input "6" at bounding box center [539, 242] width 82 height 12
type input "7"
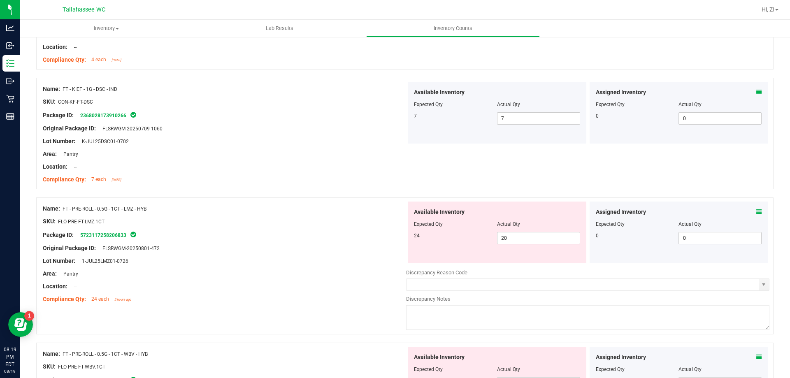
click at [756, 212] on icon at bounding box center [759, 212] width 6 height 6
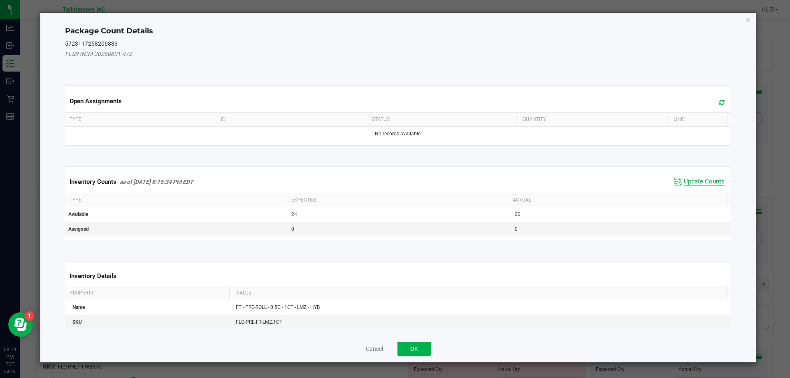
click at [686, 184] on span "Update Counts" at bounding box center [704, 182] width 41 height 8
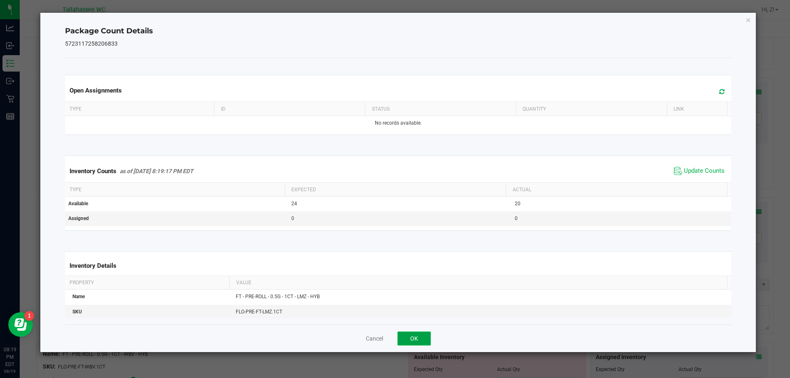
click at [421, 333] on button "OK" at bounding box center [414, 339] width 33 height 14
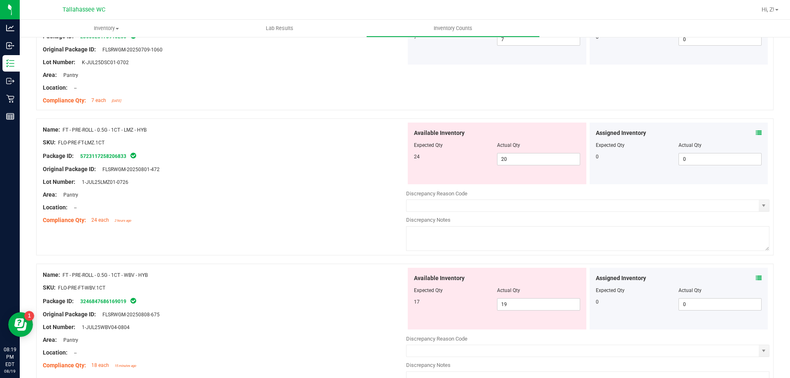
scroll to position [618, 0]
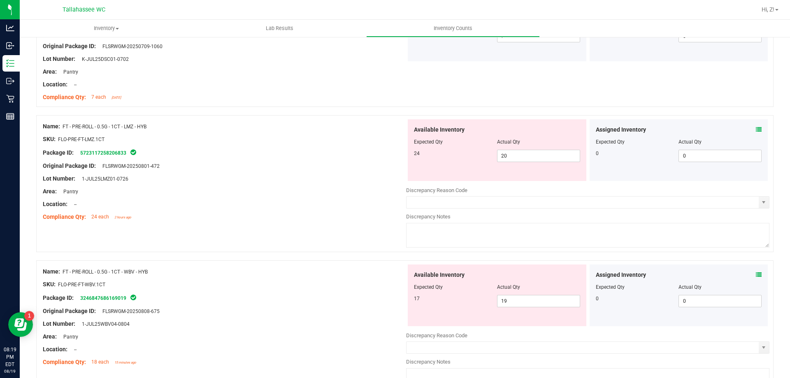
click at [756, 276] on icon at bounding box center [759, 275] width 6 height 6
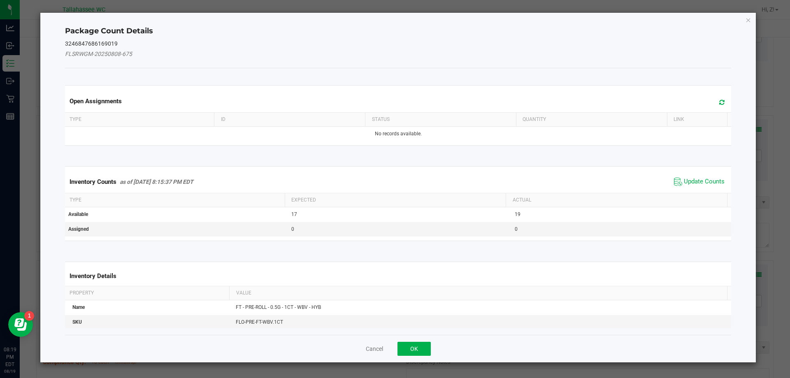
click at [706, 186] on span "Update Counts" at bounding box center [699, 182] width 55 height 12
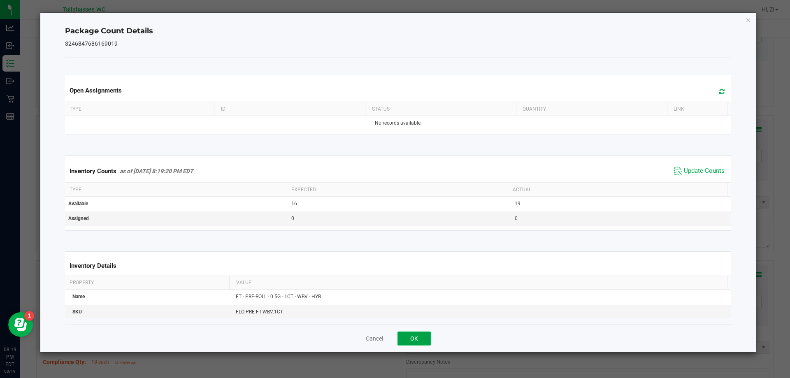
click at [421, 337] on button "OK" at bounding box center [414, 339] width 33 height 14
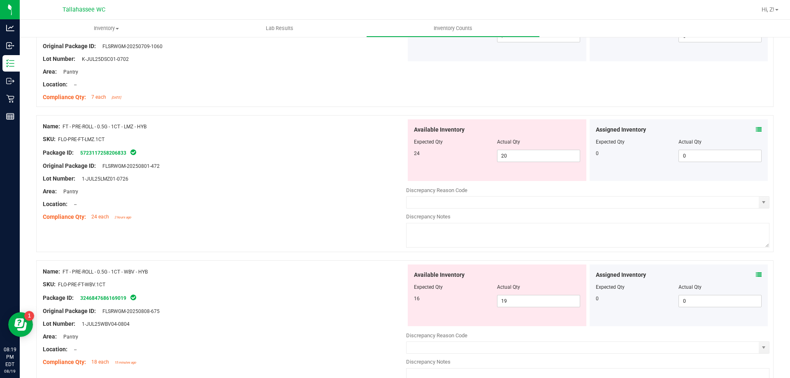
scroll to position [741, 0]
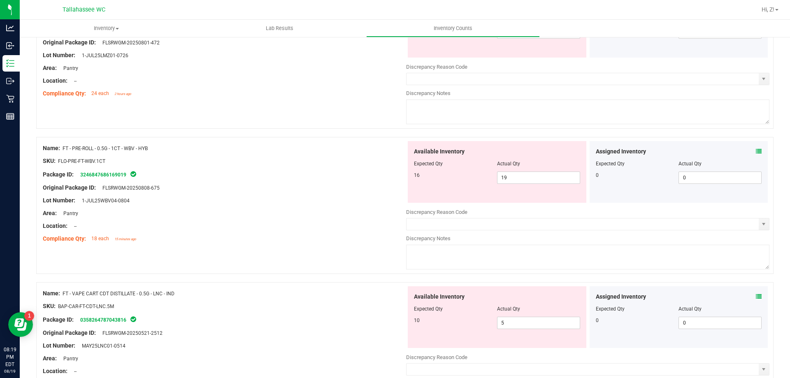
click at [756, 297] on icon at bounding box center [759, 297] width 6 height 6
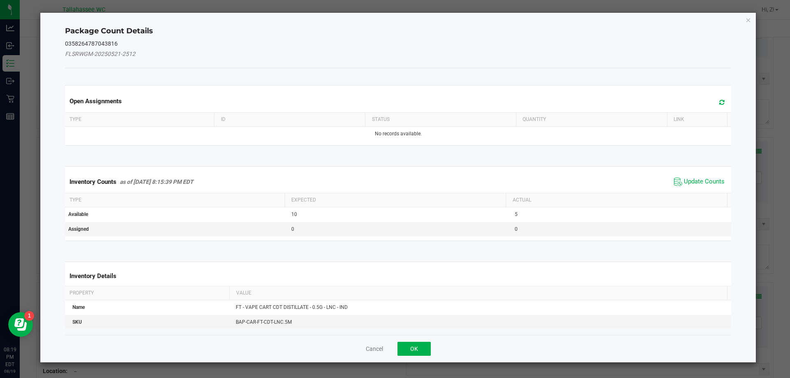
click at [684, 177] on span "Update Counts" at bounding box center [699, 182] width 55 height 12
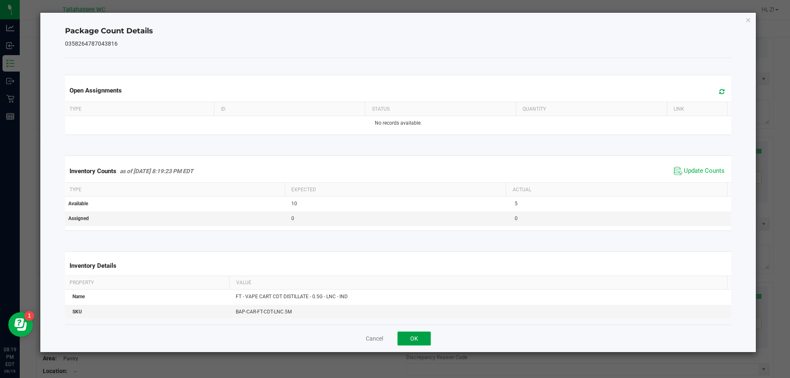
click at [416, 335] on button "OK" at bounding box center [414, 339] width 33 height 14
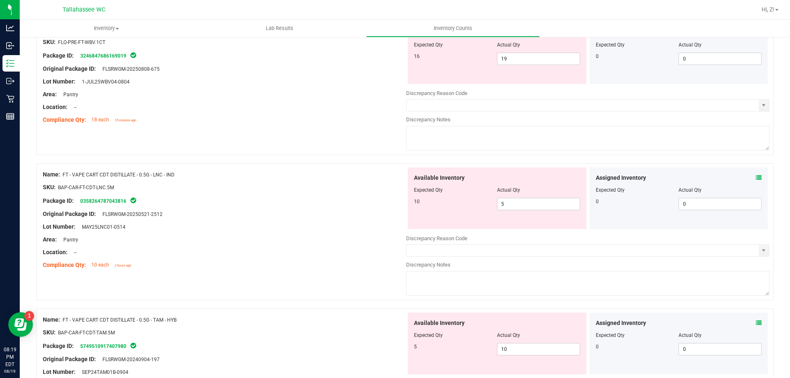
scroll to position [865, 0]
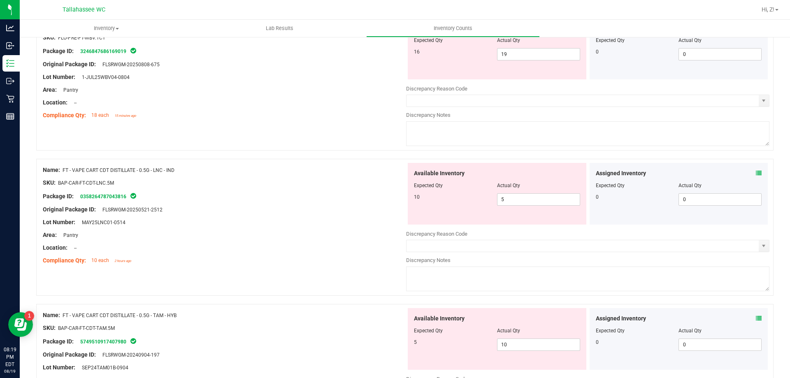
click at [756, 316] on icon at bounding box center [759, 319] width 6 height 6
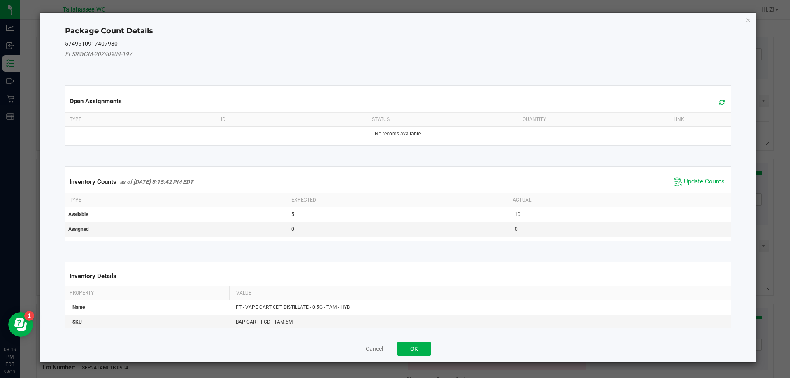
click at [696, 182] on span "Update Counts" at bounding box center [704, 182] width 41 height 8
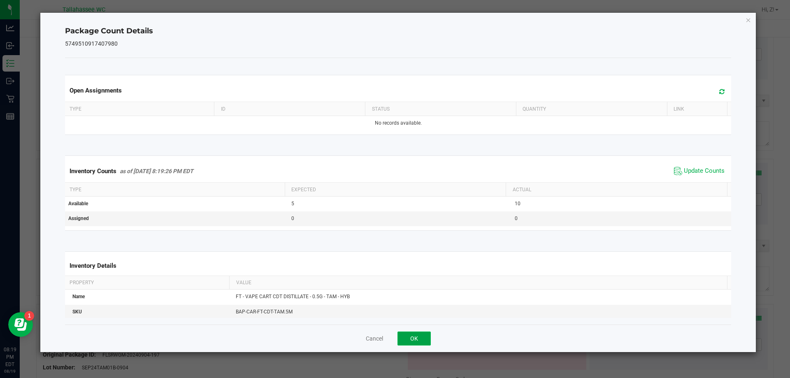
click at [421, 343] on button "OK" at bounding box center [414, 339] width 33 height 14
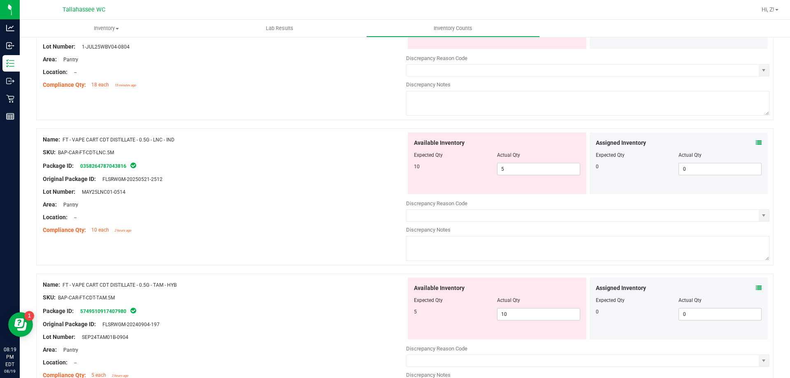
scroll to position [988, 0]
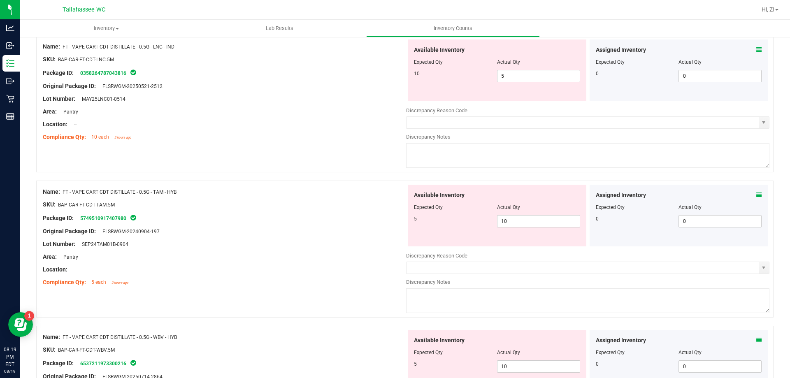
click at [756, 338] on icon at bounding box center [759, 341] width 6 height 6
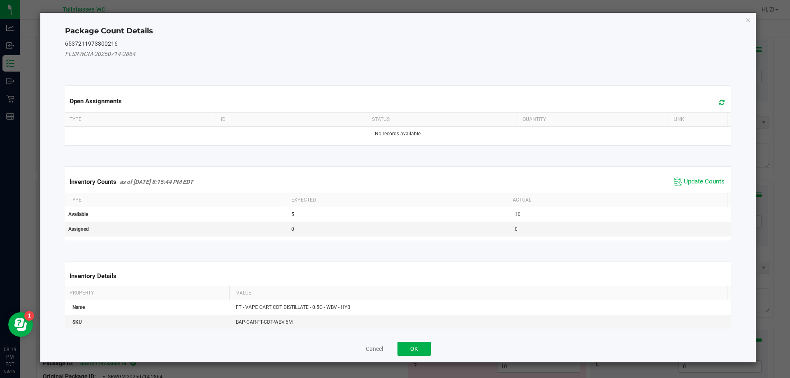
click at [697, 186] on span "Update Counts" at bounding box center [699, 182] width 55 height 12
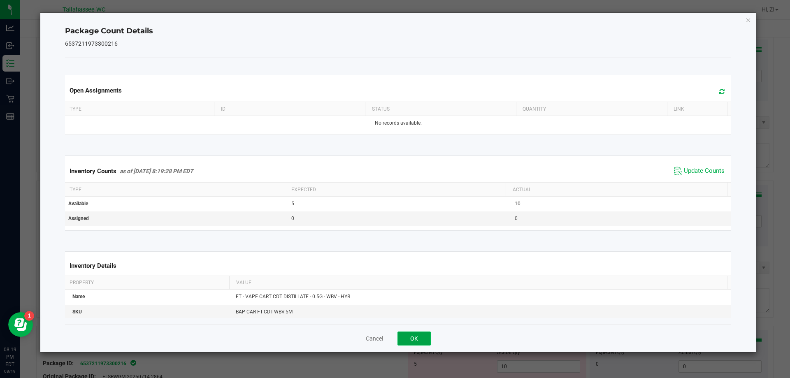
click at [425, 332] on button "OK" at bounding box center [414, 339] width 33 height 14
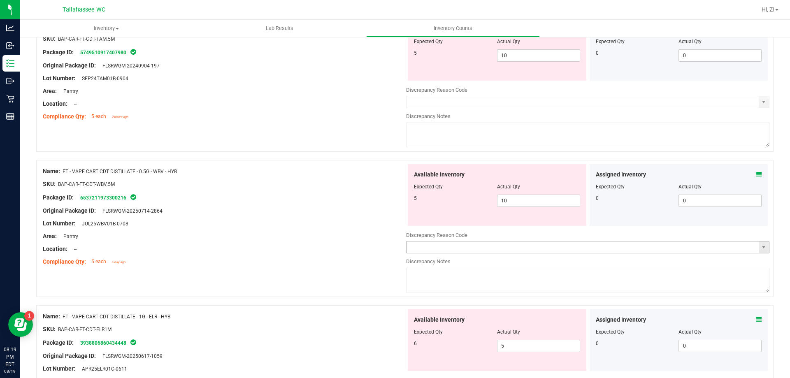
scroll to position [1235, 0]
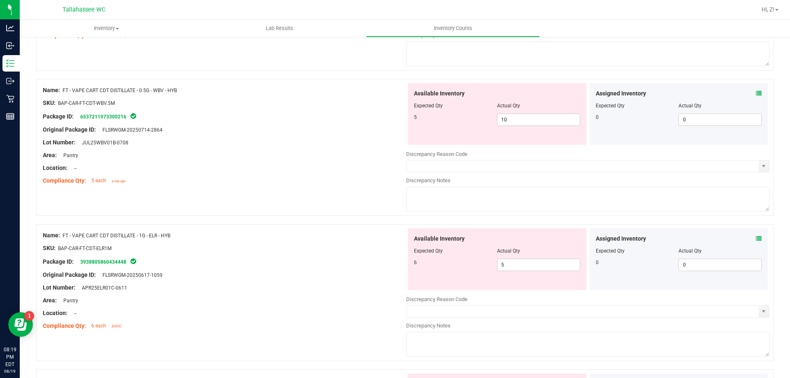
click at [756, 236] on icon at bounding box center [759, 239] width 6 height 6
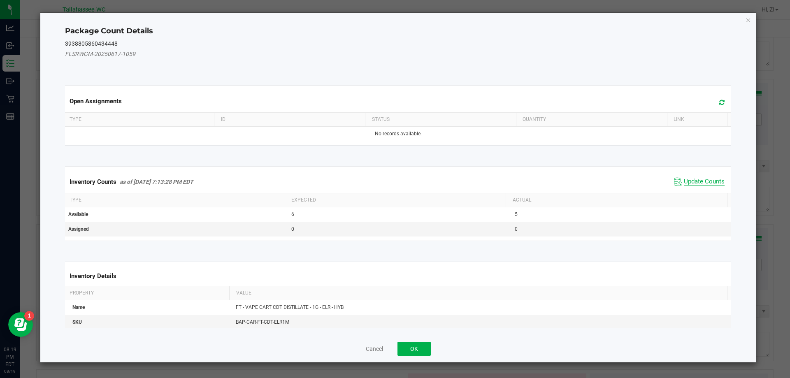
click at [699, 184] on span "Update Counts" at bounding box center [704, 182] width 41 height 8
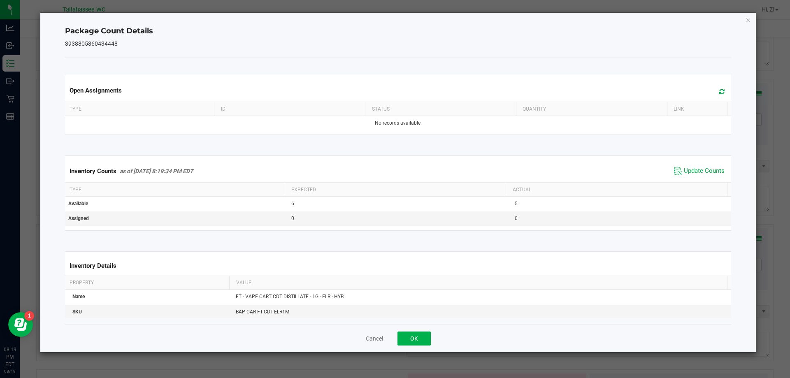
click at [420, 331] on div "Cancel OK" at bounding box center [398, 339] width 667 height 28
click at [424, 340] on button "OK" at bounding box center [414, 339] width 33 height 14
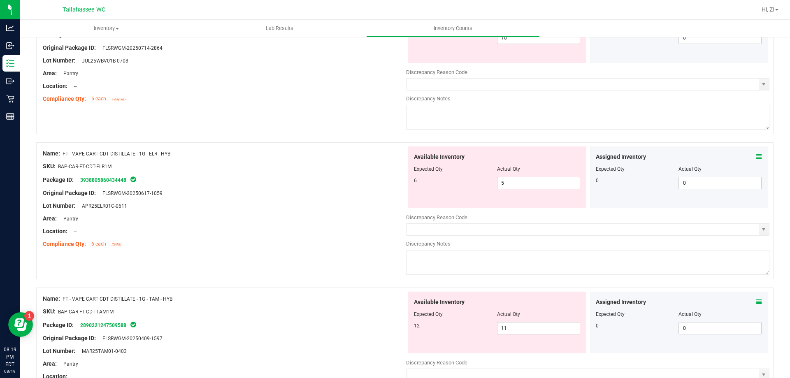
scroll to position [1317, 0]
click at [756, 301] on div "Assigned Inventory Expected Qty Actual Qty 0 0 0" at bounding box center [679, 322] width 179 height 62
click at [756, 302] on icon at bounding box center [759, 302] width 6 height 6
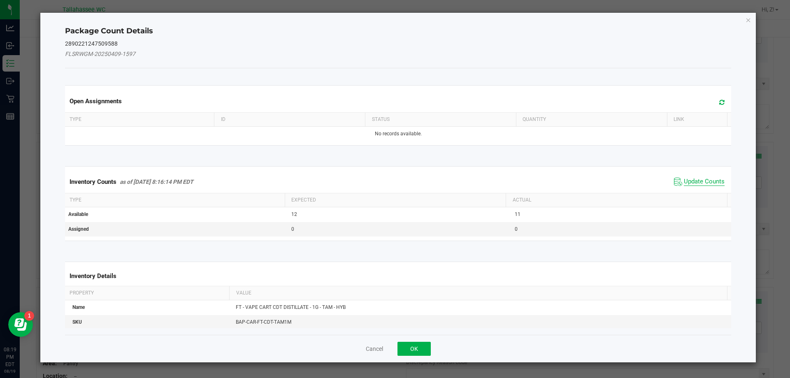
click at [698, 185] on span "Update Counts" at bounding box center [704, 182] width 41 height 8
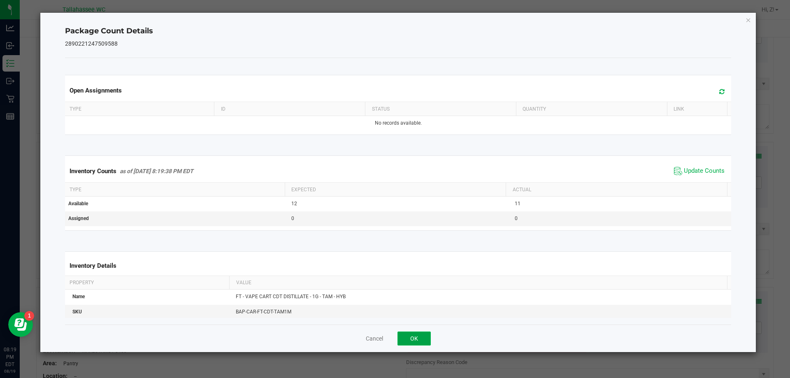
click at [410, 341] on button "OK" at bounding box center [414, 339] width 33 height 14
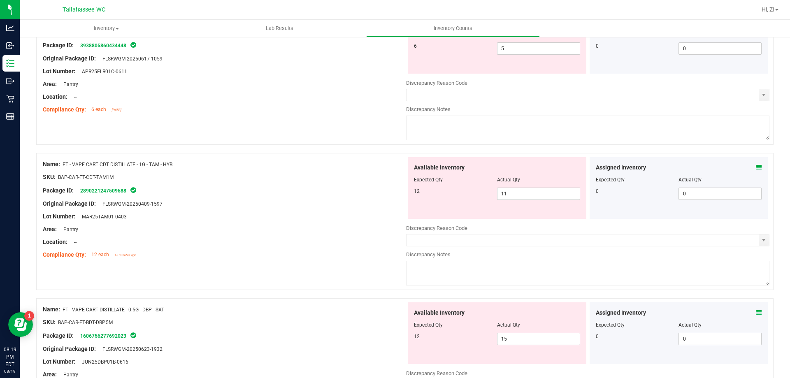
scroll to position [1482, 0]
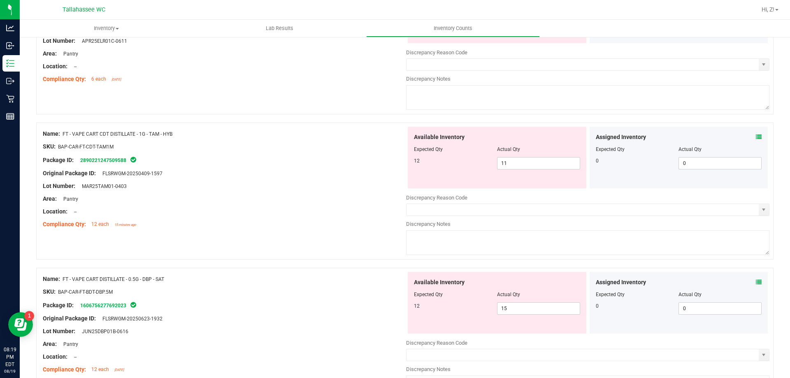
click at [756, 285] on icon at bounding box center [759, 283] width 6 height 6
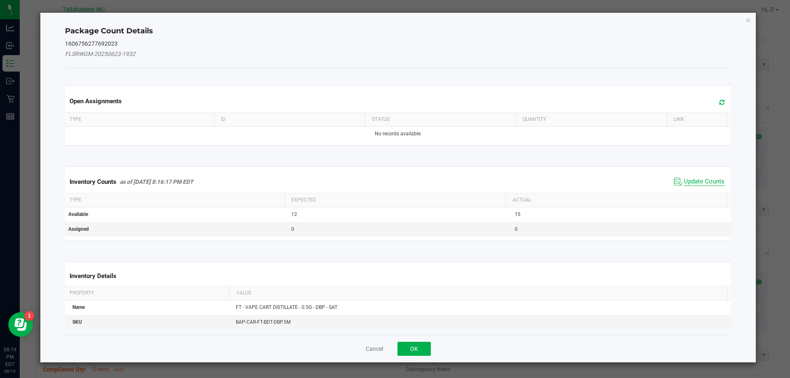
click at [693, 185] on span "Update Counts" at bounding box center [704, 182] width 41 height 8
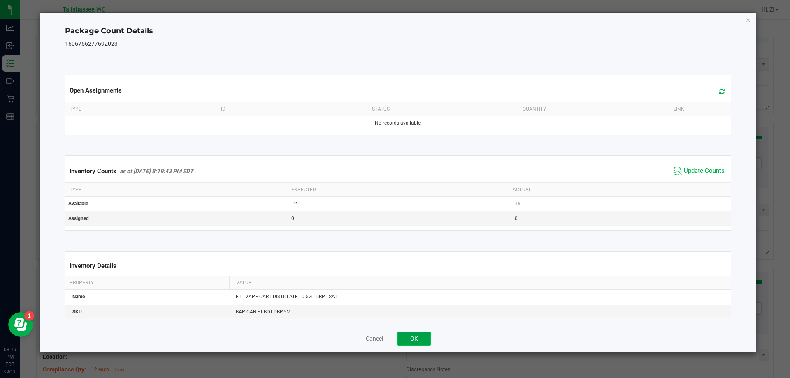
click at [422, 338] on button "OK" at bounding box center [414, 339] width 33 height 14
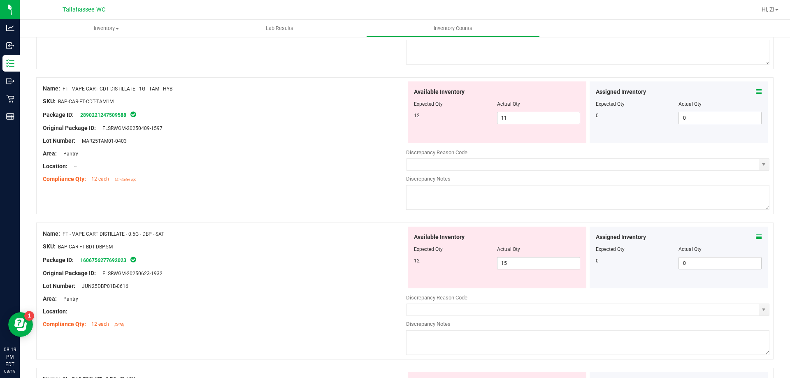
scroll to position [1606, 0]
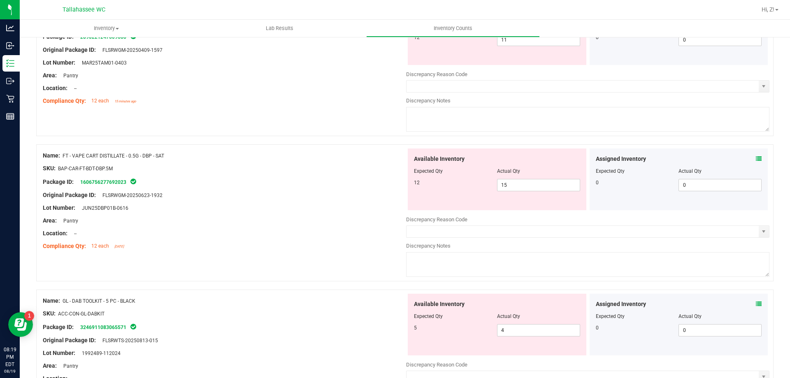
click at [756, 304] on icon at bounding box center [759, 304] width 6 height 6
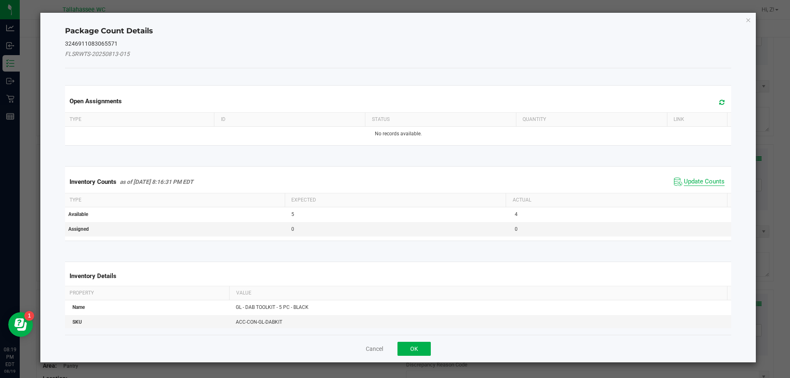
click at [696, 183] on span "Update Counts" at bounding box center [704, 182] width 41 height 8
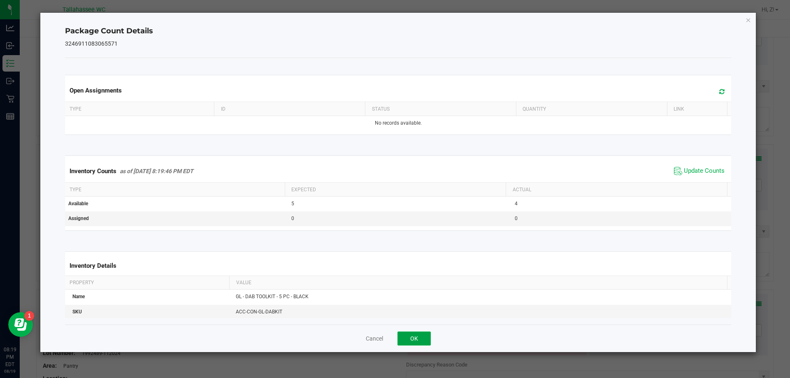
click at [408, 341] on button "OK" at bounding box center [414, 339] width 33 height 14
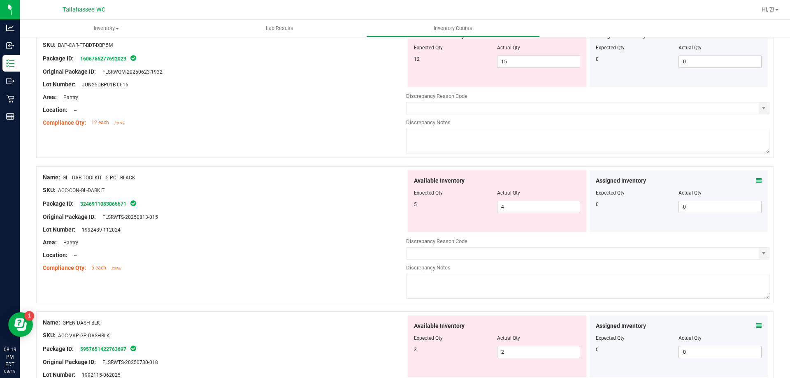
scroll to position [1812, 0]
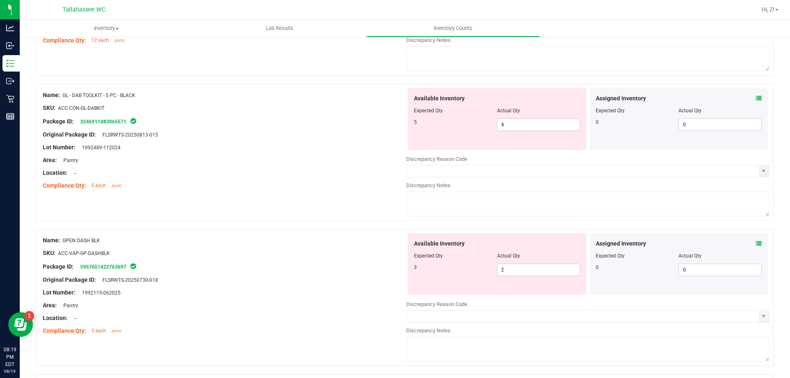
click at [756, 244] on icon at bounding box center [759, 244] width 6 height 6
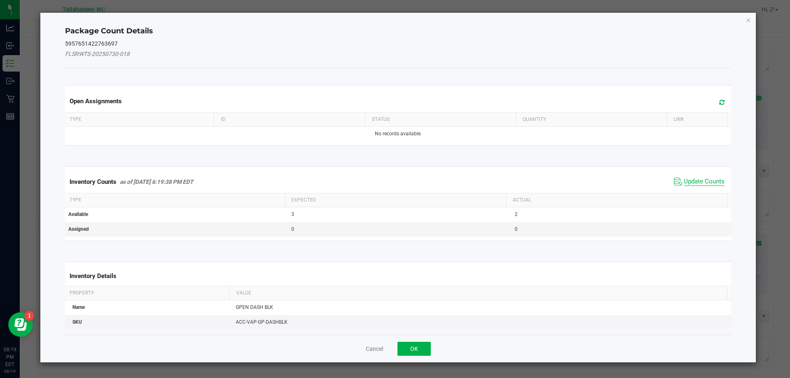
click at [702, 184] on span "Update Counts" at bounding box center [704, 182] width 41 height 8
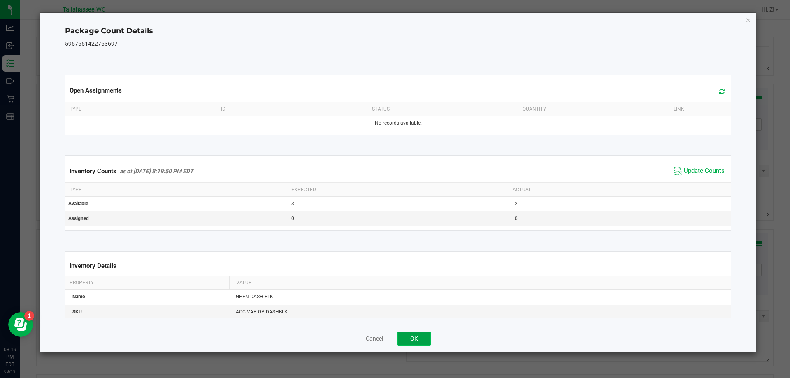
click at [427, 340] on button "OK" at bounding box center [414, 339] width 33 height 14
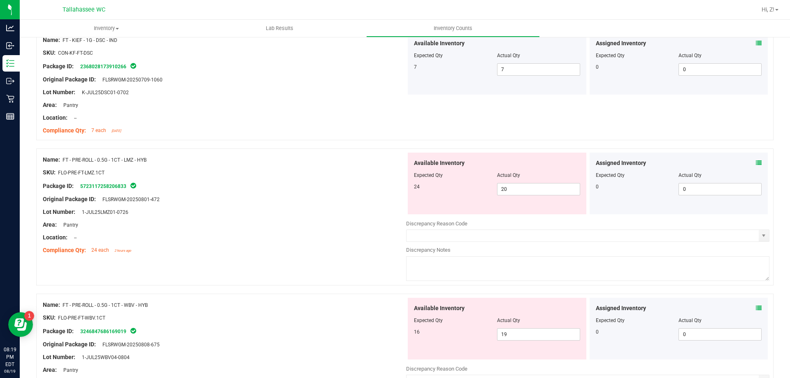
scroll to position [576, 0]
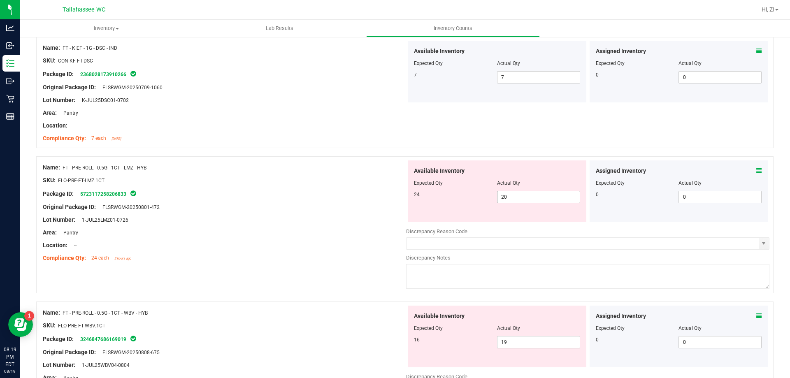
click at [527, 194] on span "20 20" at bounding box center [538, 197] width 83 height 12
click at [527, 194] on input "20" at bounding box center [539, 197] width 82 height 12
type input "24"
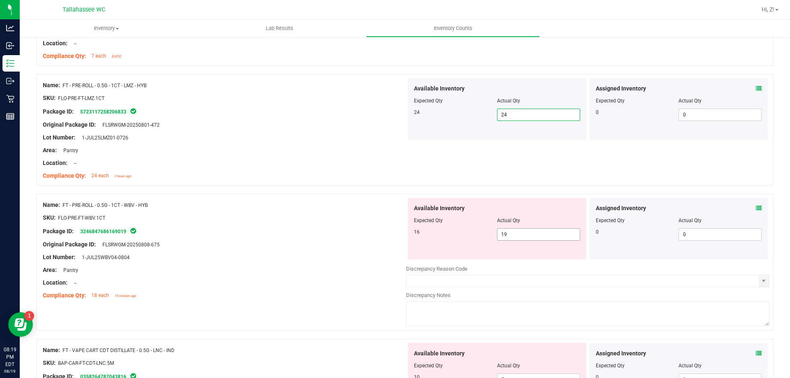
scroll to position [782, 0]
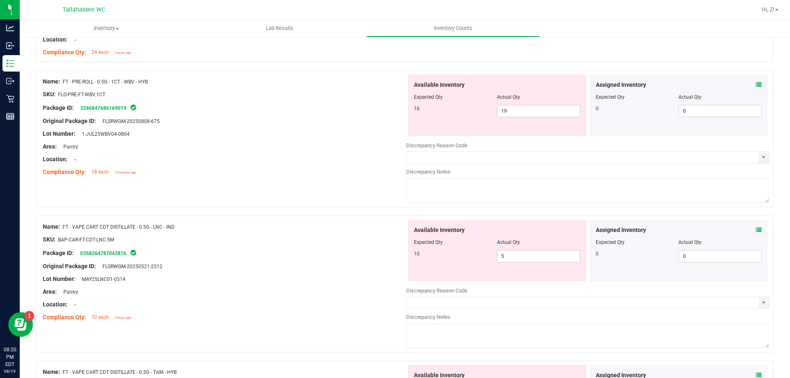
click at [756, 84] on icon at bounding box center [759, 85] width 6 height 6
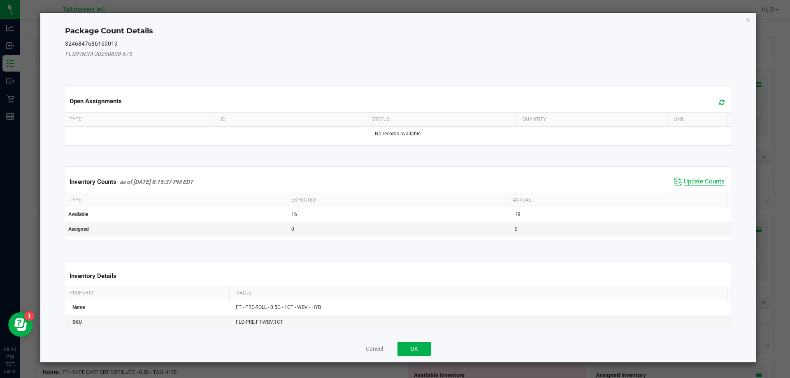
click at [704, 180] on span "Update Counts" at bounding box center [704, 182] width 41 height 8
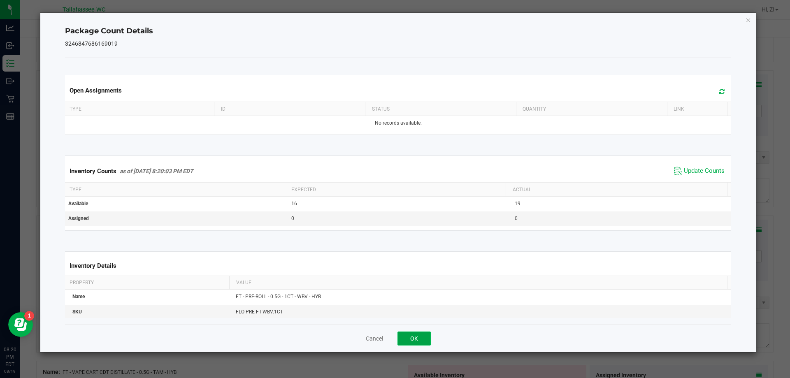
click at [398, 344] on button "OK" at bounding box center [414, 339] width 33 height 14
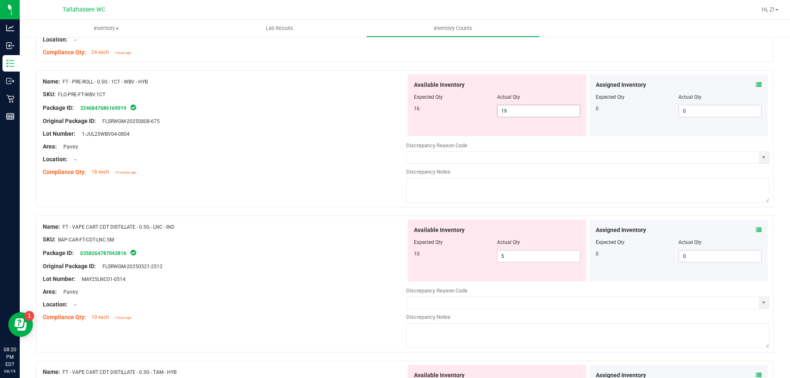
click at [523, 117] on span "19 19" at bounding box center [538, 111] width 83 height 12
click at [525, 110] on span "19 19" at bounding box center [538, 111] width 83 height 12
click at [525, 110] on input "19" at bounding box center [539, 111] width 82 height 12
type input "16"
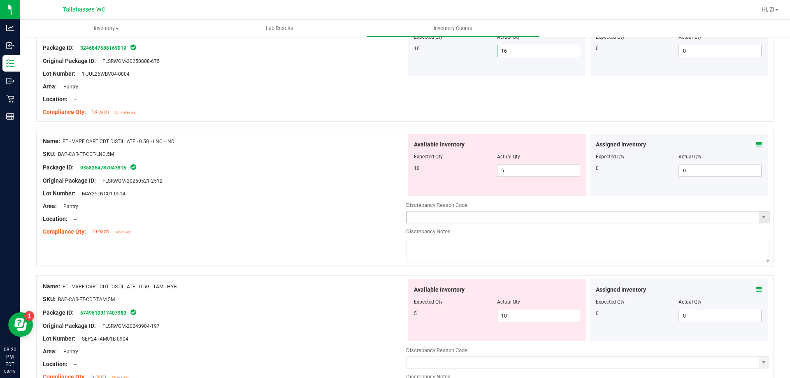
scroll to position [906, 0]
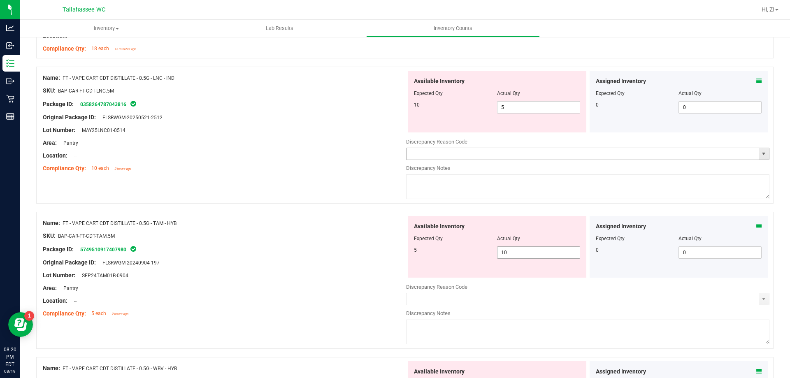
click at [515, 253] on input "10" at bounding box center [539, 253] width 82 height 12
type input "1"
type input "4"
type input "5"
click at [525, 110] on input "5" at bounding box center [539, 108] width 82 height 12
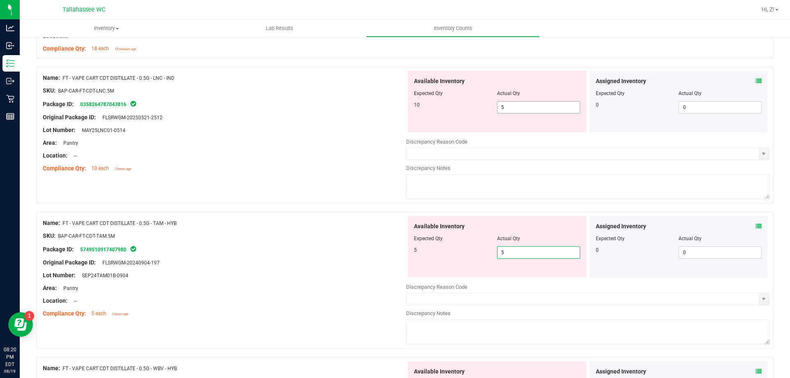
type input "5"
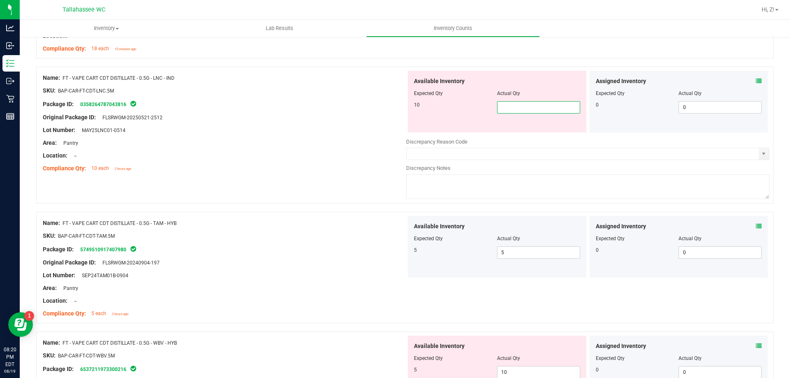
type input "4"
type input "5"
click at [288, 245] on div "Package ID: 5749510917407980" at bounding box center [225, 250] width 364 height 10
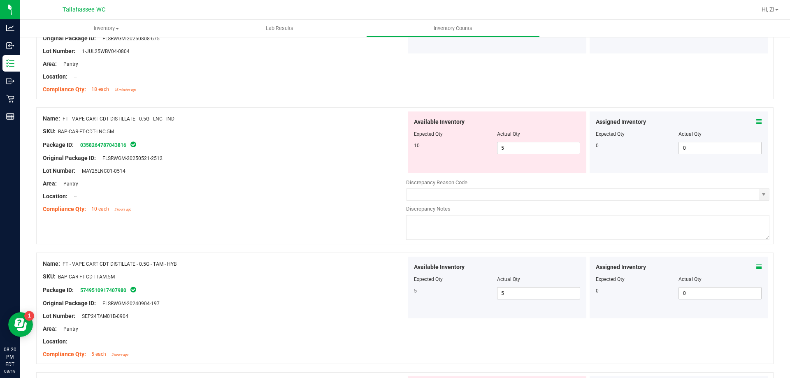
scroll to position [843, 0]
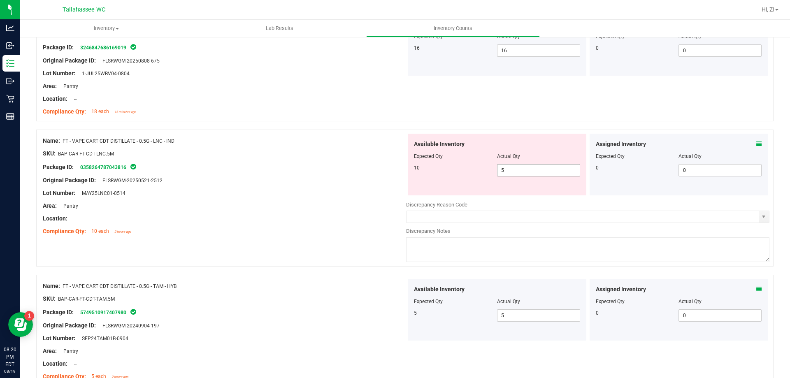
click at [528, 170] on input "5" at bounding box center [539, 171] width 82 height 12
type input "10"
click at [310, 183] on div "Original Package ID: FLSRWGM-20250521-2512" at bounding box center [225, 180] width 364 height 9
type input "10"
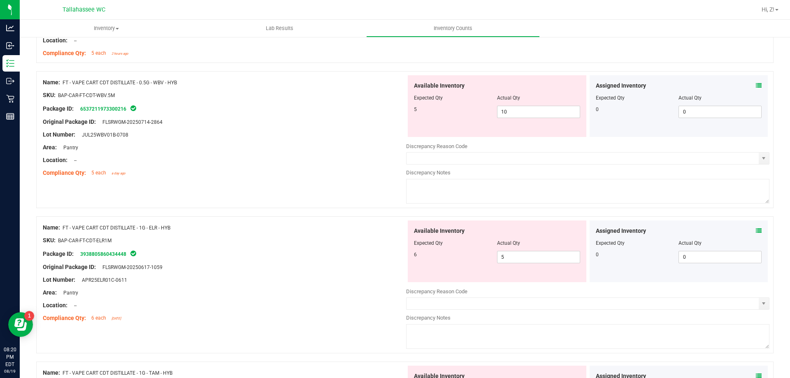
scroll to position [1164, 0]
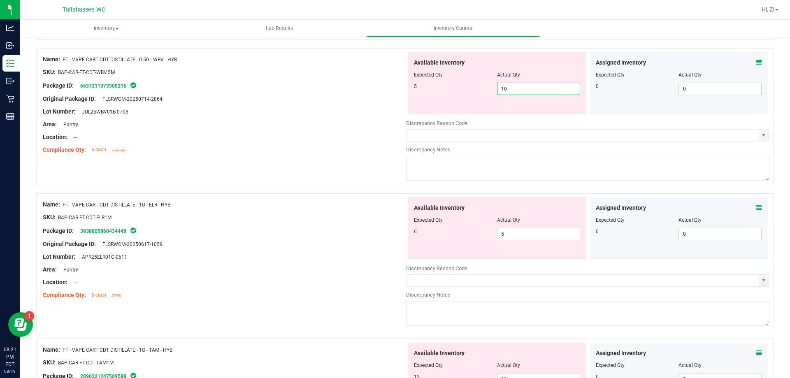
click at [536, 85] on span "10 10" at bounding box center [538, 89] width 83 height 12
click at [536, 85] on input "10" at bounding box center [539, 89] width 82 height 12
type input "5"
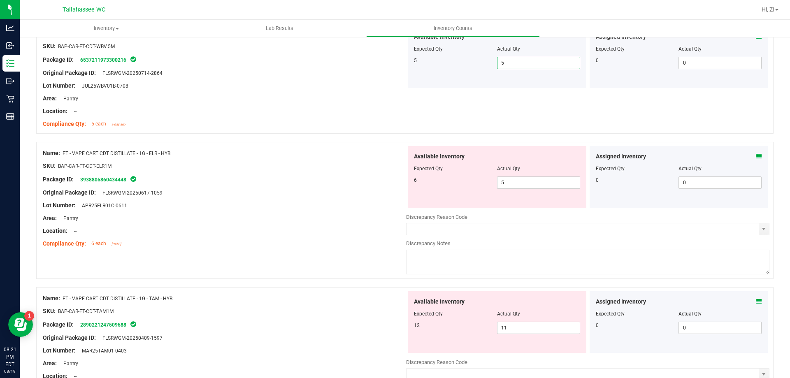
scroll to position [1287, 0]
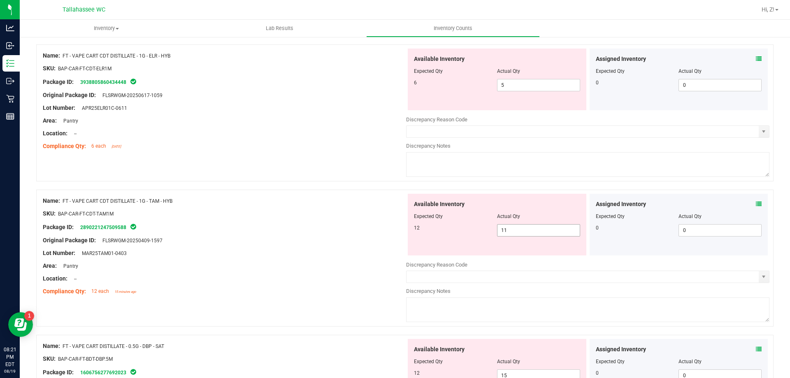
click at [536, 235] on span "11 11" at bounding box center [538, 230] width 83 height 12
click at [536, 235] on input "11" at bounding box center [539, 231] width 82 height 12
type input "12"
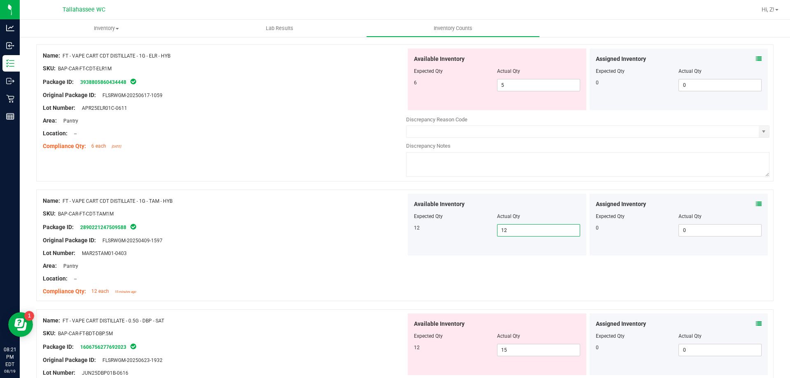
scroll to position [1411, 0]
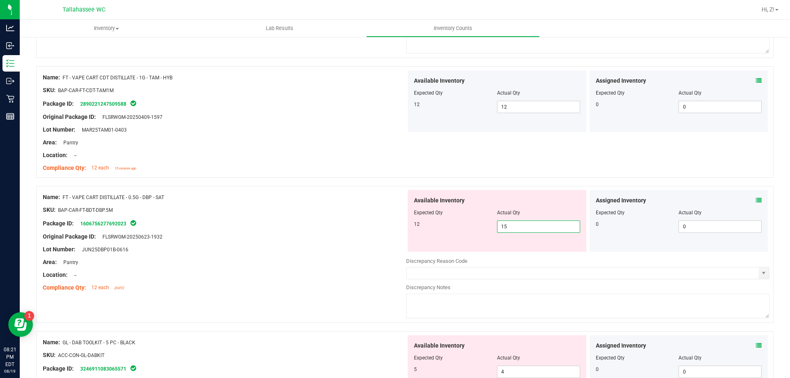
click at [534, 226] on span "15 15" at bounding box center [538, 227] width 83 height 12
click at [534, 226] on input "15" at bounding box center [539, 227] width 82 height 12
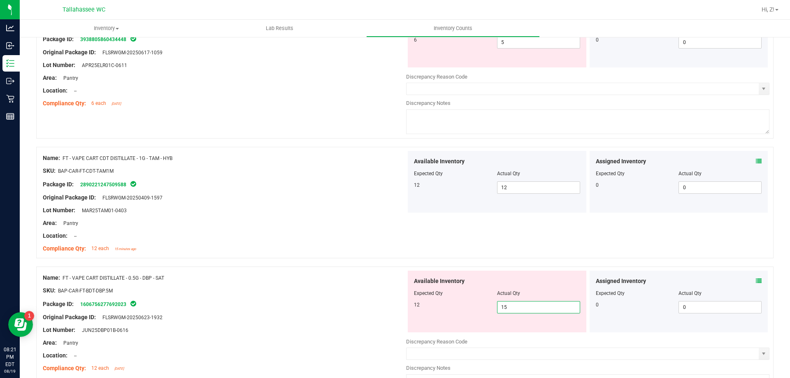
scroll to position [1246, 0]
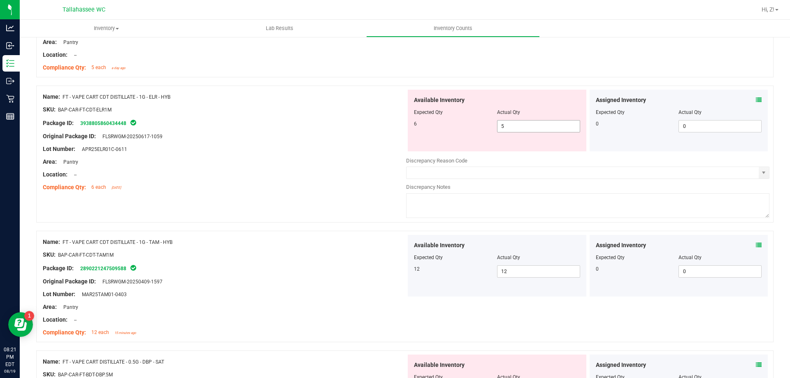
click at [520, 126] on span "5 5" at bounding box center [538, 126] width 83 height 12
click at [520, 126] on input "5" at bounding box center [539, 127] width 82 height 12
type input "5"
type input "6"
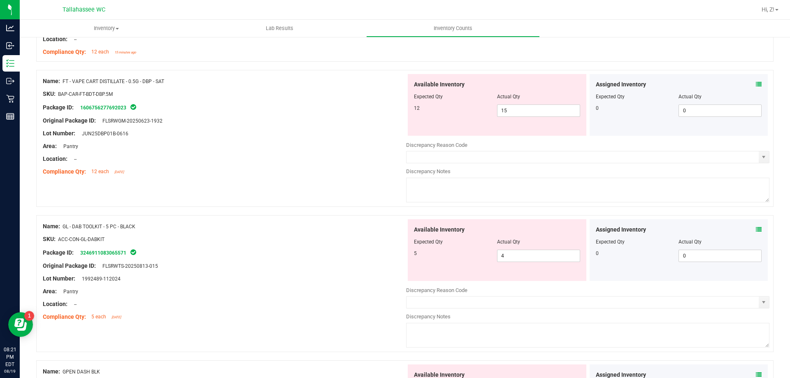
scroll to position [1534, 0]
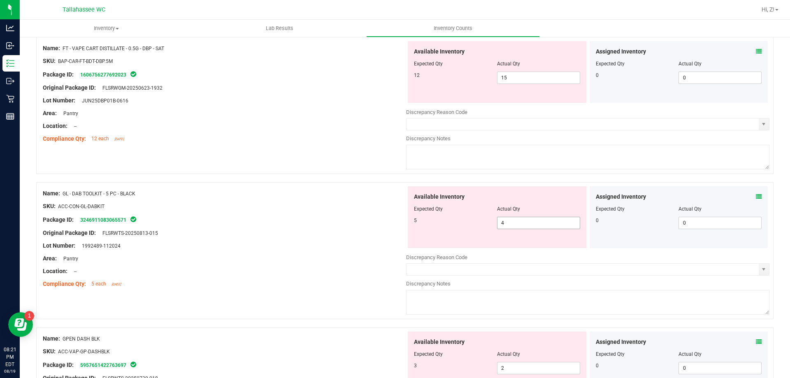
click at [515, 225] on span "4 4" at bounding box center [538, 223] width 83 height 12
click at [515, 225] on input "4" at bounding box center [539, 223] width 82 height 12
type input "5"
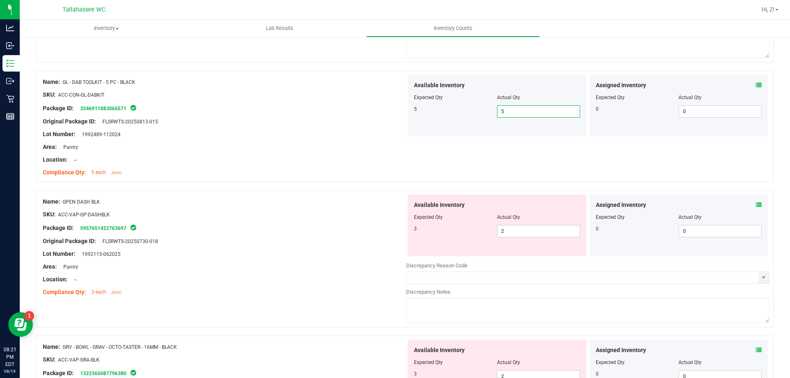
scroll to position [1658, 0]
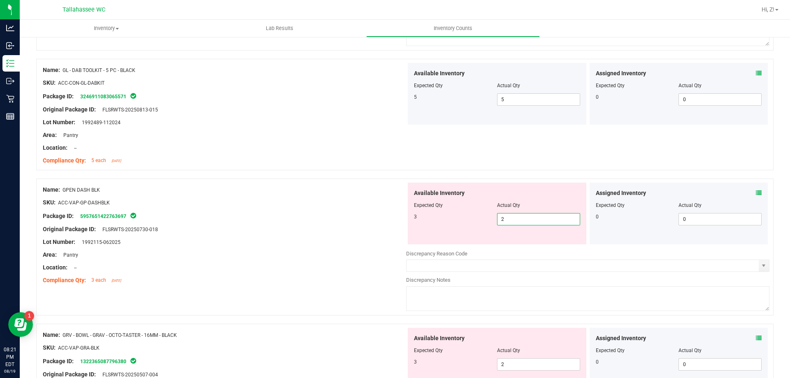
click at [520, 220] on span "2 2" at bounding box center [538, 219] width 83 height 12
click at [520, 220] on input "2" at bounding box center [539, 220] width 82 height 12
type input "3"
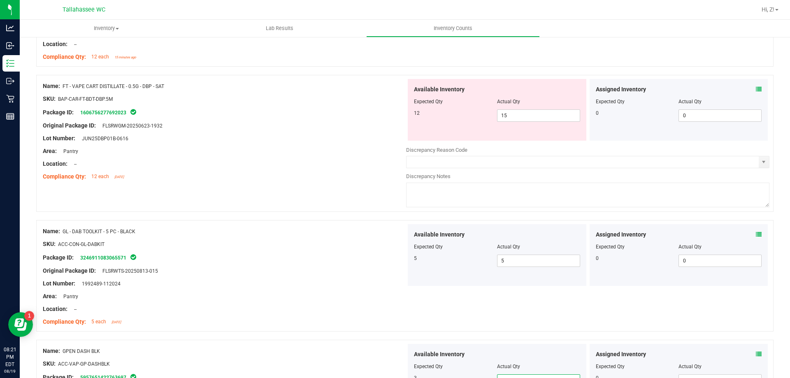
scroll to position [1411, 0]
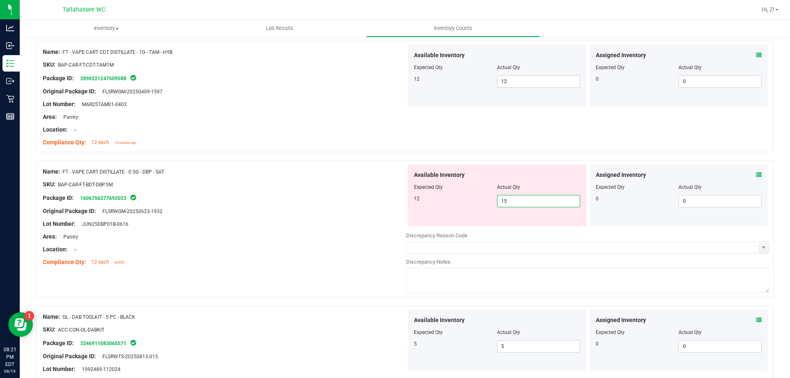
click at [520, 199] on span "15 15" at bounding box center [538, 201] width 83 height 12
click at [520, 199] on input "15" at bounding box center [539, 202] width 82 height 12
type input "12"
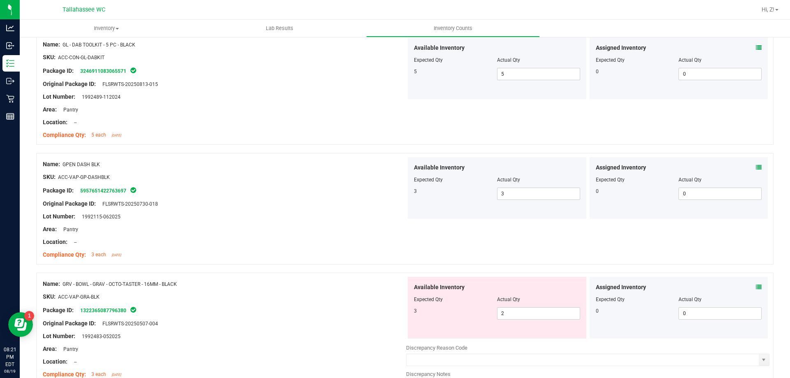
scroll to position [1740, 0]
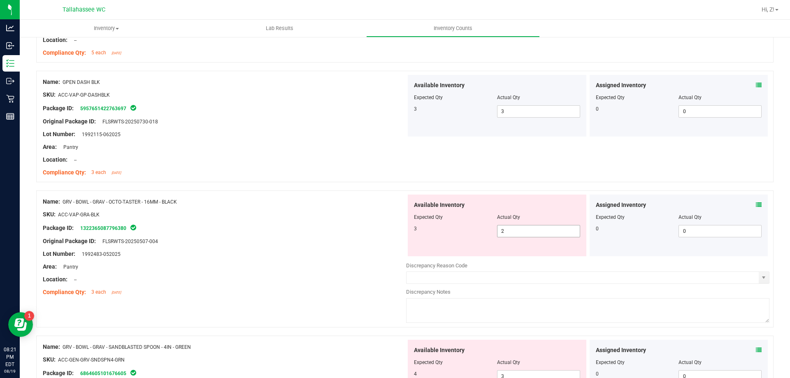
click at [528, 233] on span "2 2" at bounding box center [538, 231] width 83 height 12
click at [527, 233] on input "2" at bounding box center [539, 232] width 82 height 12
type input "3"
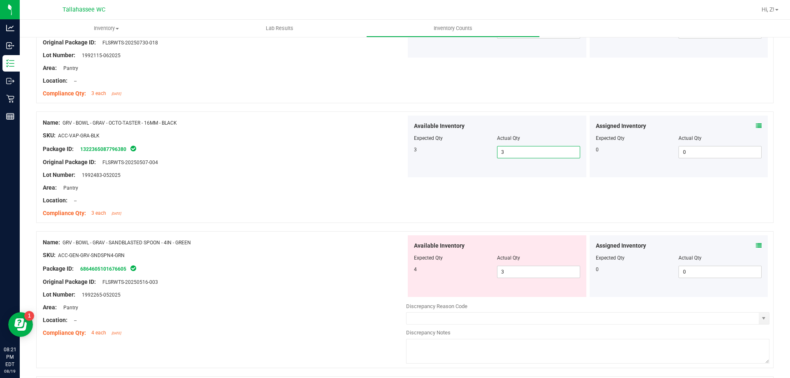
scroll to position [1823, 0]
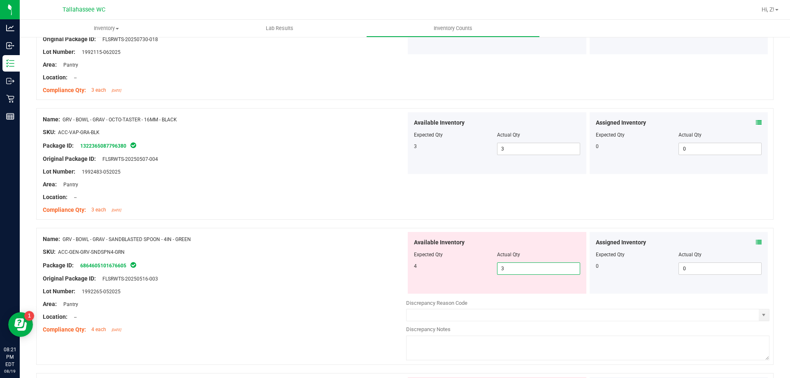
click at [515, 268] on span "3 3" at bounding box center [538, 269] width 83 height 12
click at [515, 268] on input "3" at bounding box center [539, 269] width 82 height 12
type input "4"
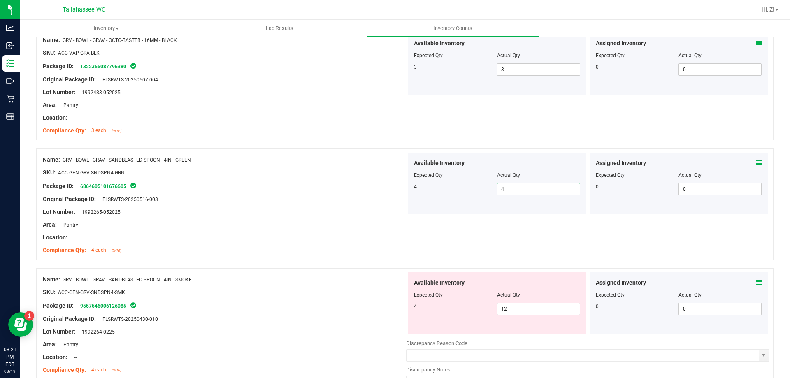
scroll to position [2028, 0]
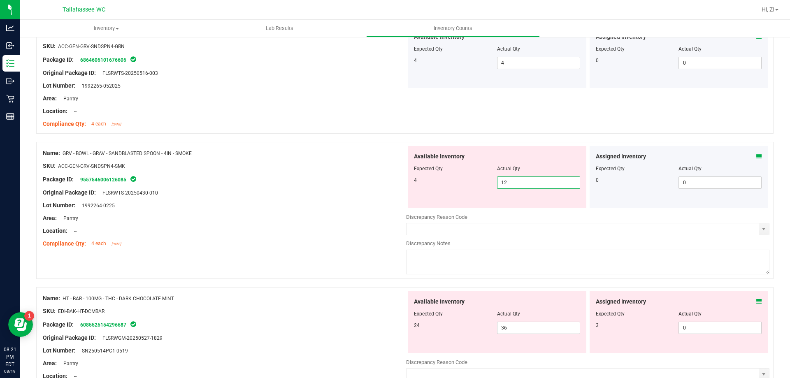
click at [517, 178] on span "12 12" at bounding box center [538, 183] width 83 height 12
click at [517, 178] on input "12" at bounding box center [539, 183] width 82 height 12
type input "4"
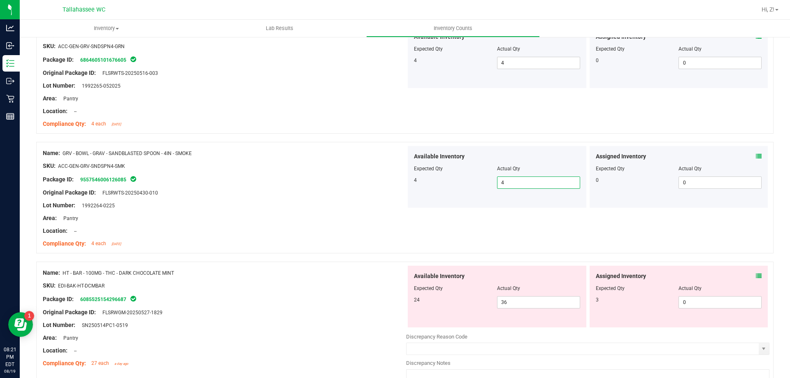
click at [756, 279] on span at bounding box center [759, 276] width 6 height 9
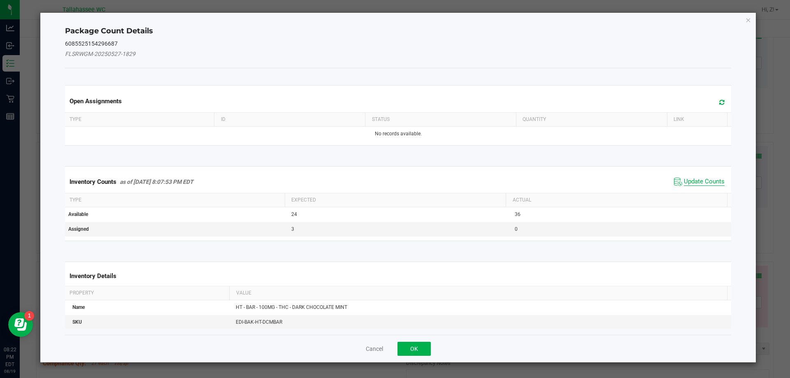
click at [701, 183] on span "Update Counts" at bounding box center [704, 182] width 41 height 8
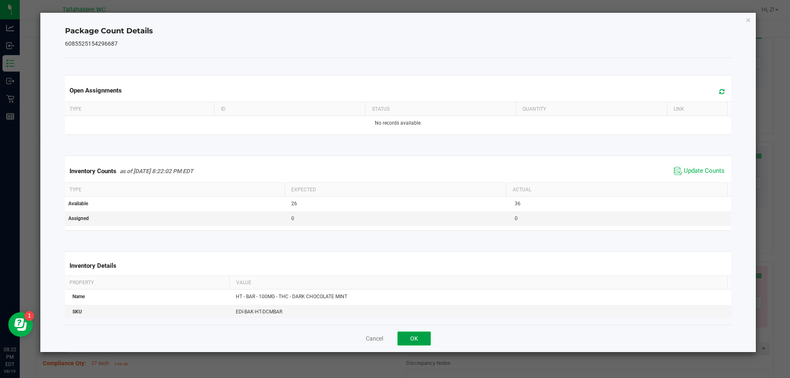
click at [419, 335] on button "OK" at bounding box center [414, 339] width 33 height 14
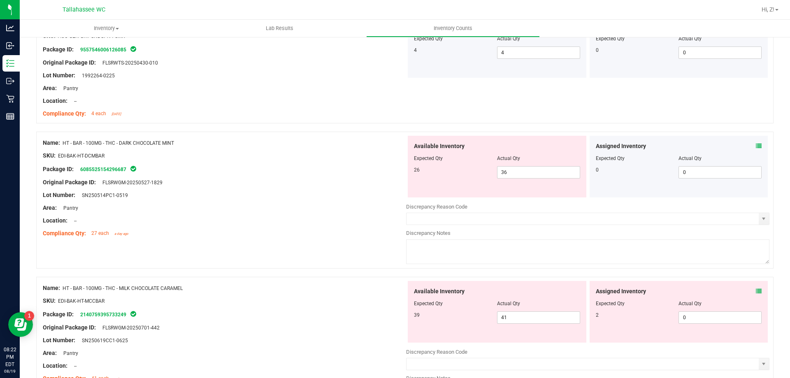
scroll to position [2193, 0]
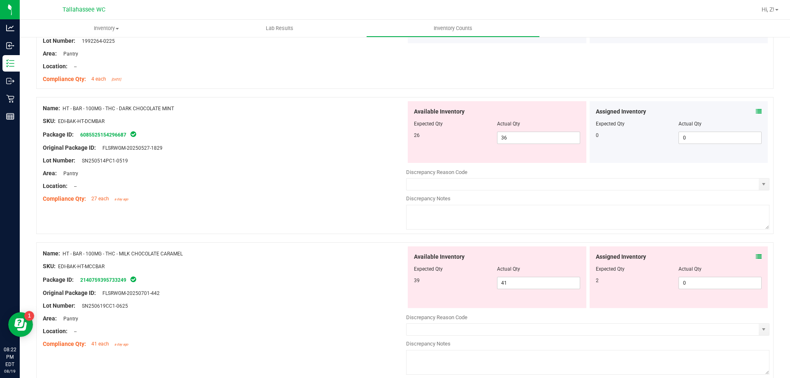
click at [749, 255] on div "Assigned Inventory" at bounding box center [679, 257] width 166 height 9
click at [756, 256] on icon at bounding box center [759, 257] width 6 height 6
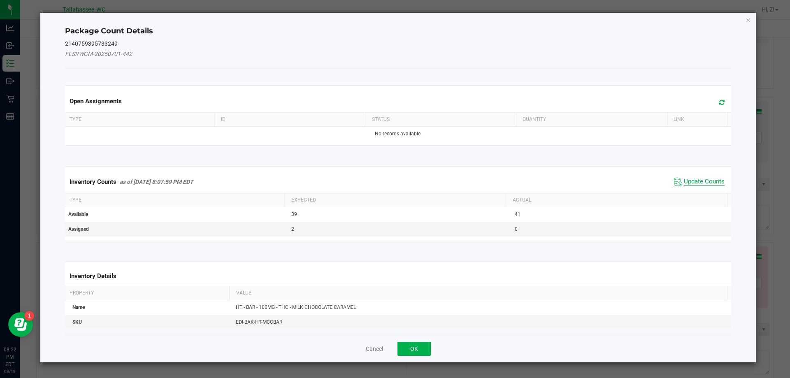
click at [697, 182] on span "Update Counts" at bounding box center [704, 182] width 41 height 8
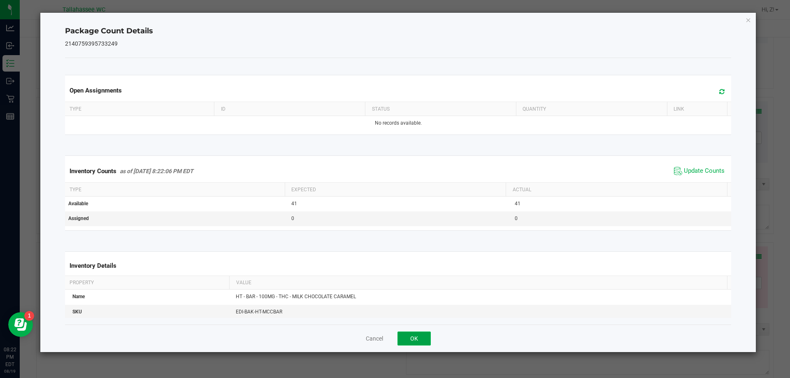
click at [421, 340] on button "OK" at bounding box center [414, 339] width 33 height 14
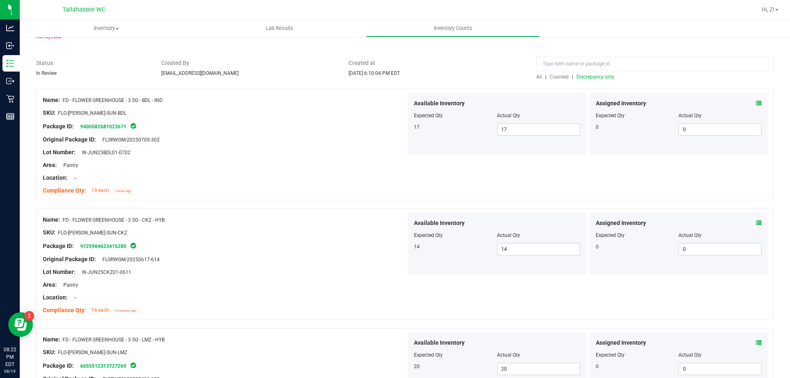
scroll to position [0, 0]
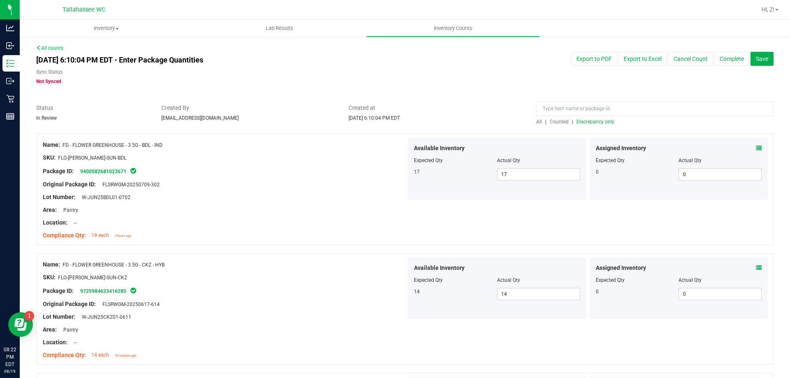
click at [590, 117] on div at bounding box center [655, 111] width 238 height 14
click at [592, 119] on span "Discrepancy only" at bounding box center [596, 122] width 38 height 6
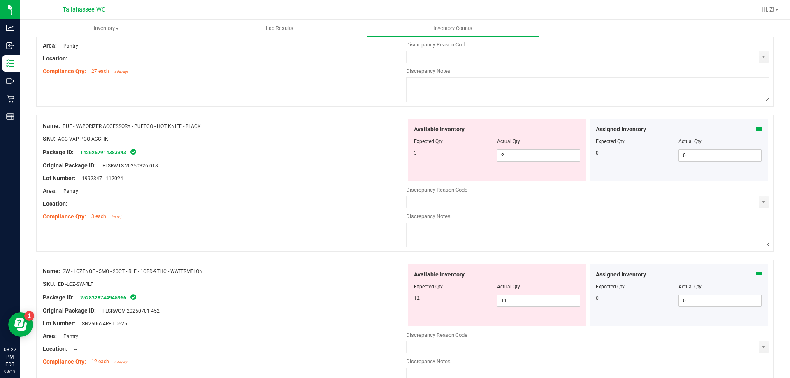
scroll to position [165, 0]
click at [535, 156] on span "2 2" at bounding box center [538, 155] width 83 height 12
click at [535, 156] on input "2" at bounding box center [539, 155] width 82 height 12
type input "3"
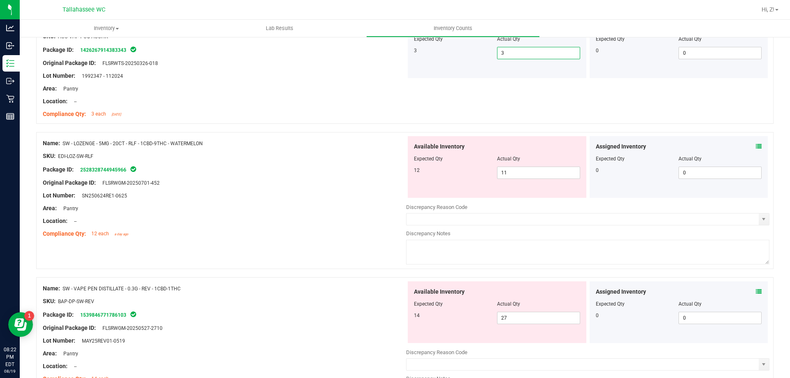
scroll to position [206, 0]
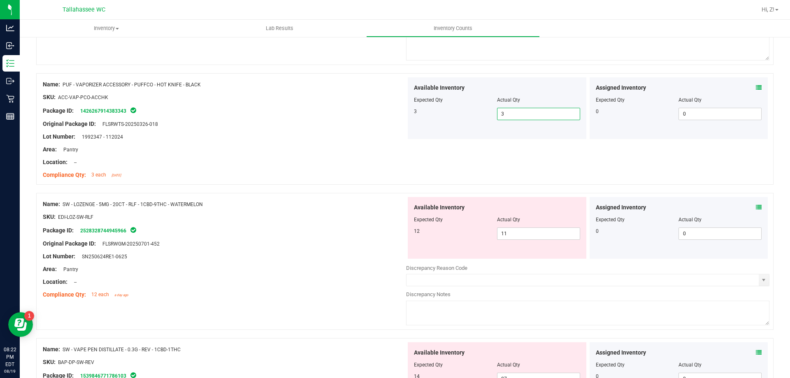
click at [756, 206] on icon at bounding box center [759, 208] width 6 height 6
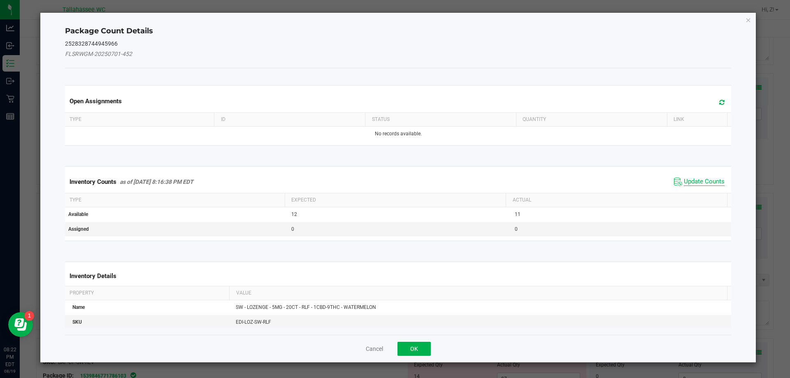
click at [690, 183] on span "Update Counts" at bounding box center [704, 182] width 41 height 8
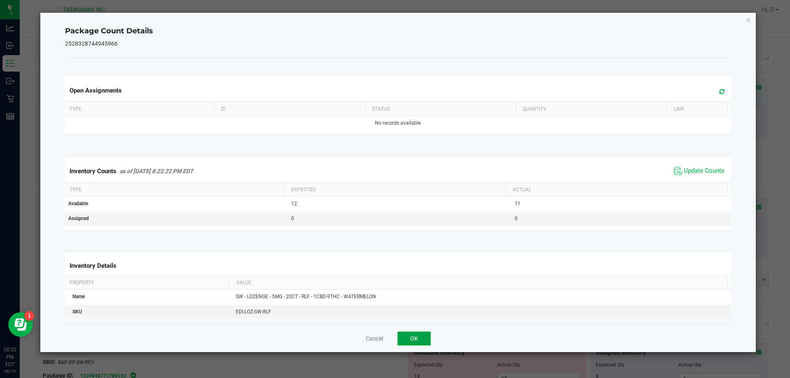
click at [413, 334] on button "OK" at bounding box center [414, 339] width 33 height 14
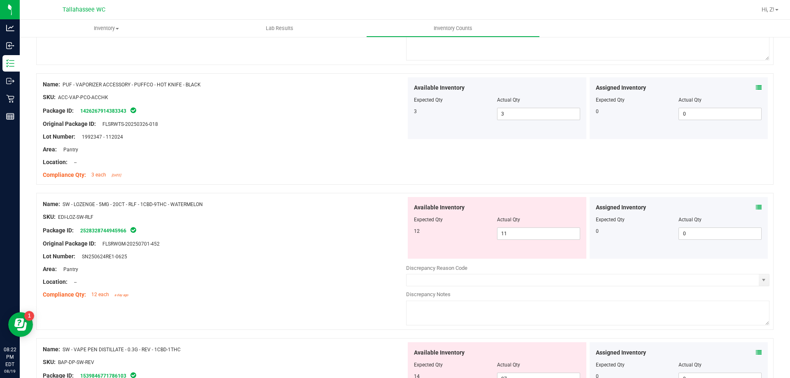
click at [756, 350] on icon at bounding box center [759, 353] width 6 height 6
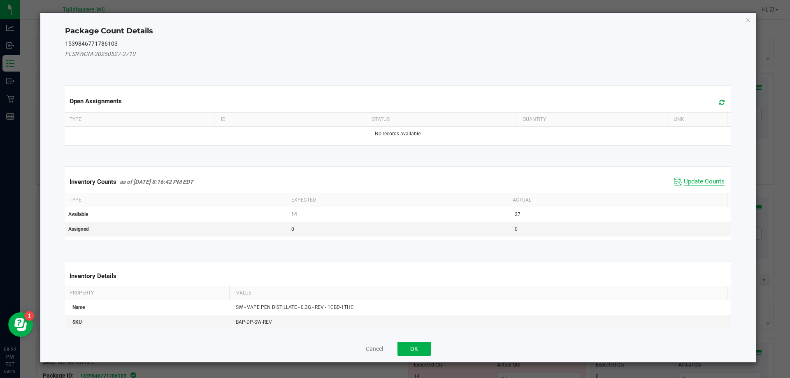
click at [696, 180] on span "Update Counts" at bounding box center [704, 182] width 41 height 8
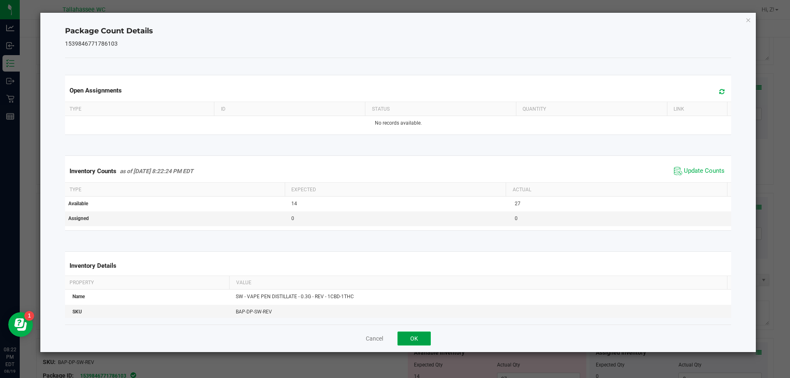
click at [408, 338] on button "OK" at bounding box center [414, 339] width 33 height 14
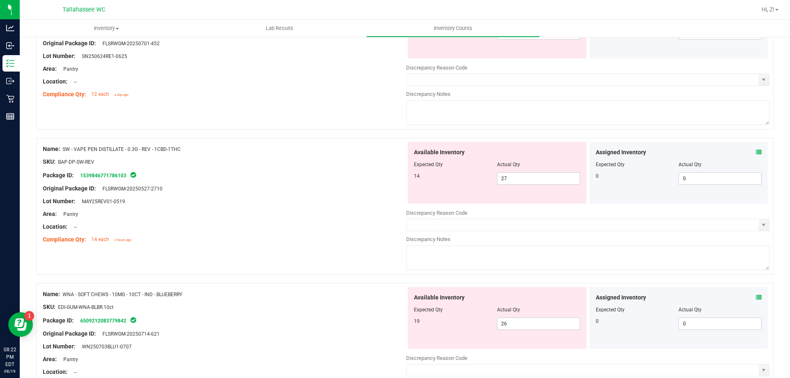
scroll to position [535, 0]
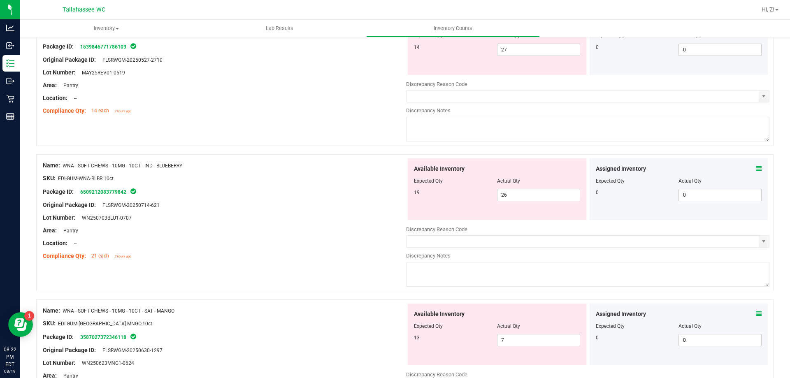
click at [756, 166] on icon at bounding box center [759, 169] width 6 height 6
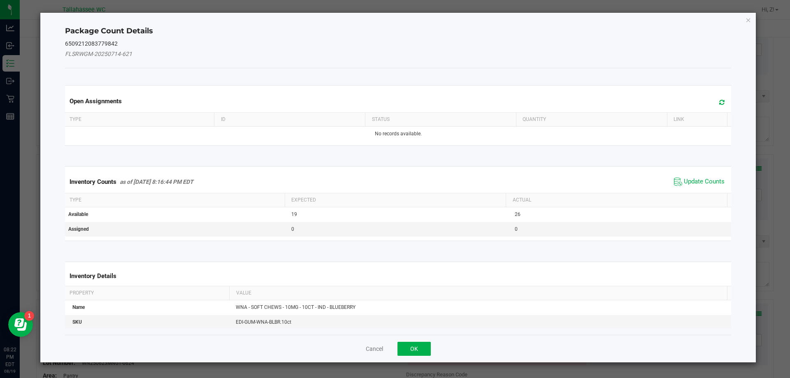
click at [408, 341] on div "Cancel OK" at bounding box center [398, 349] width 667 height 28
click at [417, 344] on button "OK" at bounding box center [414, 349] width 33 height 14
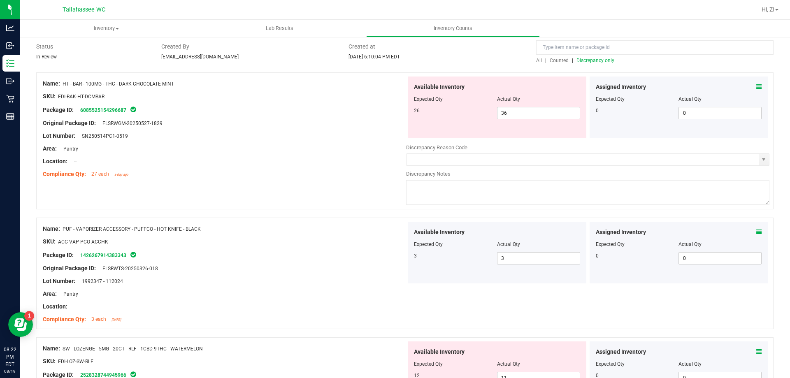
scroll to position [0, 0]
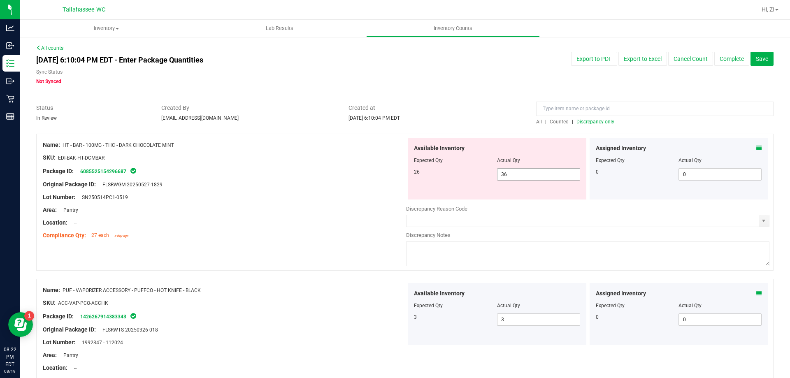
click at [551, 171] on span "36 36" at bounding box center [538, 174] width 83 height 12
click at [551, 171] on input "36" at bounding box center [539, 175] width 82 height 12
type input "26"
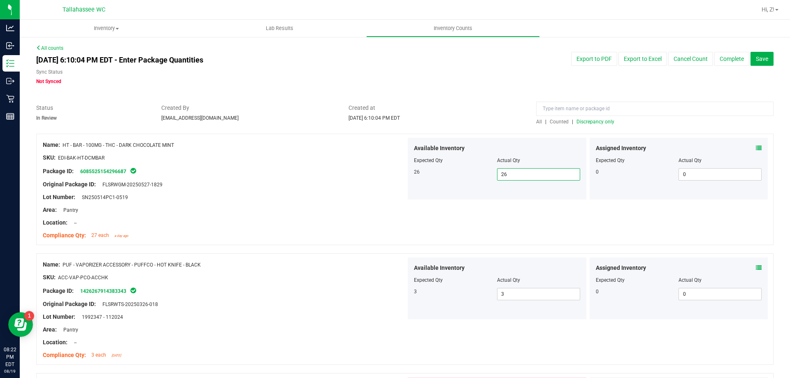
click at [581, 120] on span "Discrepancy only" at bounding box center [596, 122] width 38 height 6
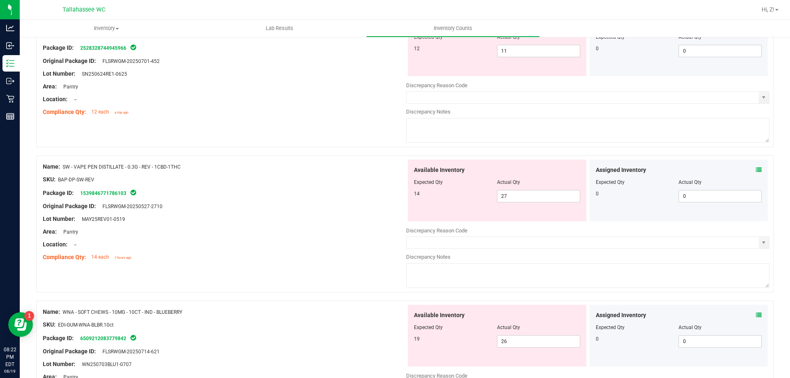
scroll to position [82, 0]
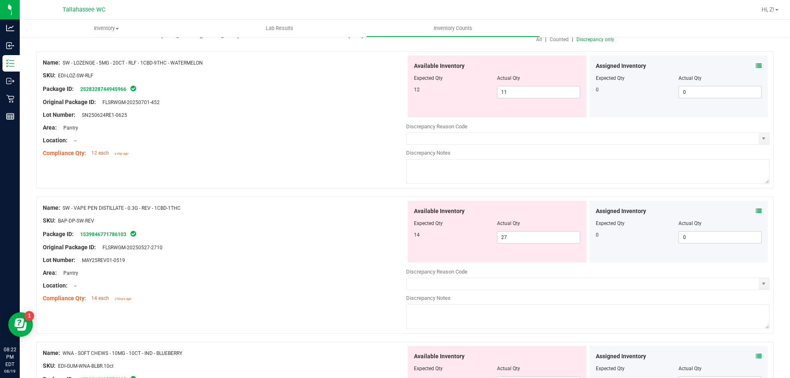
click at [756, 212] on div "Assigned Inventory Expected Qty Actual Qty 0 0 0" at bounding box center [679, 232] width 179 height 62
click at [756, 212] on icon at bounding box center [759, 211] width 6 height 6
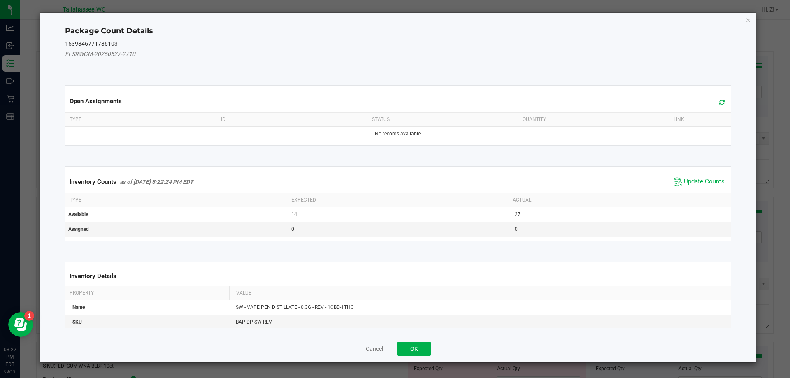
click at [687, 186] on span "Update Counts" at bounding box center [699, 182] width 55 height 12
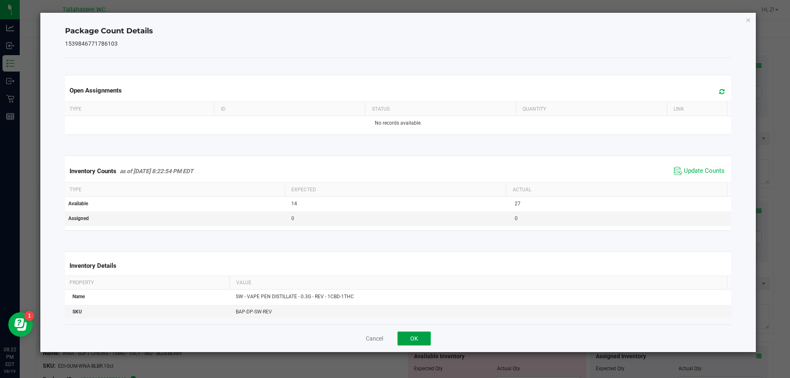
click at [423, 339] on button "OK" at bounding box center [414, 339] width 33 height 14
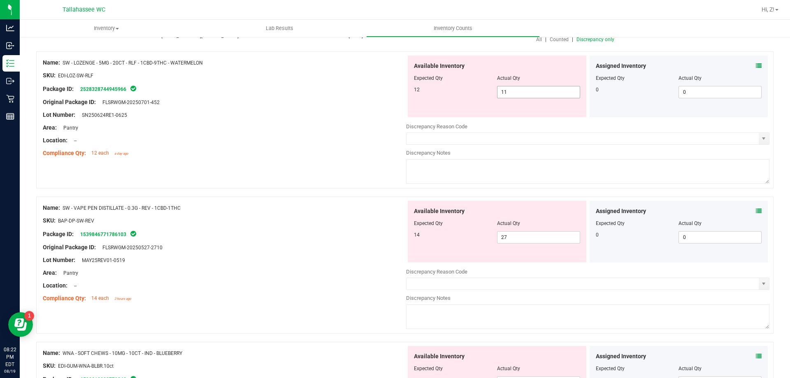
click at [516, 91] on span "11 11" at bounding box center [538, 92] width 83 height 12
click at [516, 91] on input "11" at bounding box center [539, 92] width 82 height 12
type input "12"
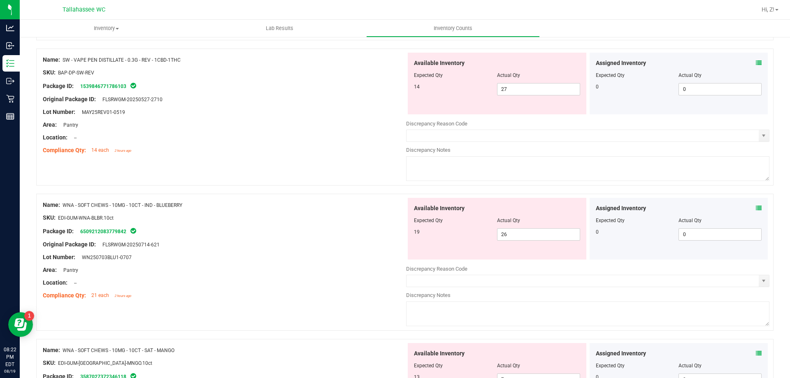
scroll to position [206, 0]
click at [518, 91] on span "27 27" at bounding box center [538, 88] width 83 height 12
click at [518, 91] on input "27" at bounding box center [539, 89] width 82 height 12
type input "14"
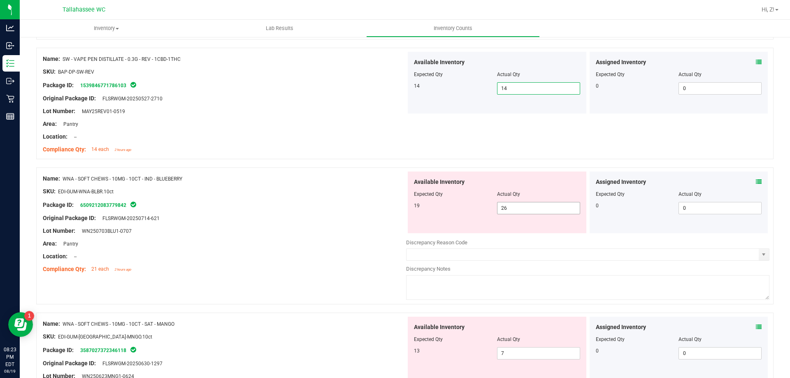
click at [558, 212] on span "26 26" at bounding box center [538, 208] width 83 height 12
click at [558, 212] on input "26" at bounding box center [539, 209] width 82 height 12
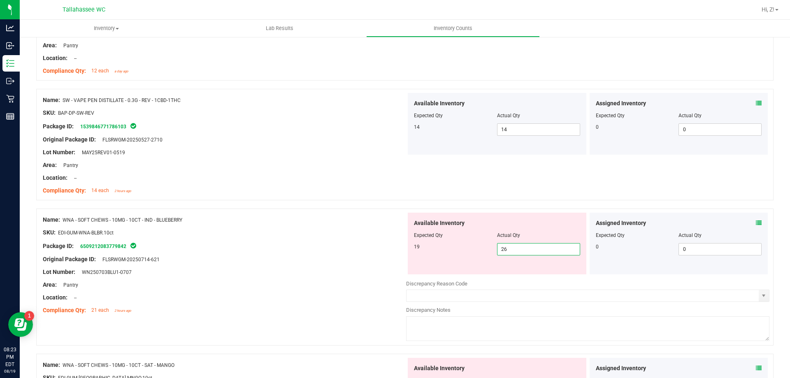
scroll to position [0, 0]
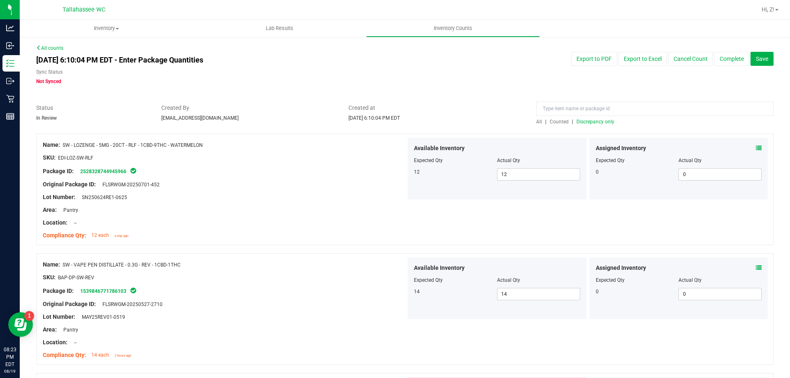
click at [603, 123] on span "Discrepancy only" at bounding box center [596, 122] width 38 height 6
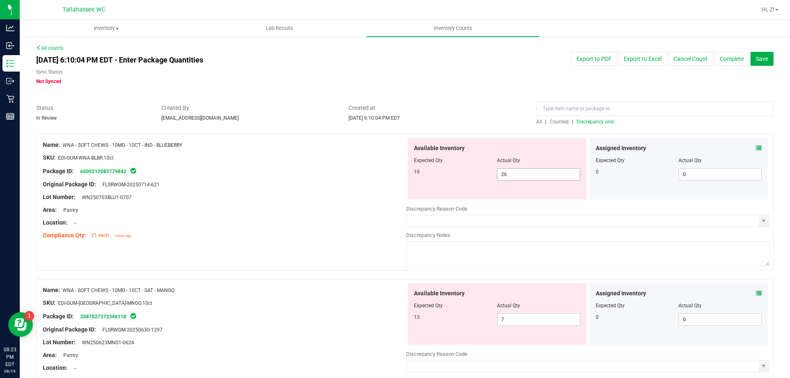
click at [515, 170] on span "26 26" at bounding box center [538, 174] width 83 height 12
click at [515, 170] on input "26" at bounding box center [539, 175] width 82 height 12
type input "19"
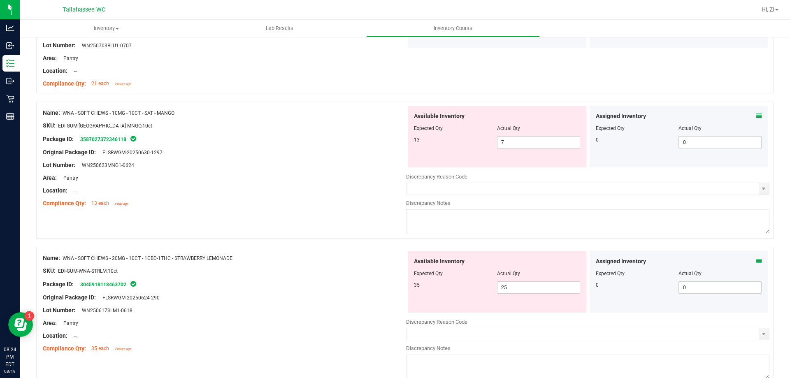
scroll to position [194, 0]
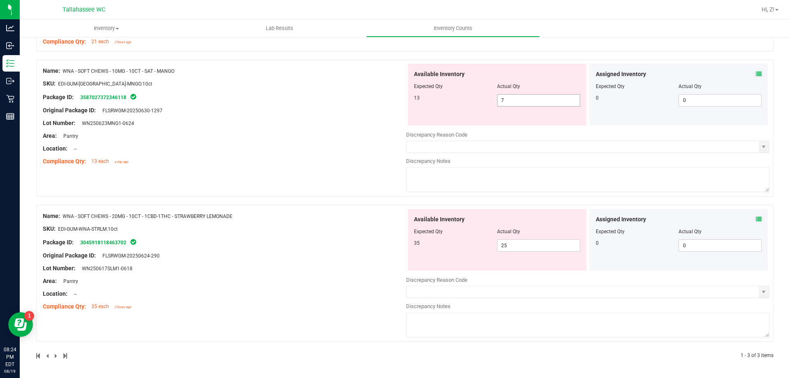
click at [516, 98] on span "7 7" at bounding box center [538, 100] width 83 height 12
click at [516, 98] on input "7" at bounding box center [539, 101] width 82 height 12
type input "13"
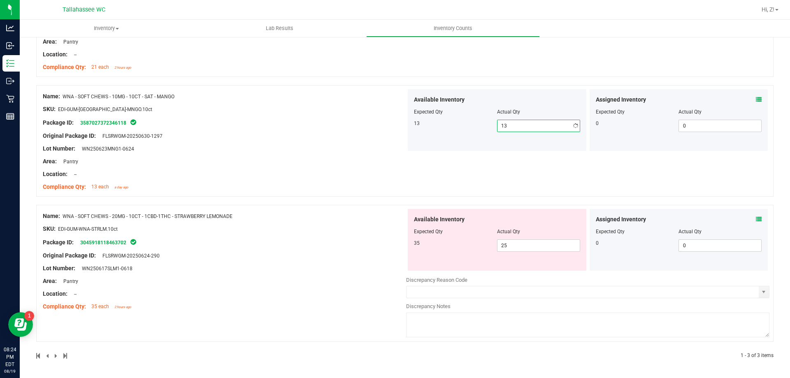
scroll to position [168, 0]
click at [505, 240] on span "25 25" at bounding box center [538, 246] width 83 height 12
click at [505, 240] on input "25" at bounding box center [539, 246] width 82 height 12
type input "35"
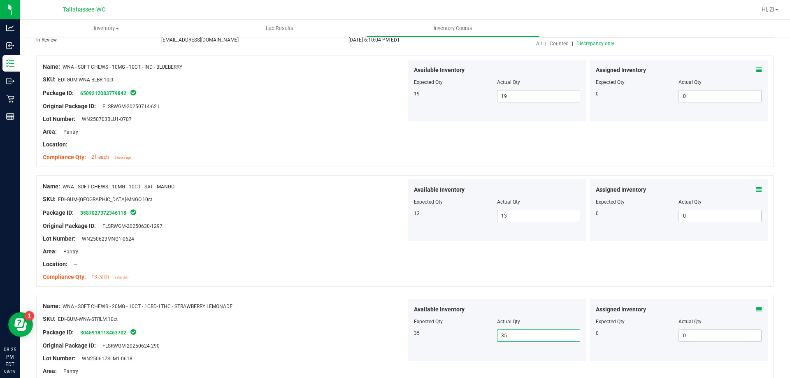
scroll to position [0, 0]
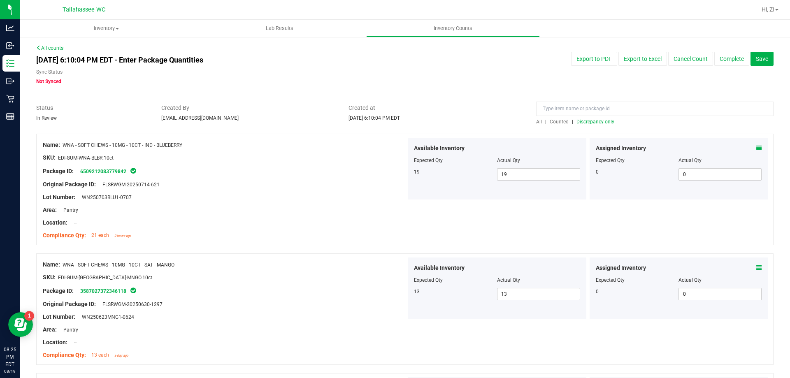
click at [592, 119] on span "Discrepancy only" at bounding box center [596, 122] width 38 height 6
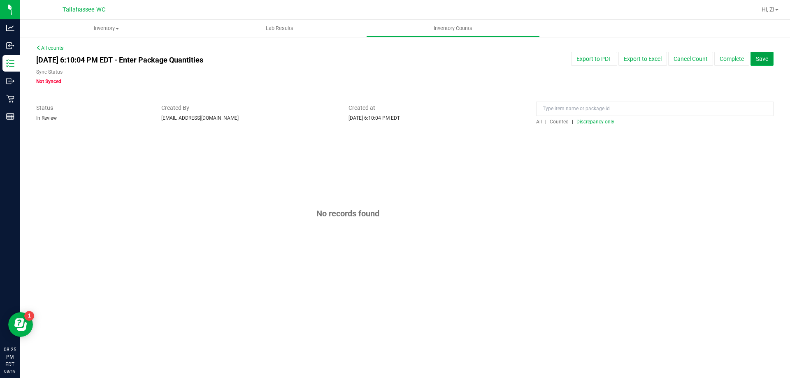
click at [759, 61] on span "Save" at bounding box center [762, 59] width 12 height 7
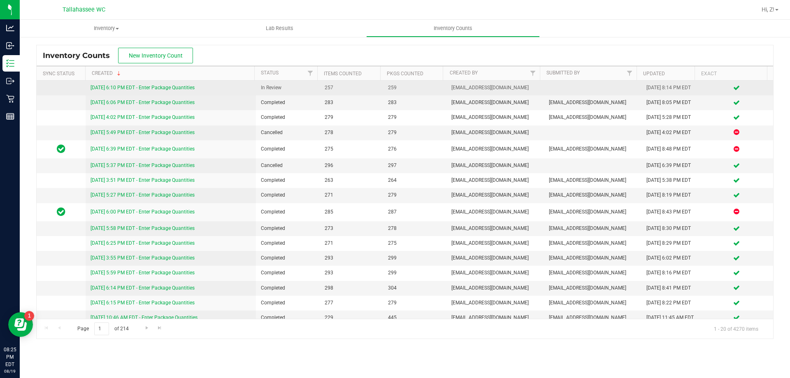
click at [180, 87] on link "[DATE] 6:10 PM EDT - Enter Package Quantities" at bounding box center [143, 88] width 104 height 6
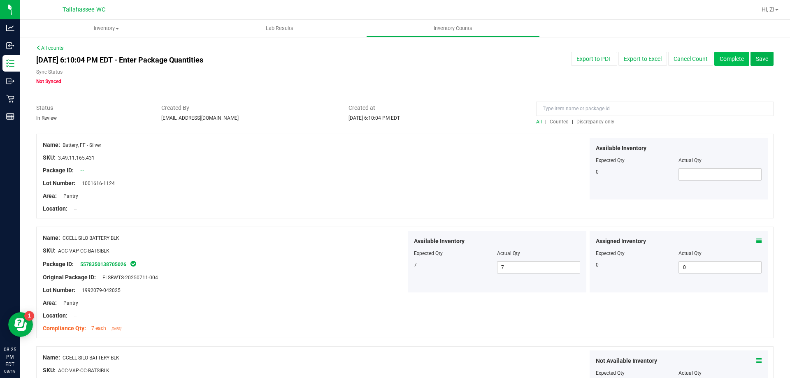
click at [727, 63] on button "Complete" at bounding box center [732, 59] width 35 height 14
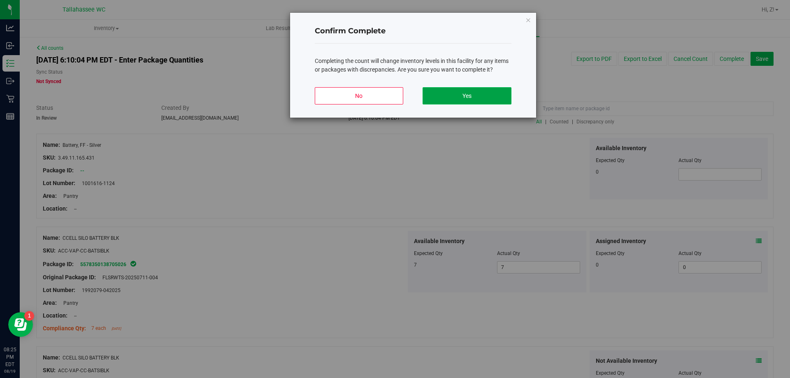
click at [482, 94] on button "Yes" at bounding box center [467, 95] width 89 height 17
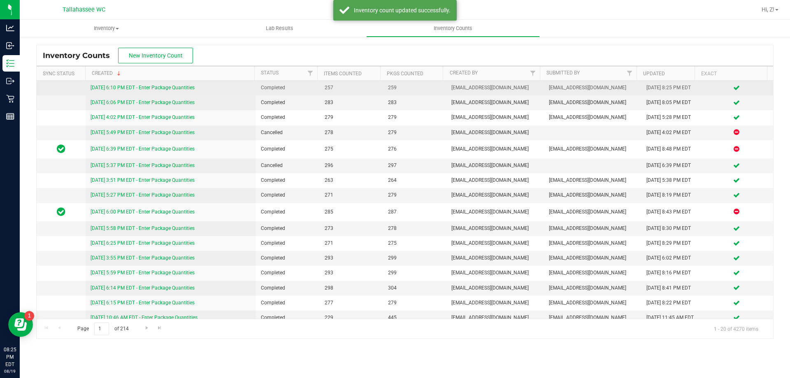
click at [169, 90] on link "[DATE] 6:10 PM EDT - Enter Package Quantities" at bounding box center [143, 88] width 104 height 6
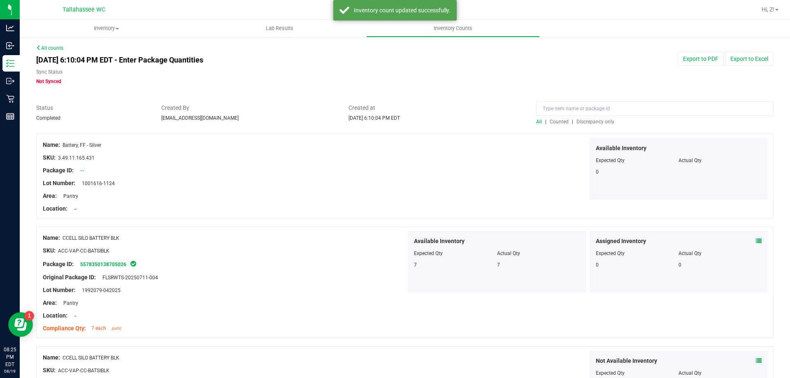
click at [48, 46] on link "All counts" at bounding box center [49, 48] width 27 height 6
